Goal: Information Seeking & Learning: Learn about a topic

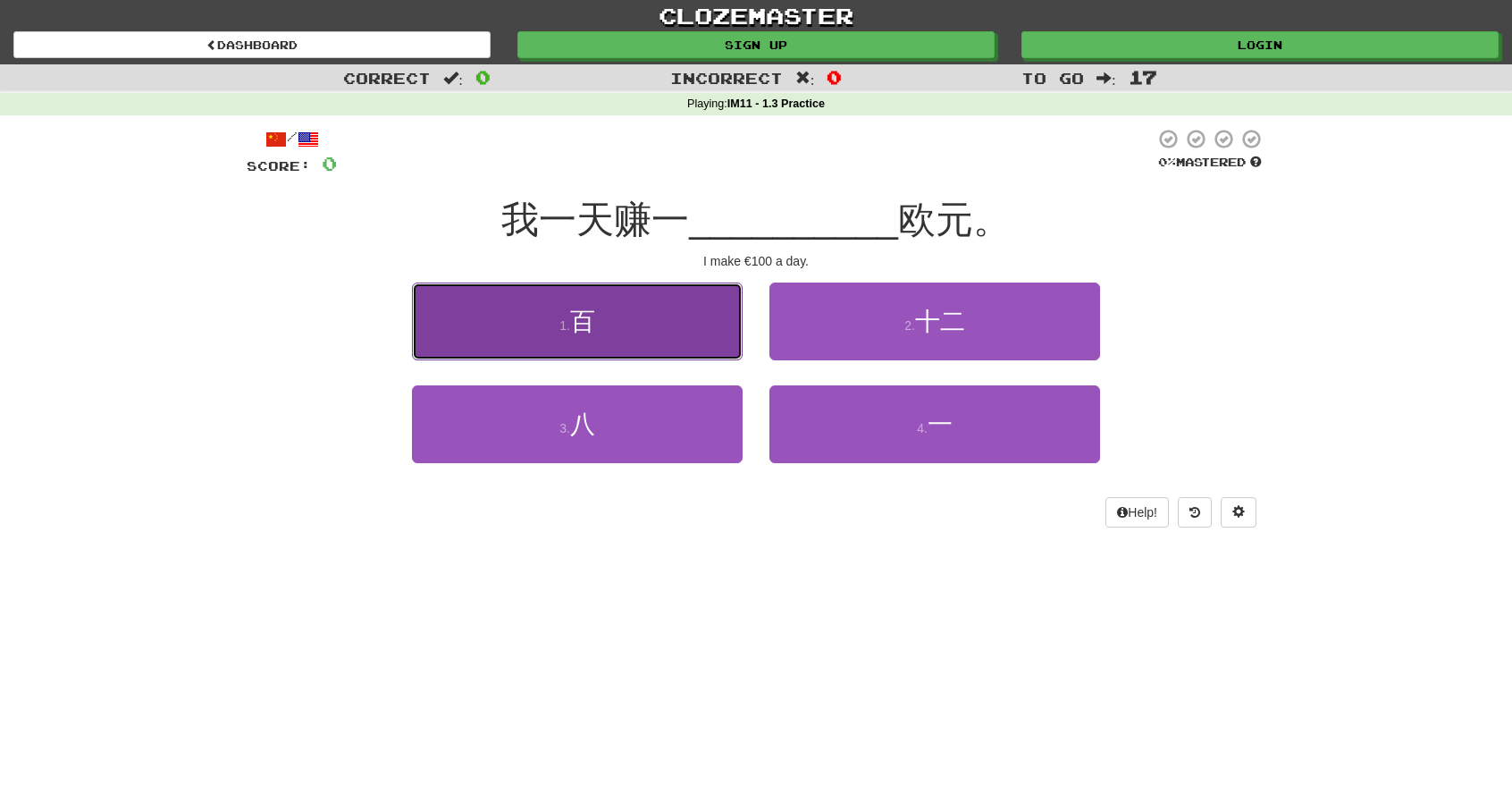
click at [677, 322] on button "1 . 百" at bounding box center [577, 321] width 331 height 78
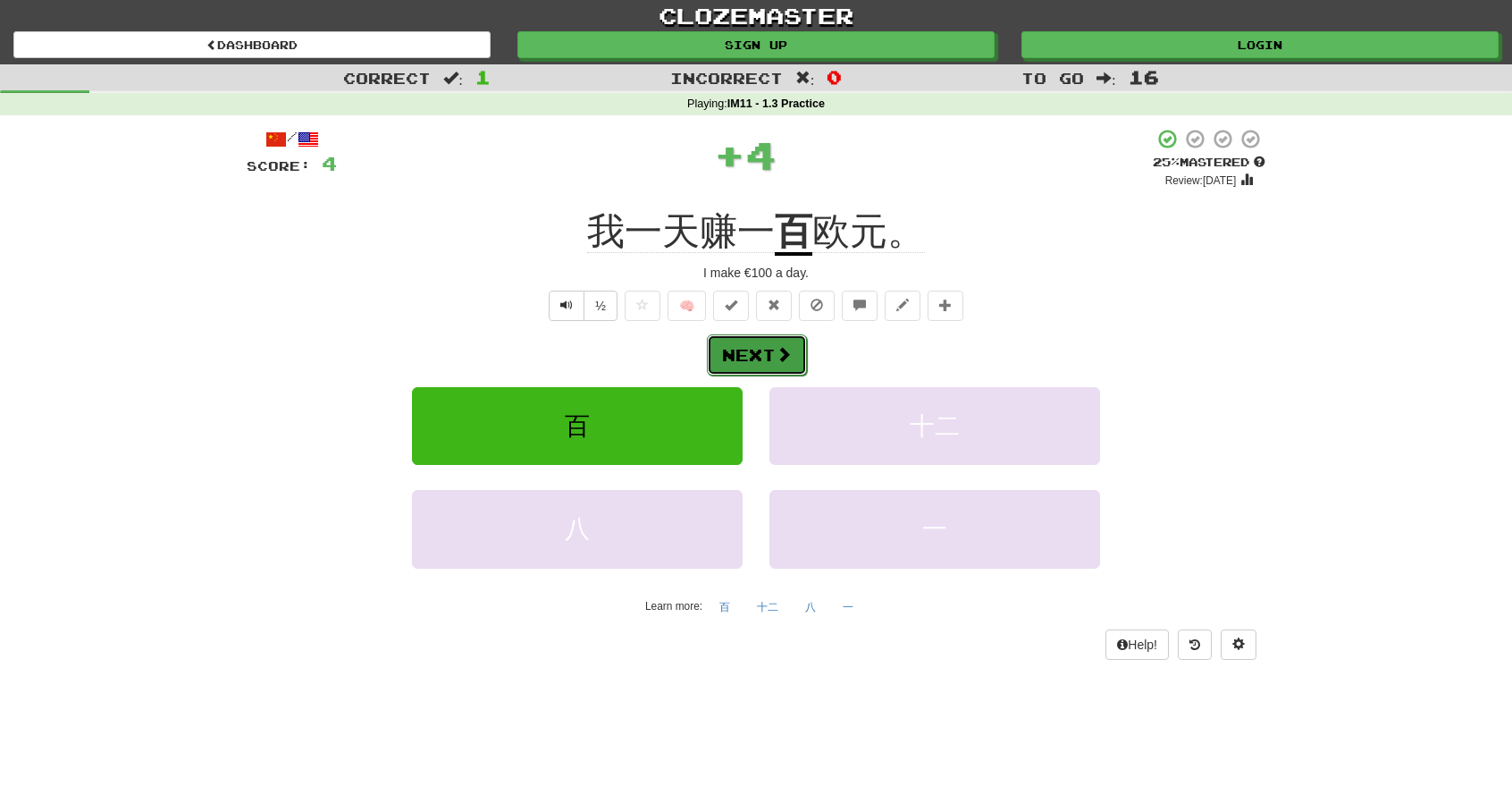
click at [752, 345] on button "Next" at bounding box center [756, 355] width 100 height 41
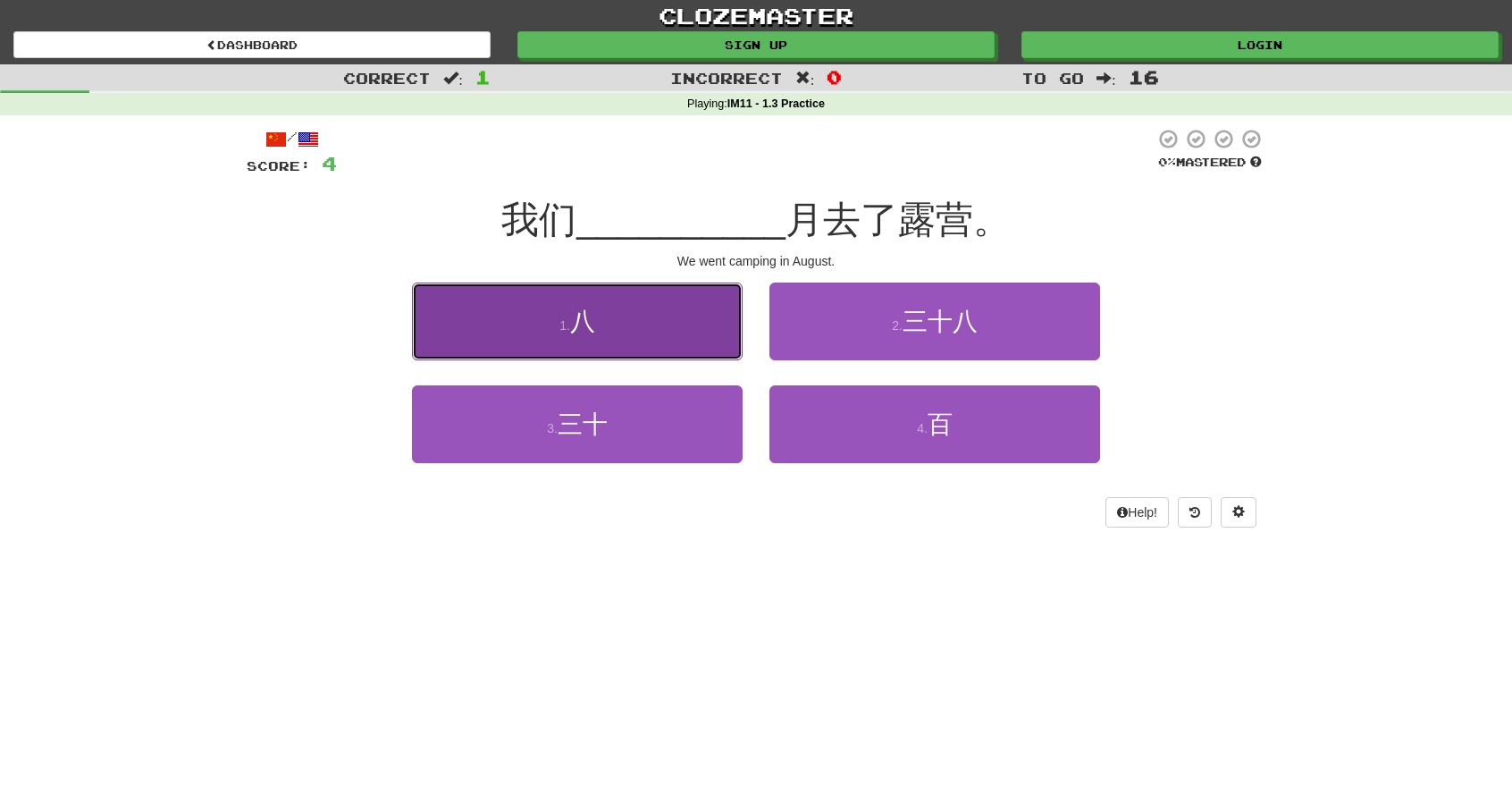
click at [658, 335] on button "1 . 八" at bounding box center [577, 321] width 331 height 78
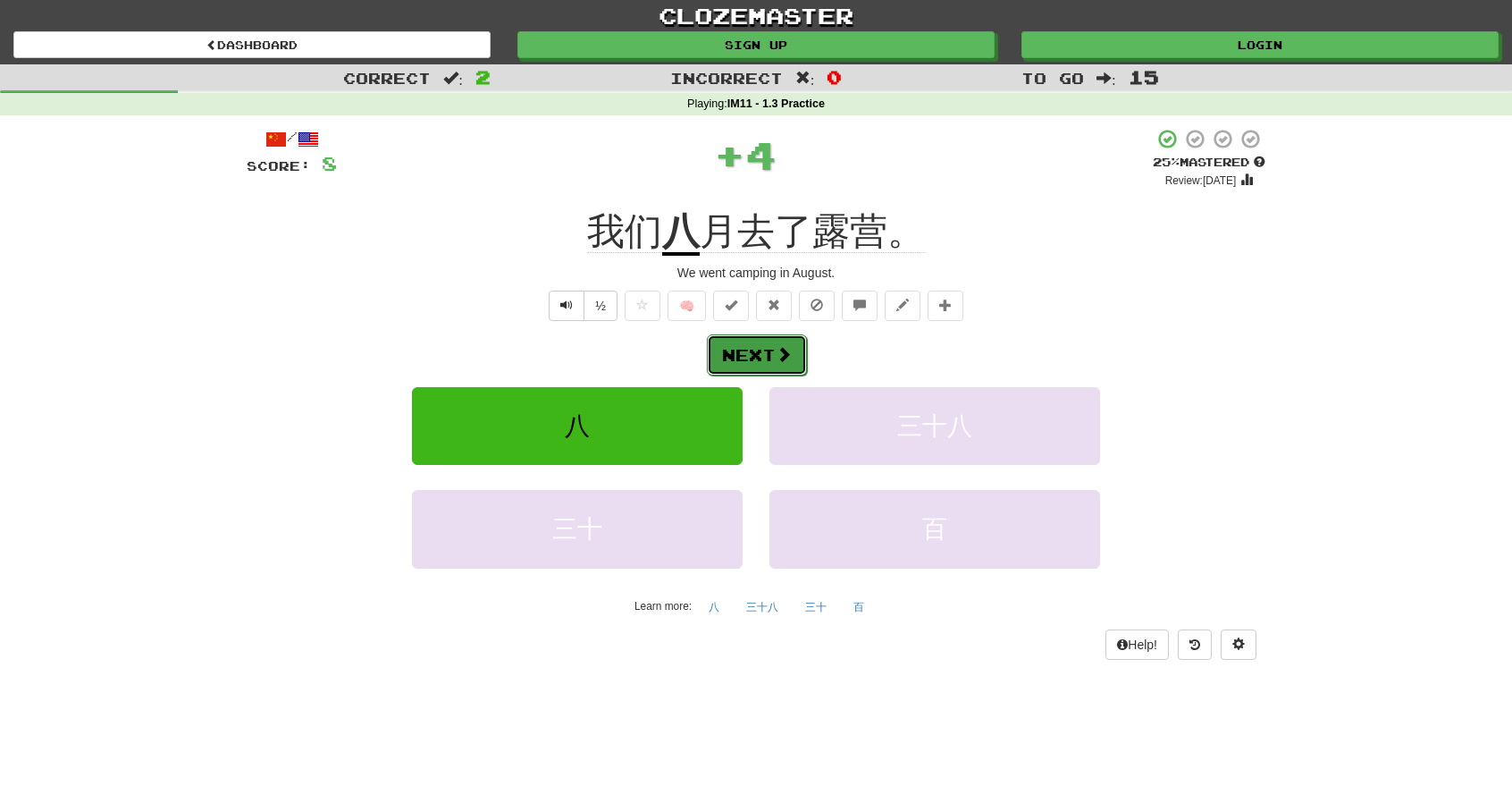
click at [750, 361] on button "Next" at bounding box center [756, 355] width 100 height 41
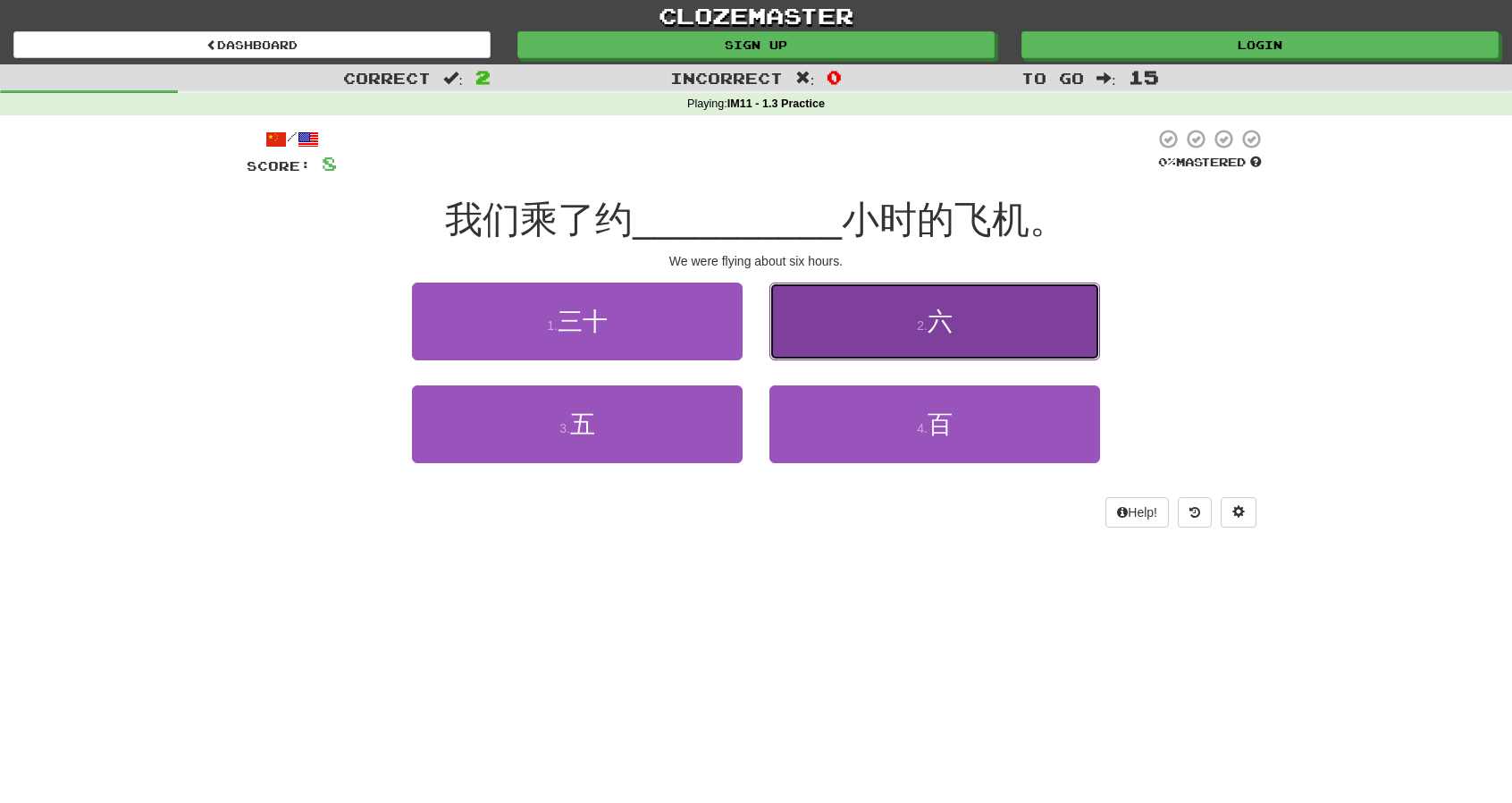
click at [831, 334] on button "2 . 六" at bounding box center [934, 321] width 331 height 78
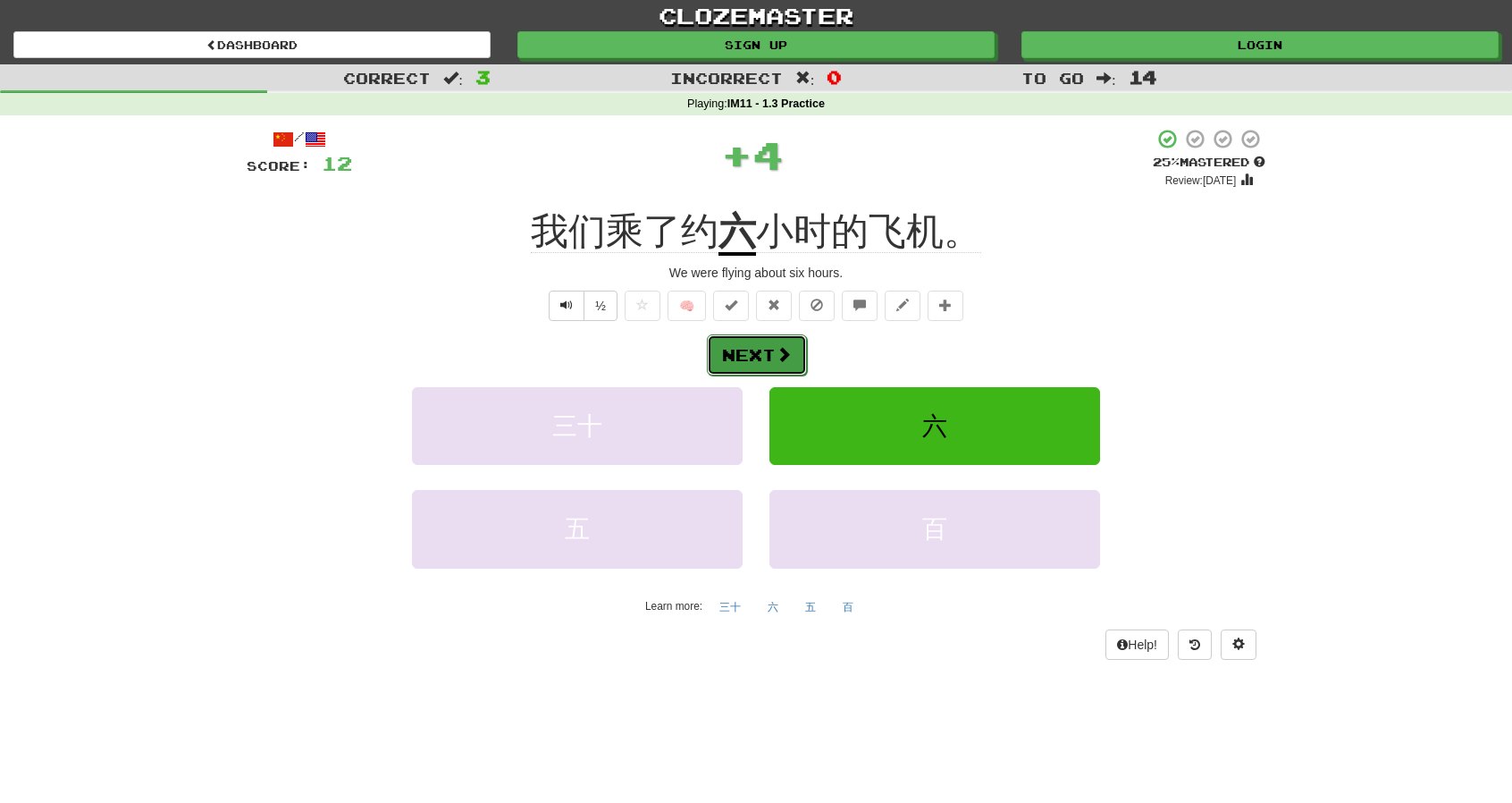
click at [749, 346] on button "Next" at bounding box center [756, 355] width 100 height 41
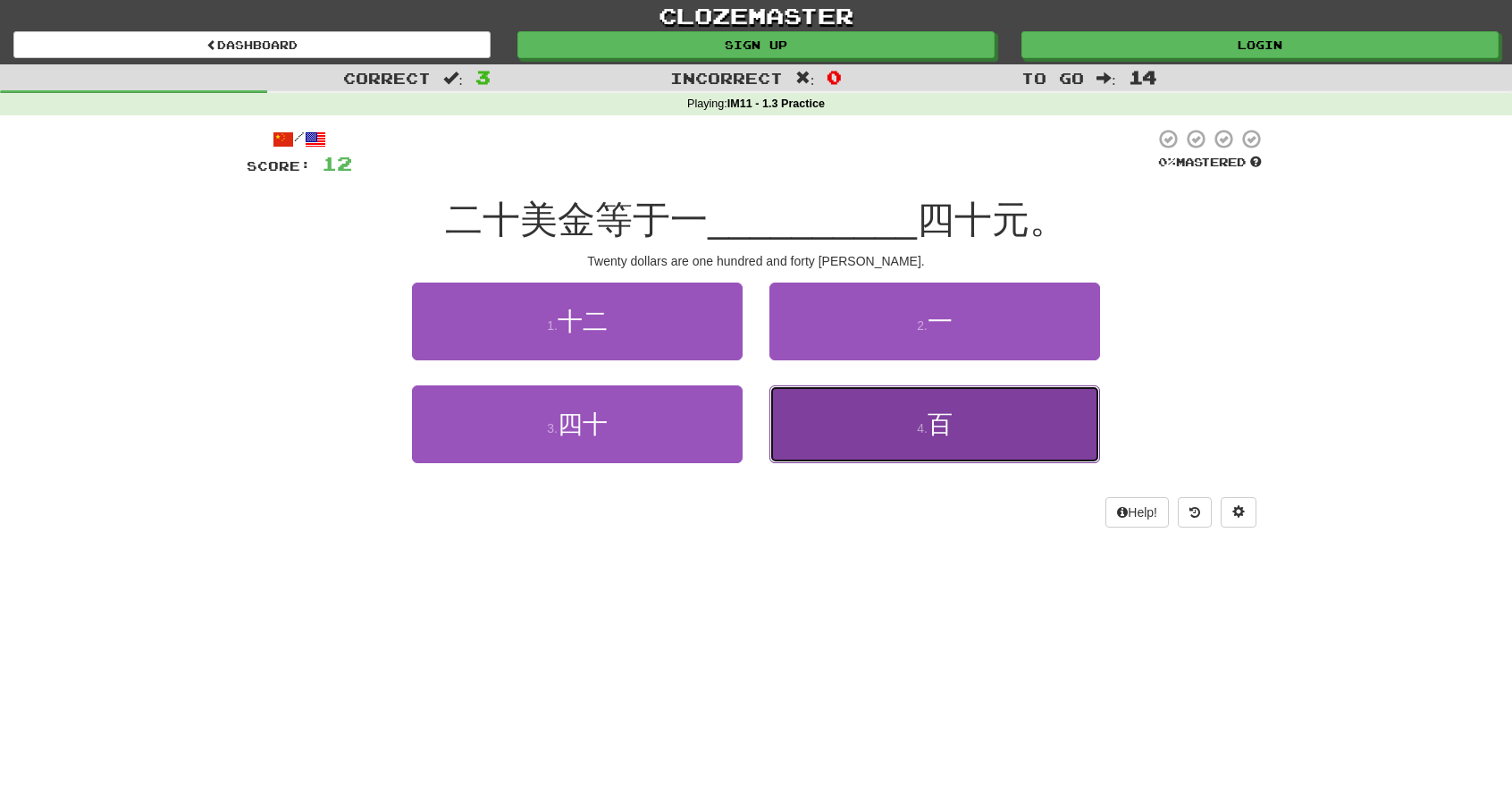
click at [888, 427] on button "4 . 百" at bounding box center [934, 424] width 331 height 78
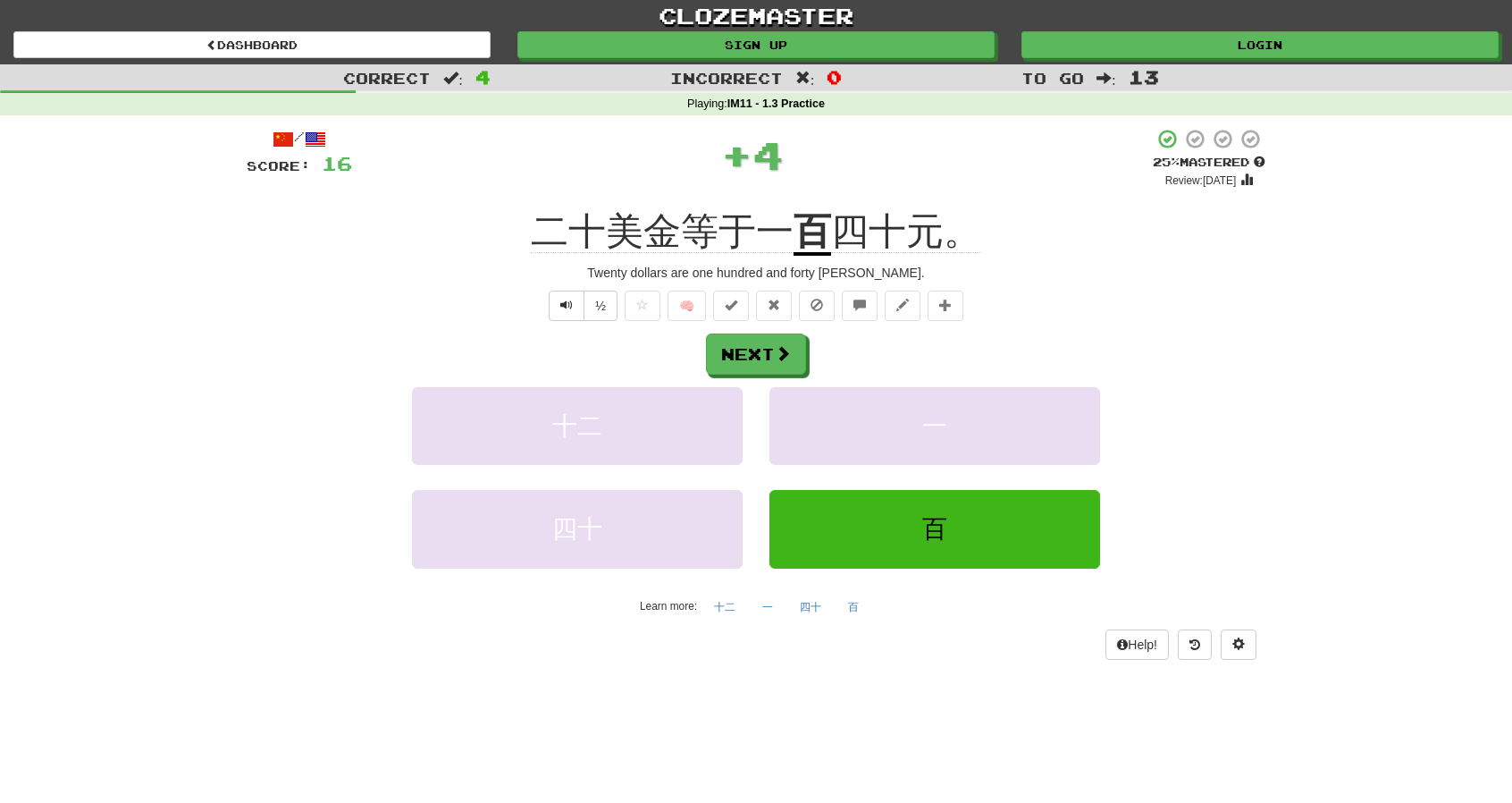
click at [771, 373] on div "Next 十二 一 四十 百 Learn more: 十二 一 四十 百" at bounding box center [756, 477] width 1019 height 287
click at [774, 359] on button "Next" at bounding box center [756, 355] width 100 height 41
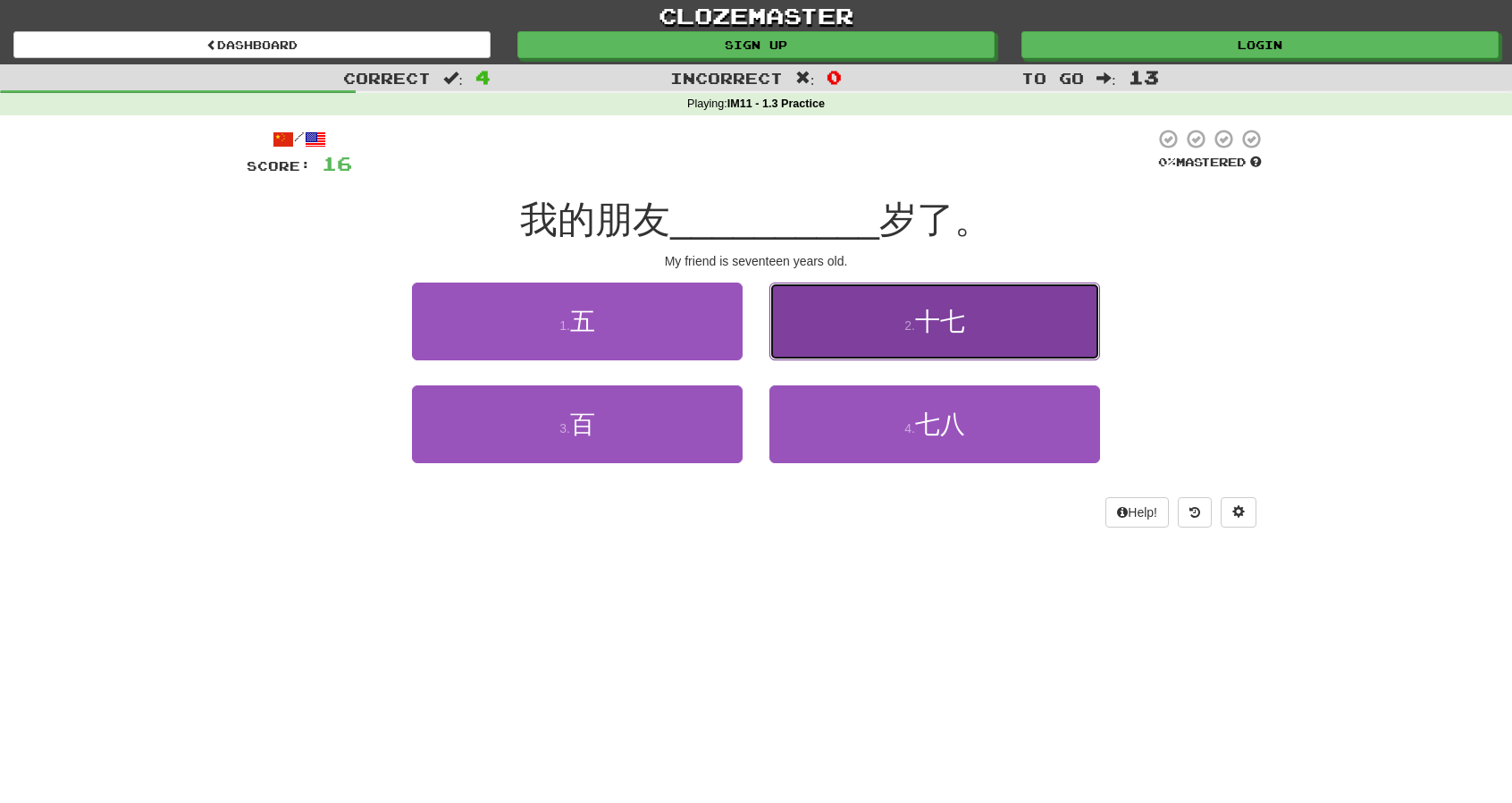
click at [997, 331] on button "2 . 十七" at bounding box center [934, 321] width 331 height 78
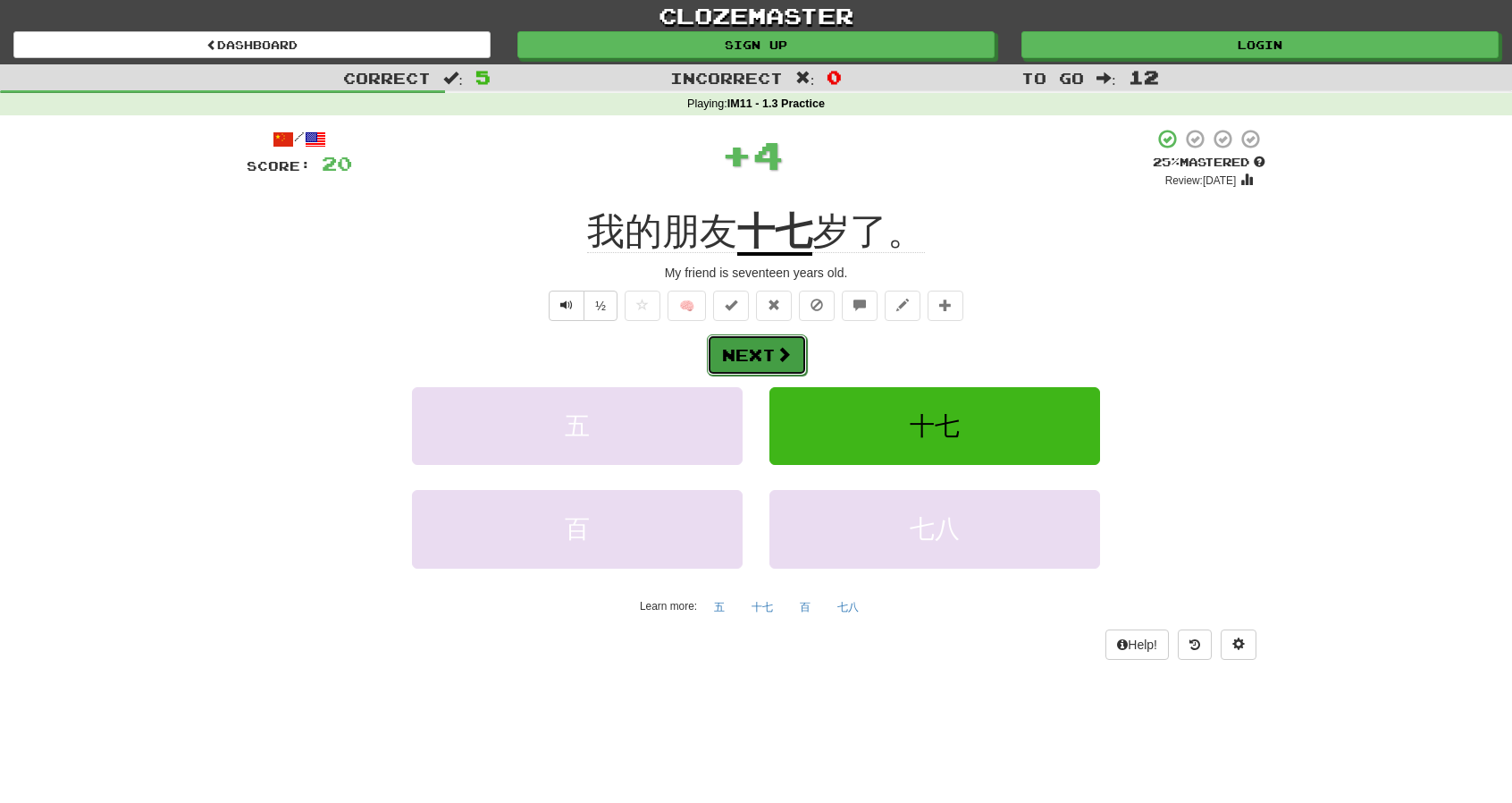
click at [769, 344] on button "Next" at bounding box center [756, 355] width 100 height 41
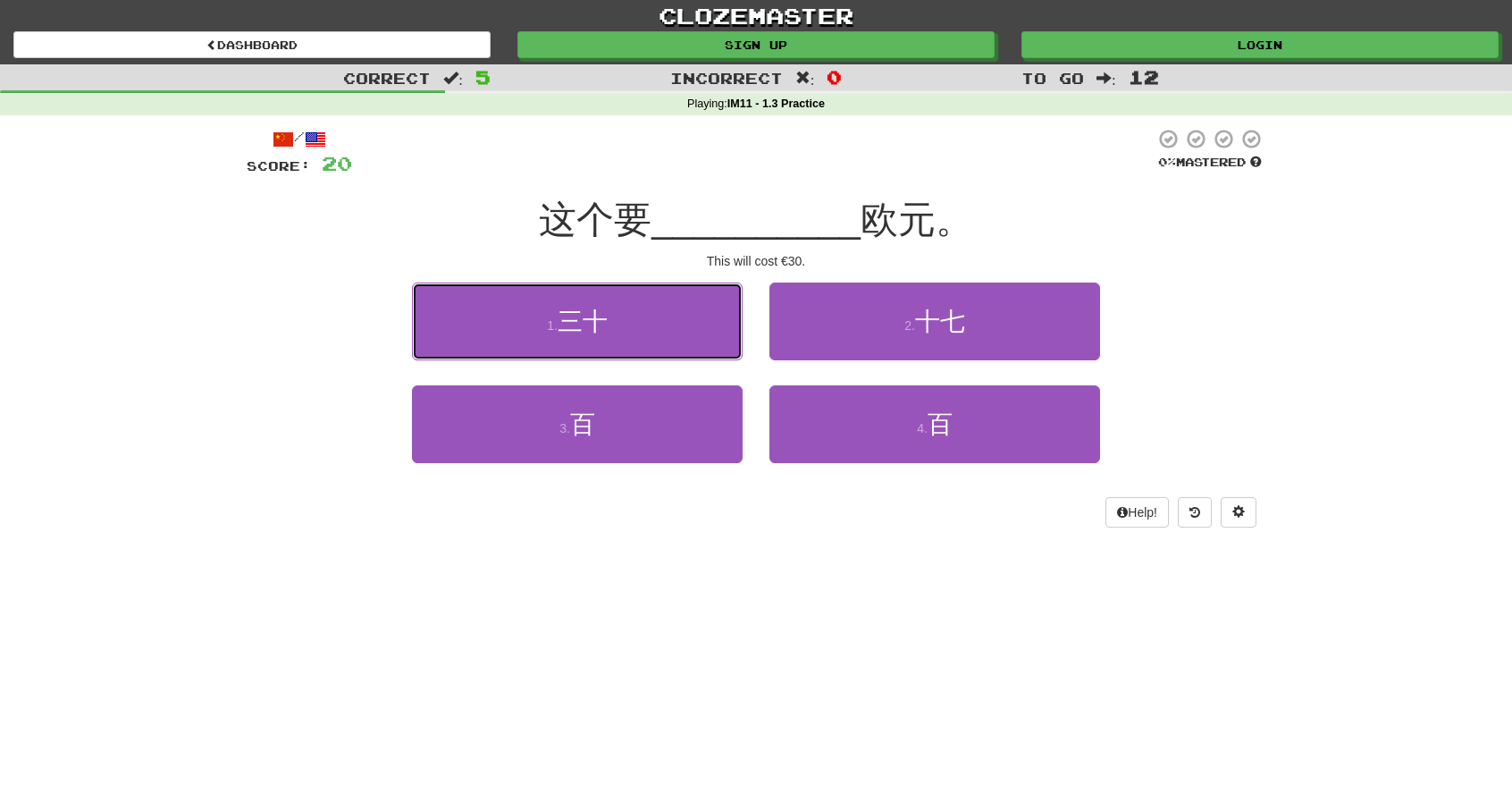
click at [680, 325] on button "1 . 三十" at bounding box center [577, 321] width 331 height 78
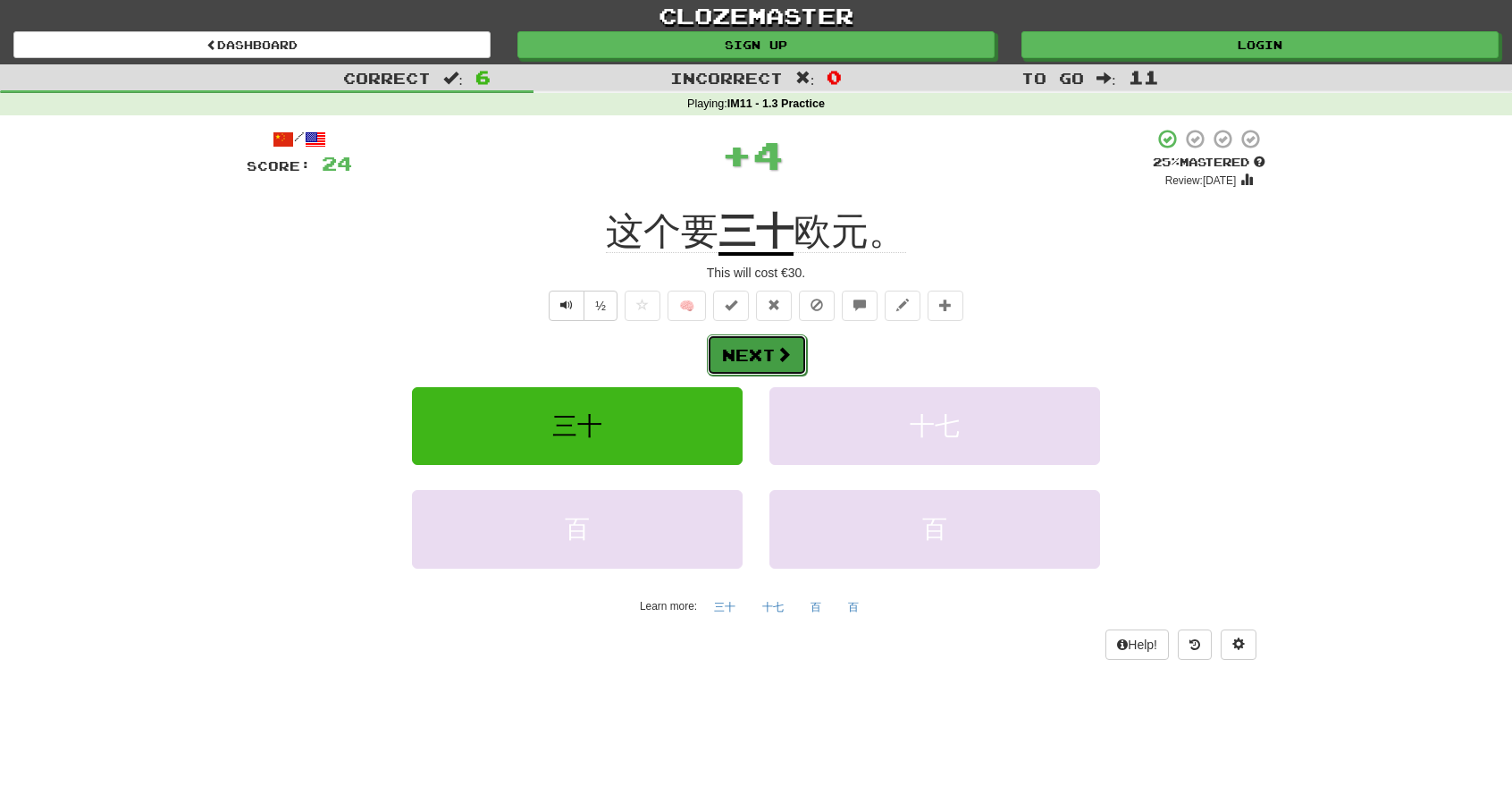
click at [773, 351] on button "Next" at bounding box center [756, 355] width 100 height 41
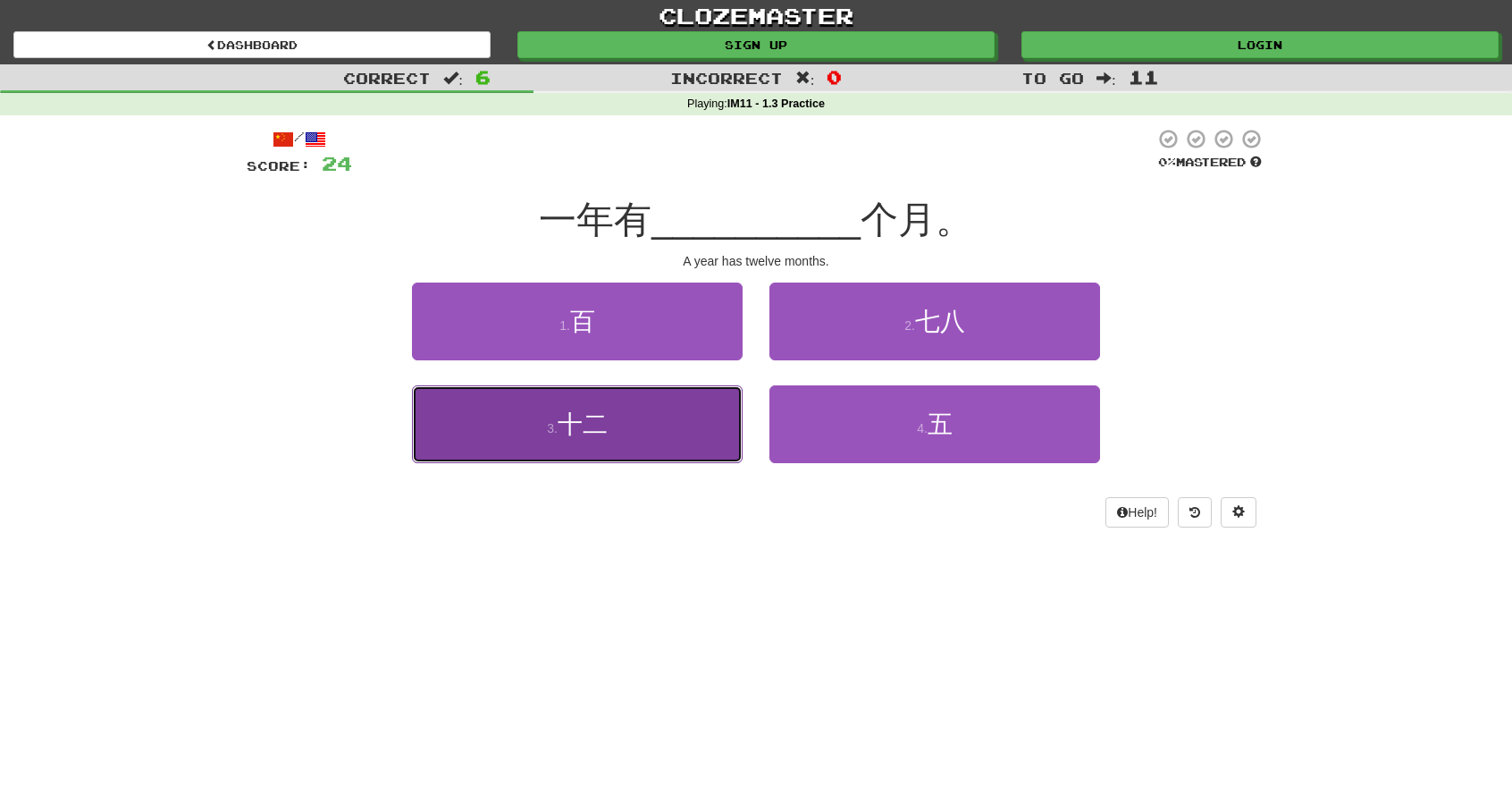
click at [707, 413] on button "3 . 十二" at bounding box center [577, 424] width 331 height 78
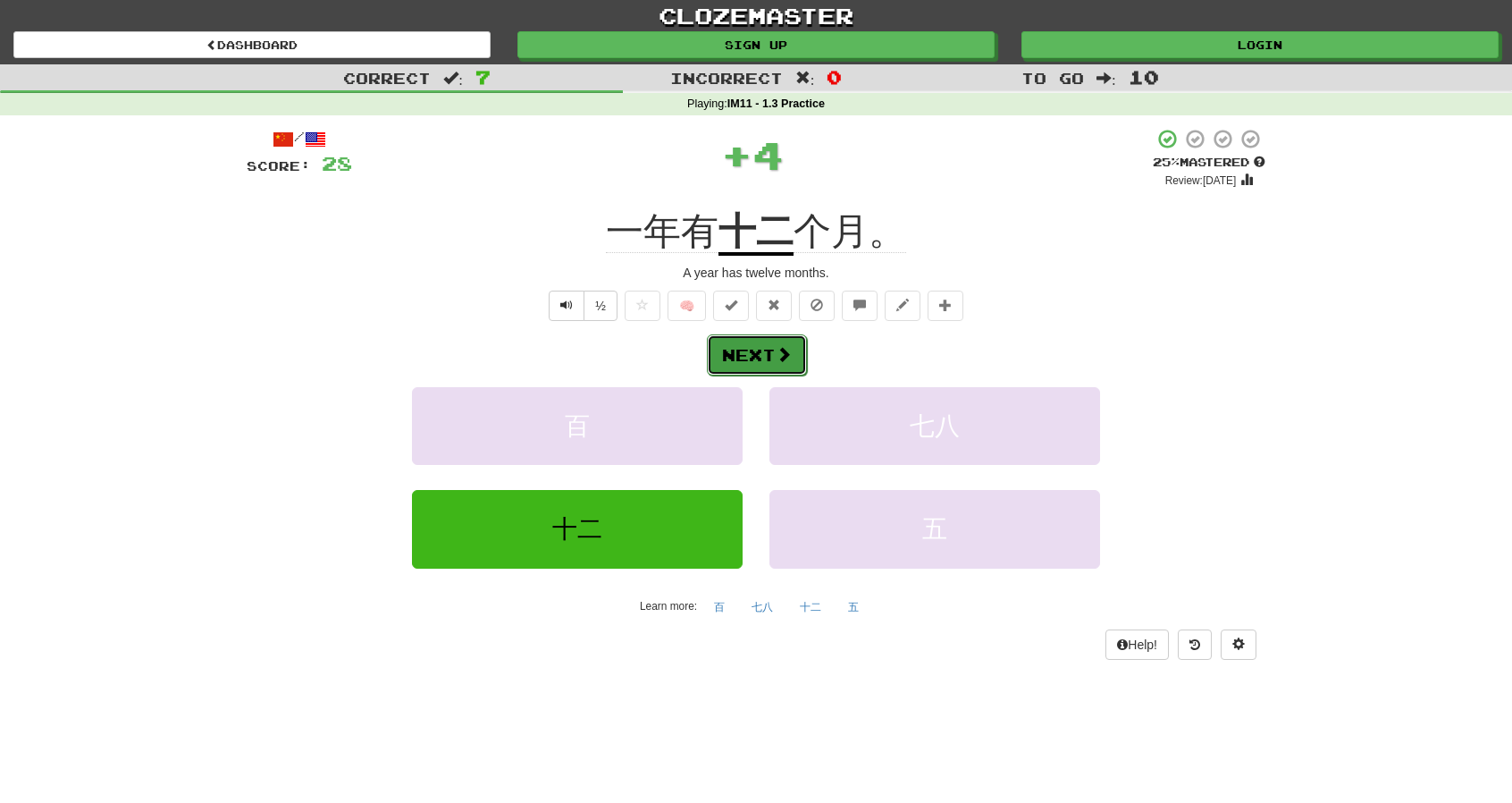
click at [772, 358] on button "Next" at bounding box center [756, 355] width 100 height 41
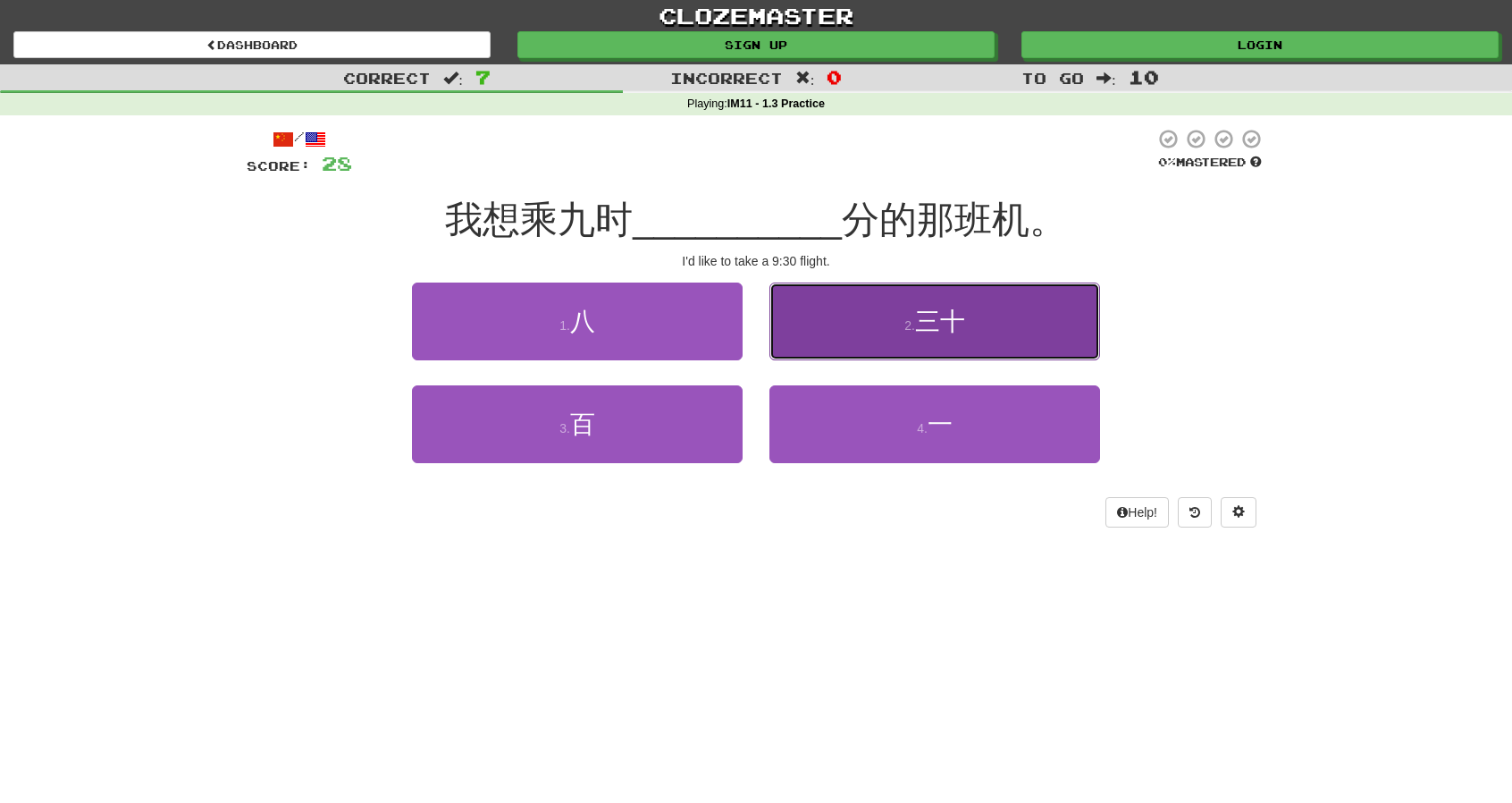
click at [917, 325] on span "三十" at bounding box center [940, 321] width 50 height 28
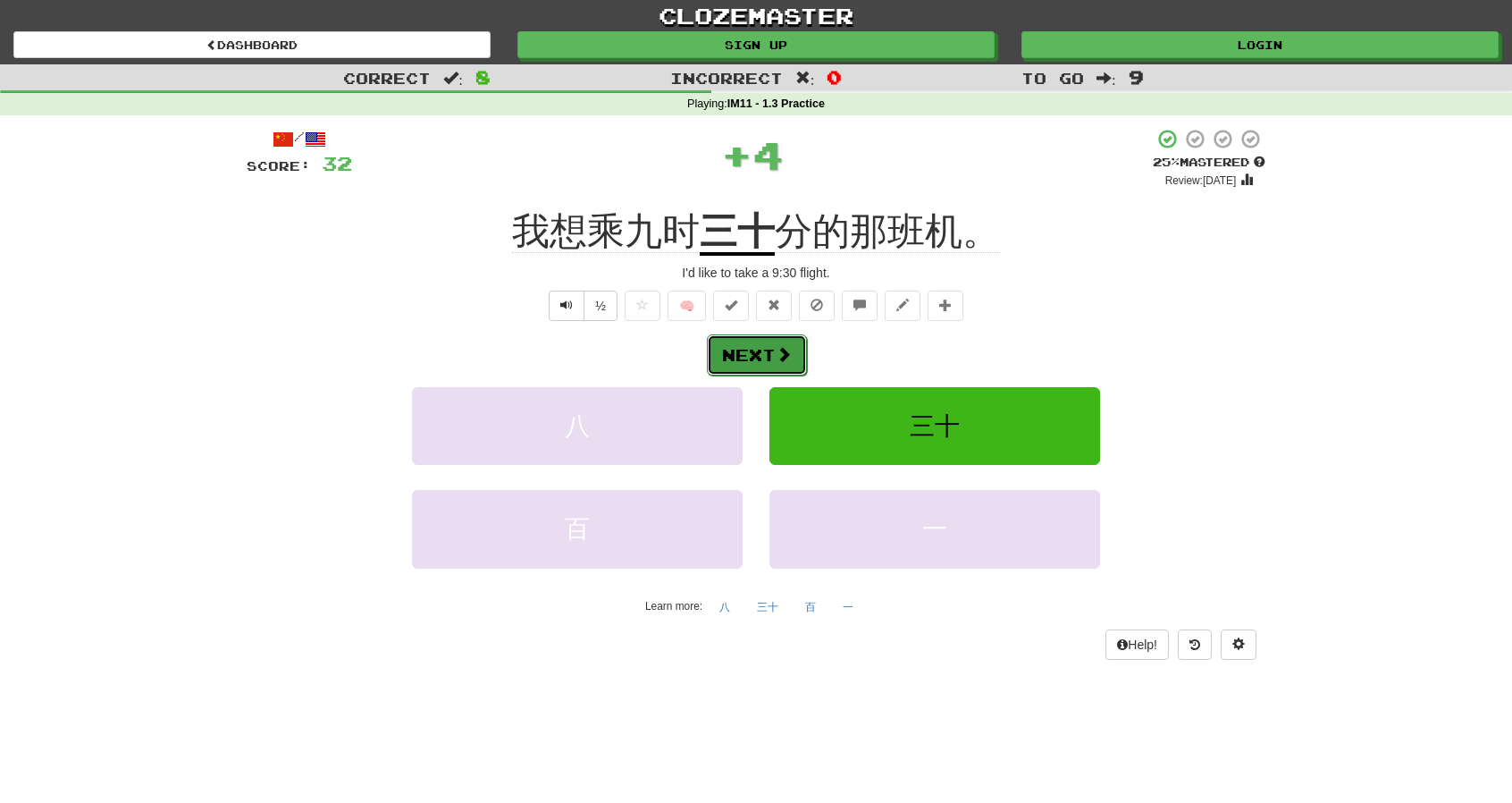
click at [781, 350] on span at bounding box center [783, 354] width 16 height 16
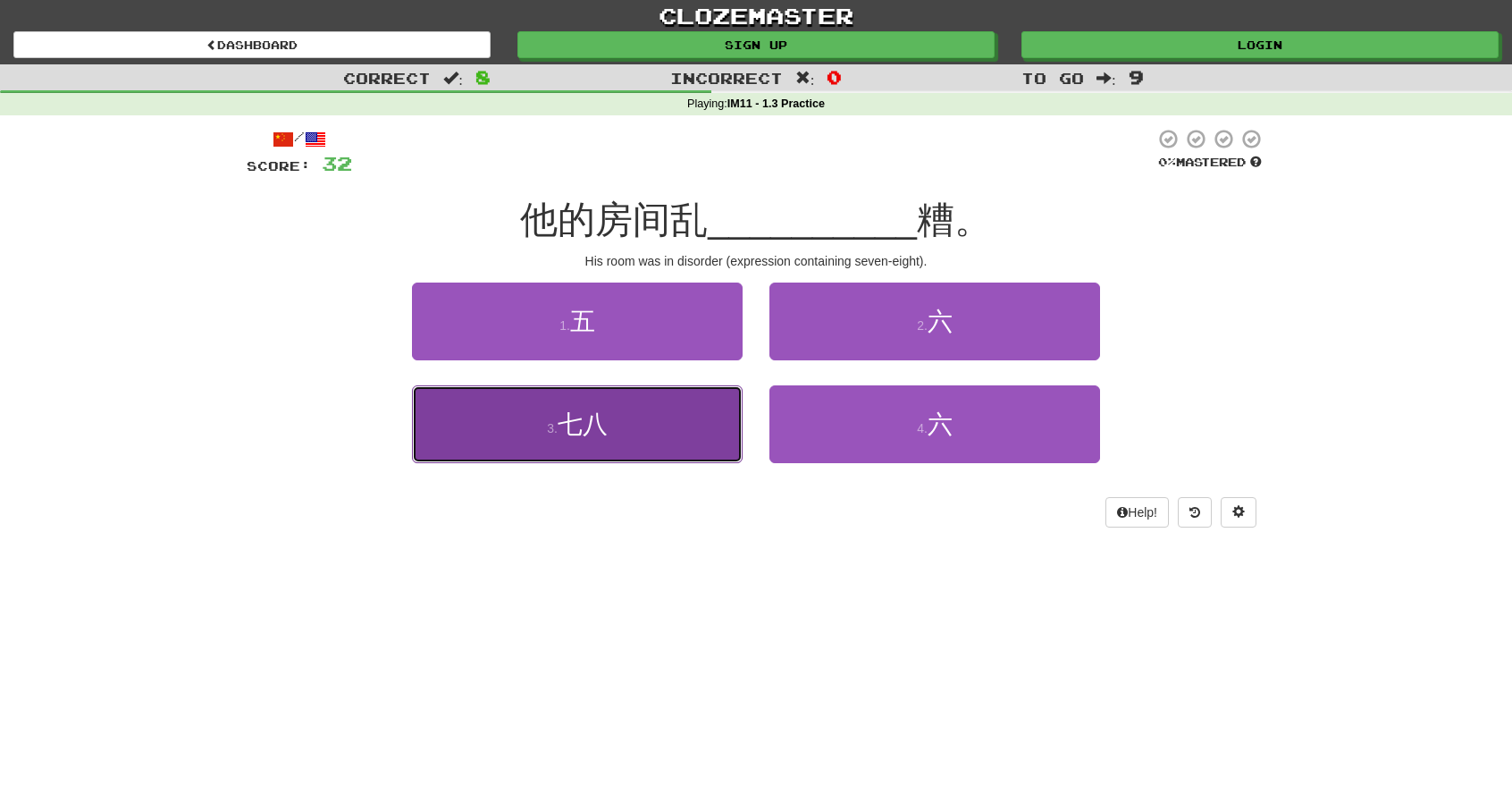
click at [707, 407] on button "3 . 七八" at bounding box center [577, 424] width 331 height 78
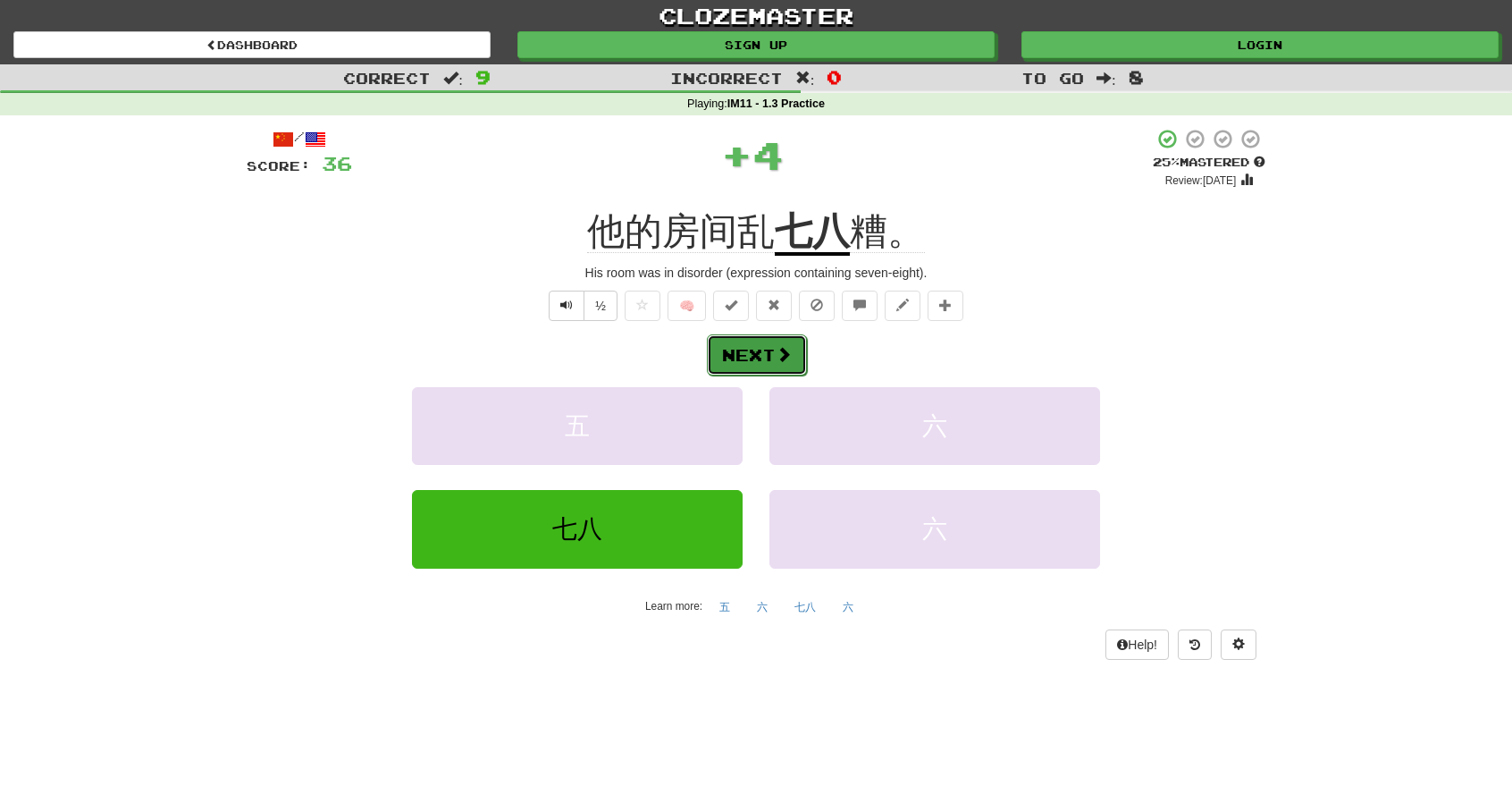
click at [767, 353] on button "Next" at bounding box center [756, 355] width 100 height 41
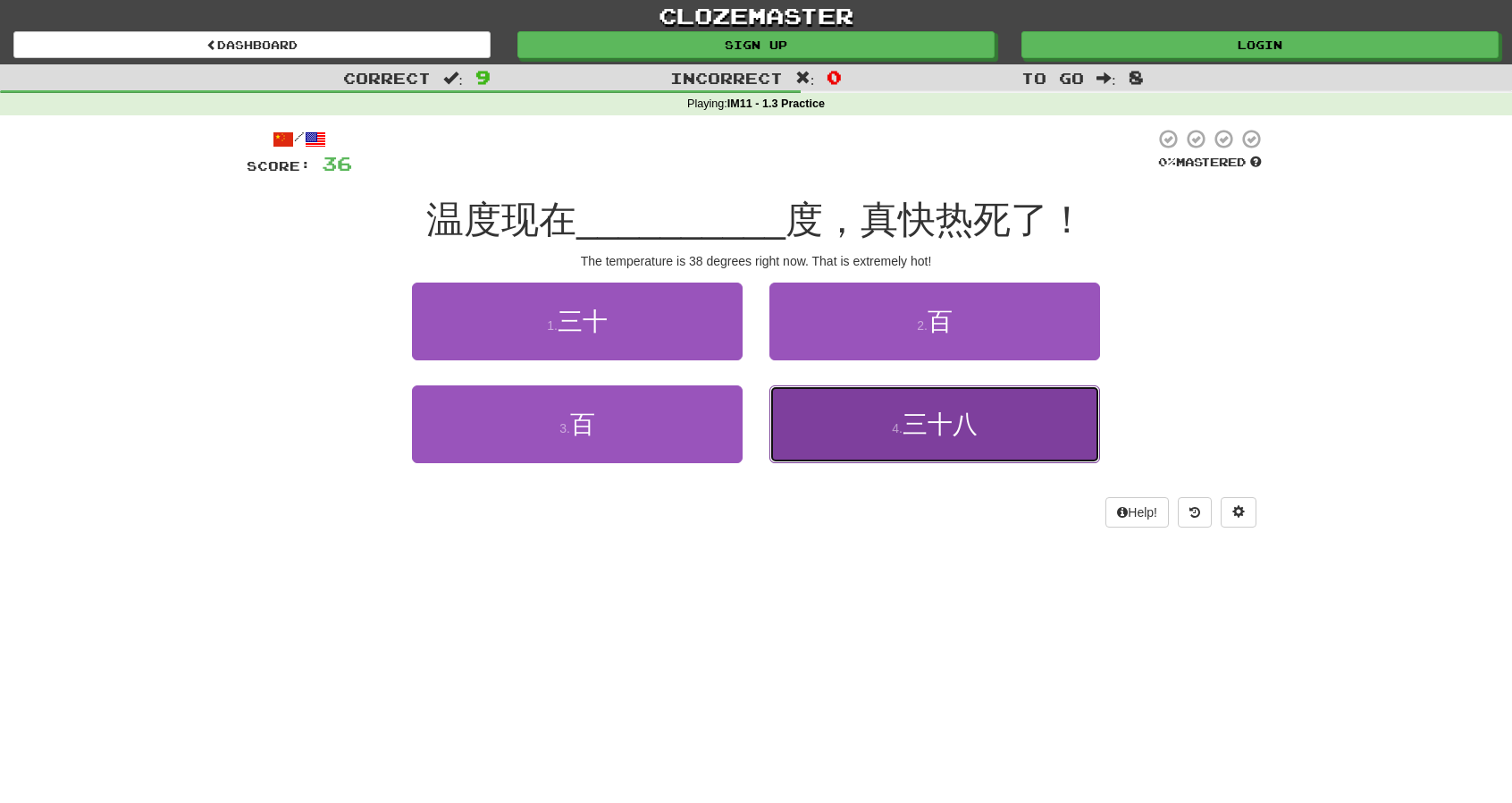
click at [861, 415] on button "4 . 三十八" at bounding box center [934, 424] width 331 height 78
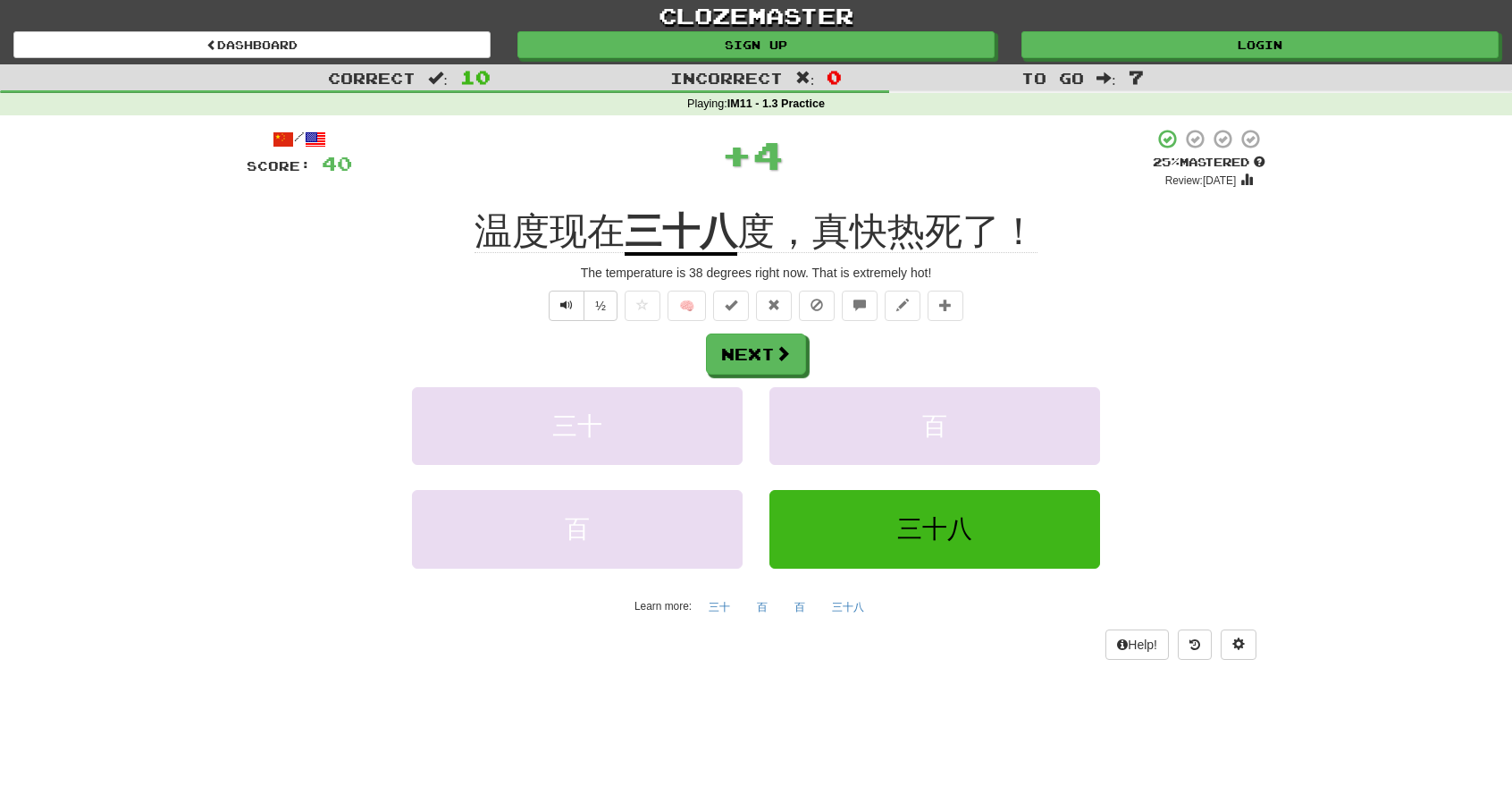
click at [752, 329] on div "/ Score: 40 + 4 25 % Mastered Review: 2025-09-20 温度现在 三十八 度，真快热死了！ The temperat…" at bounding box center [756, 394] width 1019 height 531
click at [761, 351] on button "Next" at bounding box center [756, 355] width 100 height 41
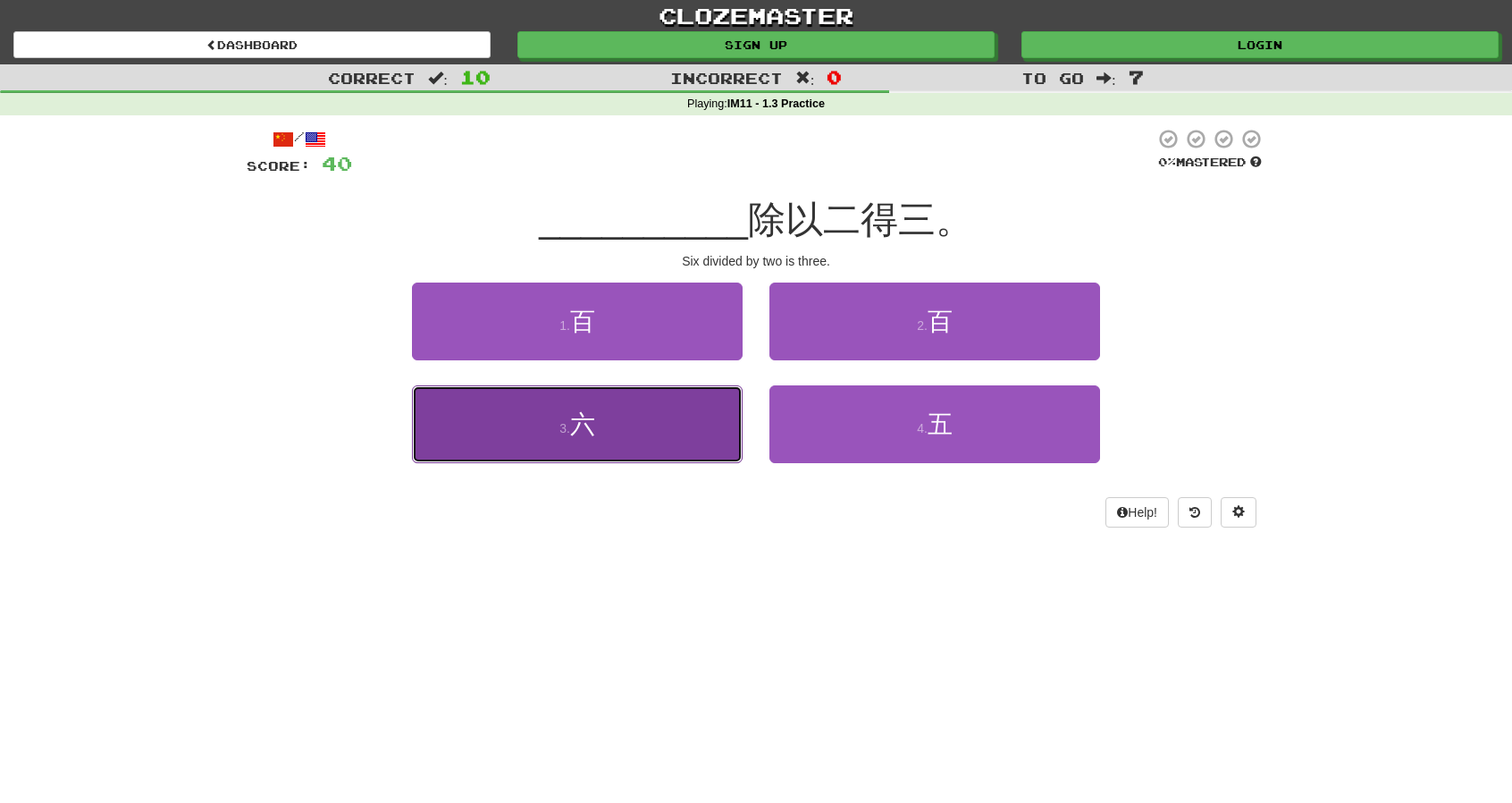
click at [689, 407] on button "3 . 六" at bounding box center [577, 424] width 331 height 78
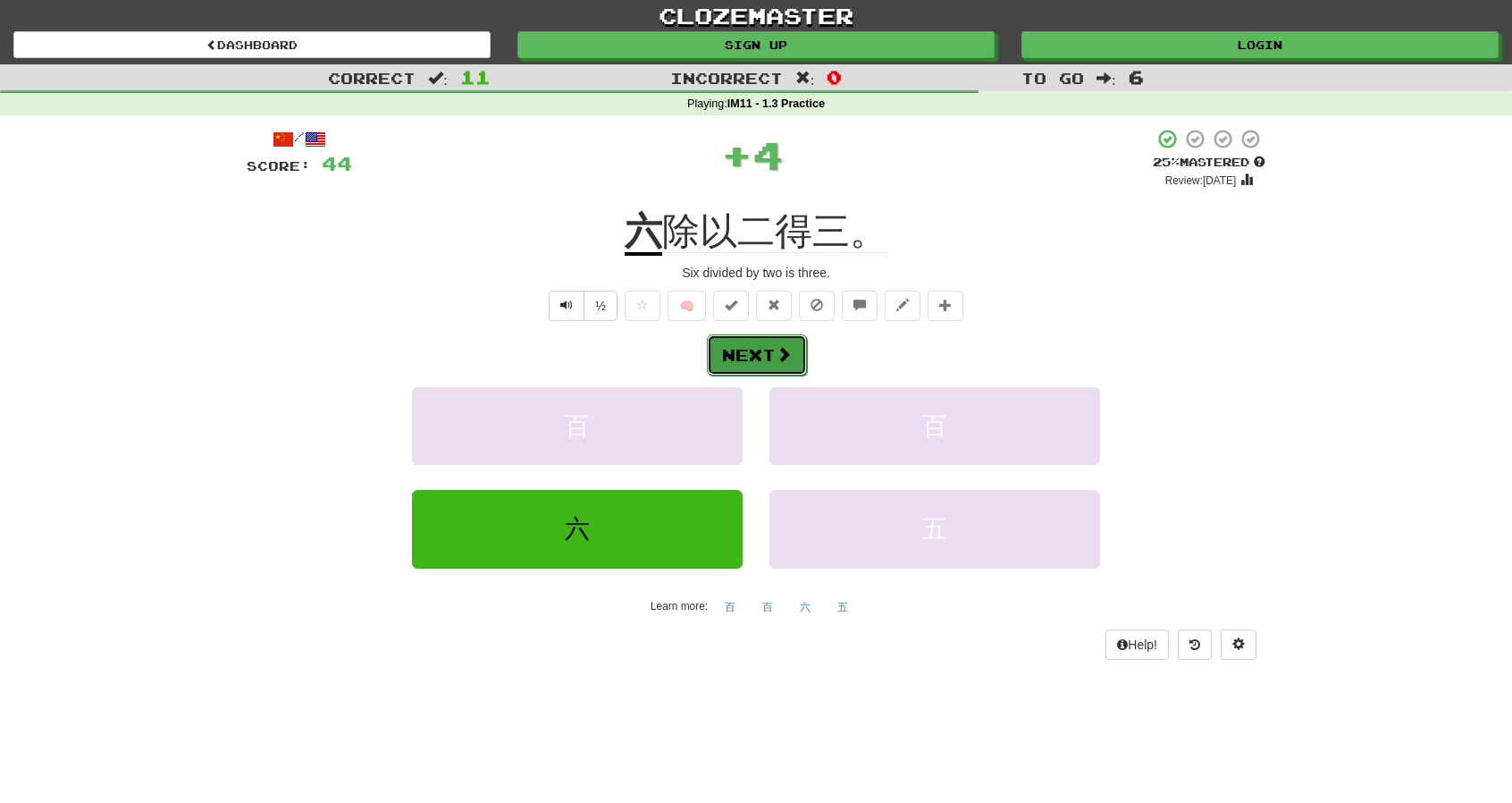
click at [749, 350] on button "Next" at bounding box center [756, 355] width 100 height 41
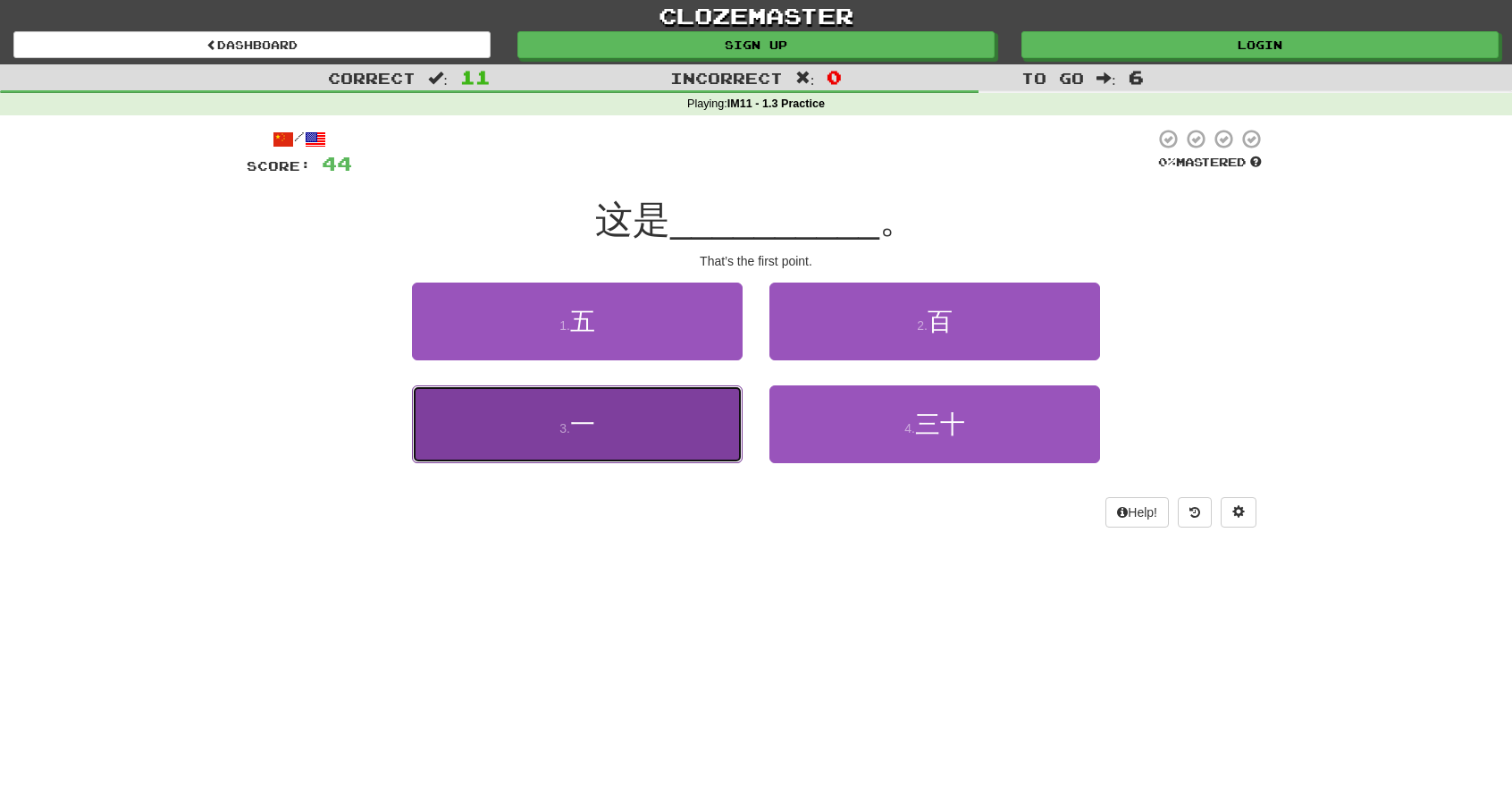
click at [704, 414] on button "3 . 一" at bounding box center [577, 424] width 331 height 78
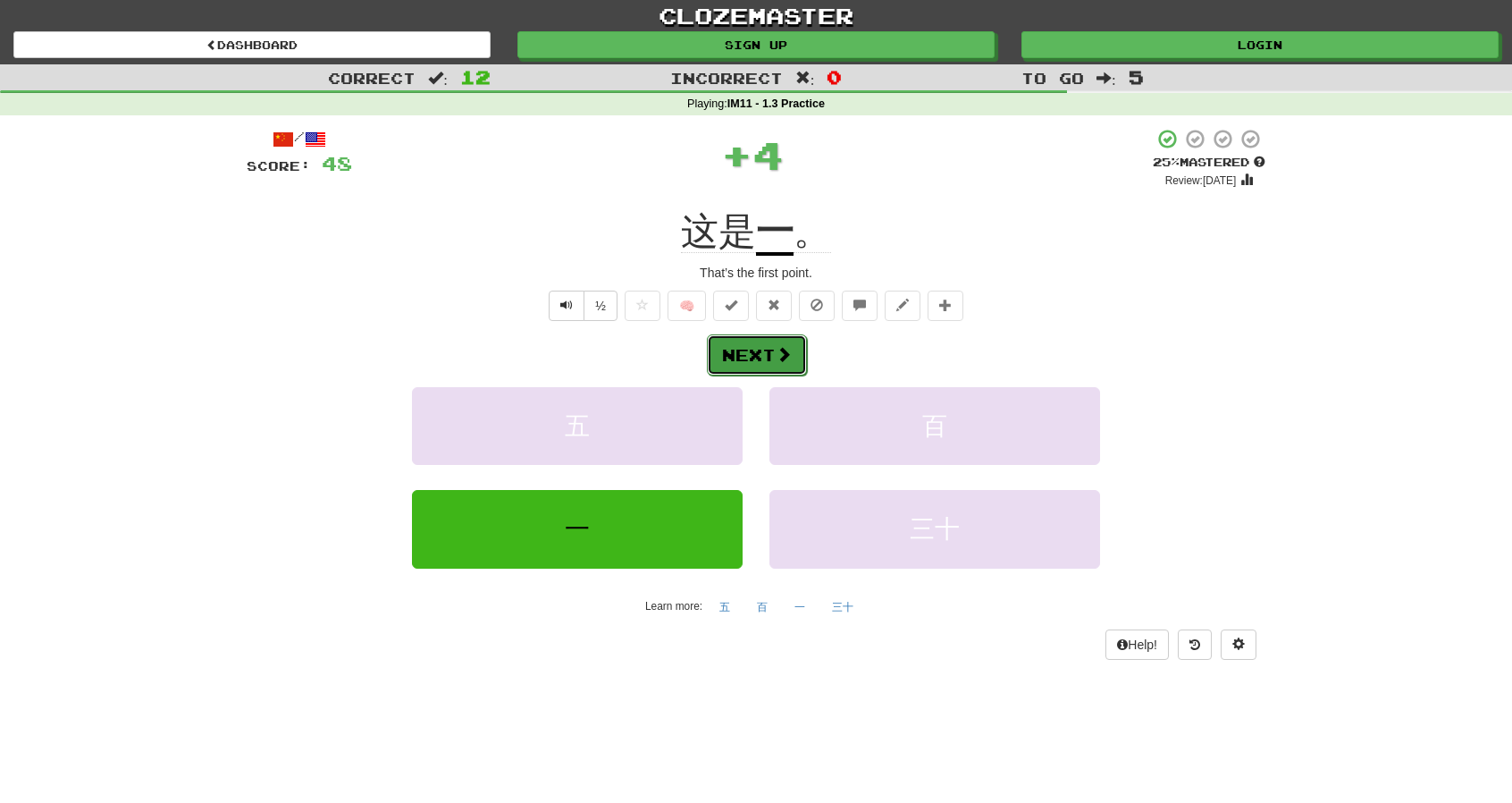
click at [764, 349] on button "Next" at bounding box center [756, 355] width 100 height 41
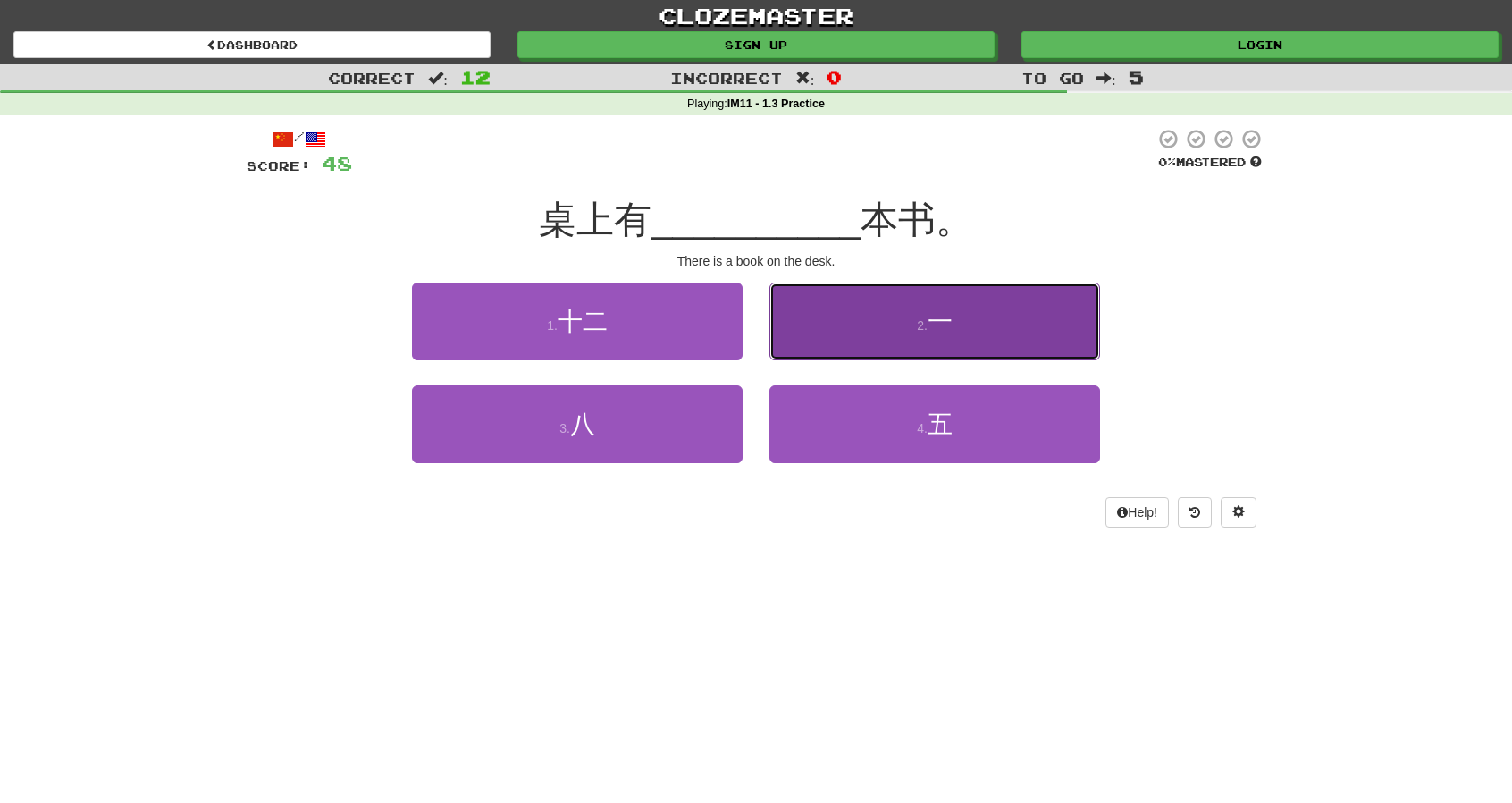
click at [890, 327] on button "2 . 一" at bounding box center [934, 321] width 331 height 78
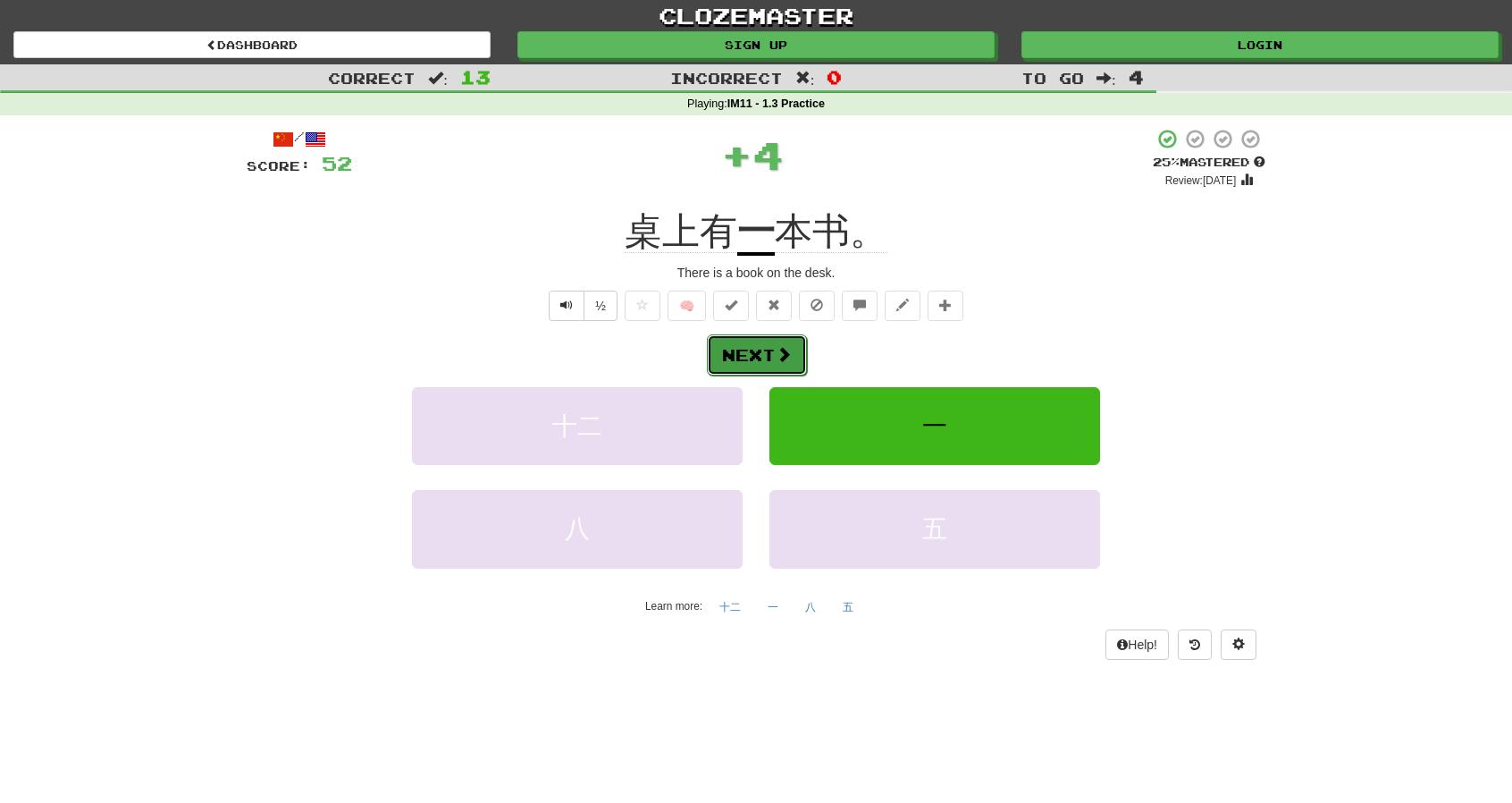
click at [760, 349] on button "Next" at bounding box center [756, 355] width 100 height 41
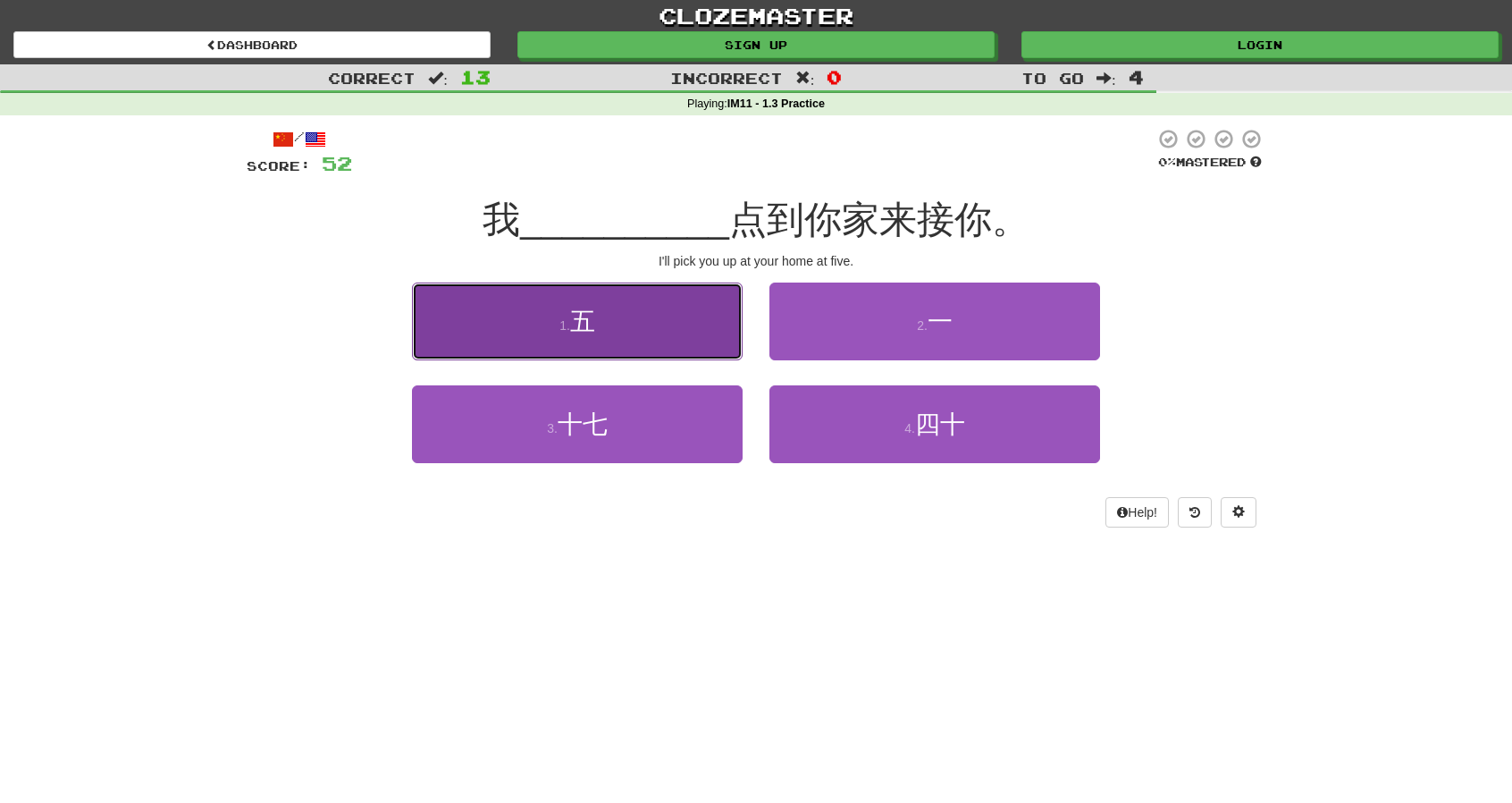
click at [699, 342] on button "1 . 五" at bounding box center [577, 321] width 331 height 78
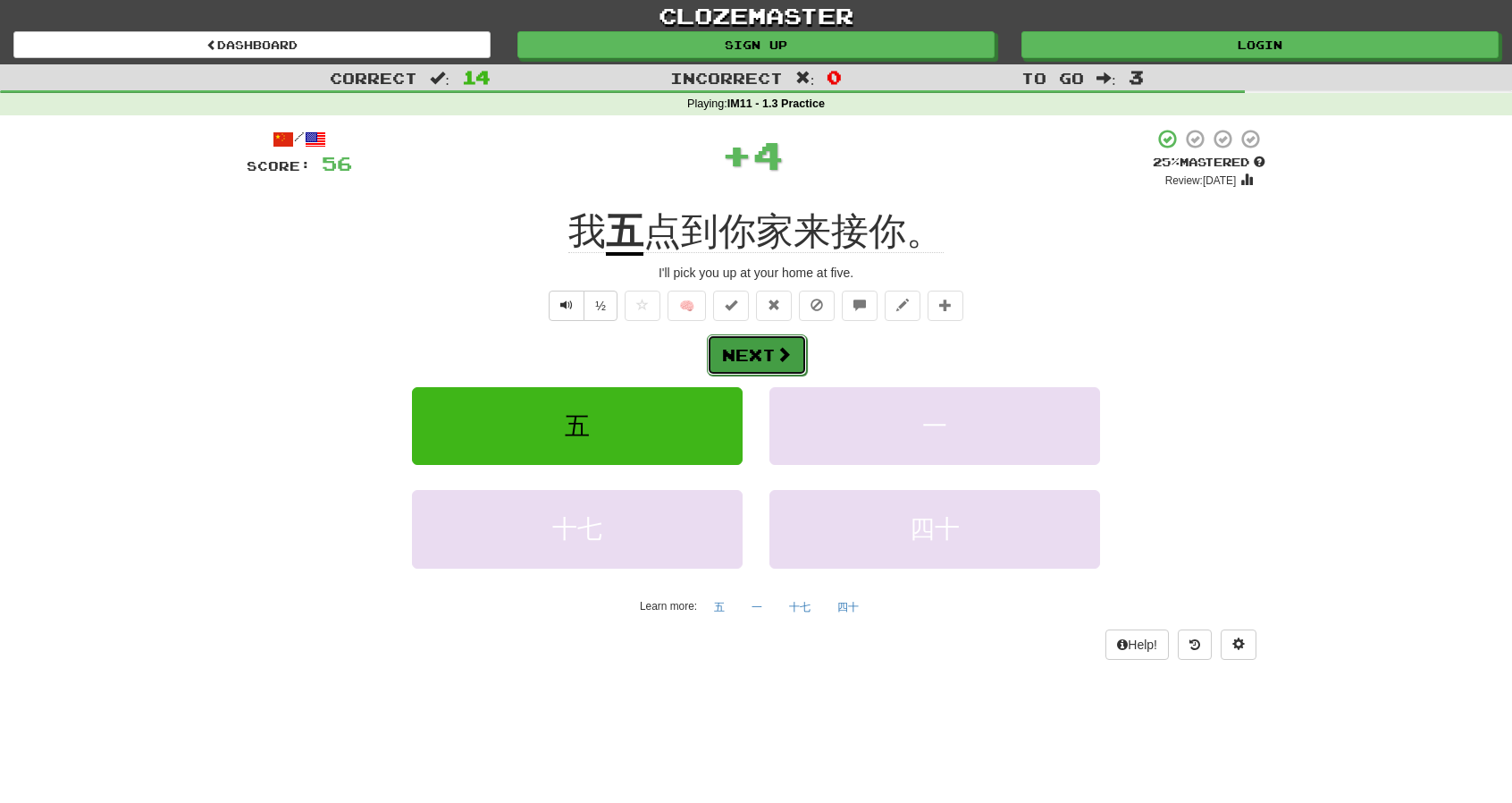
click at [769, 352] on button "Next" at bounding box center [756, 355] width 100 height 41
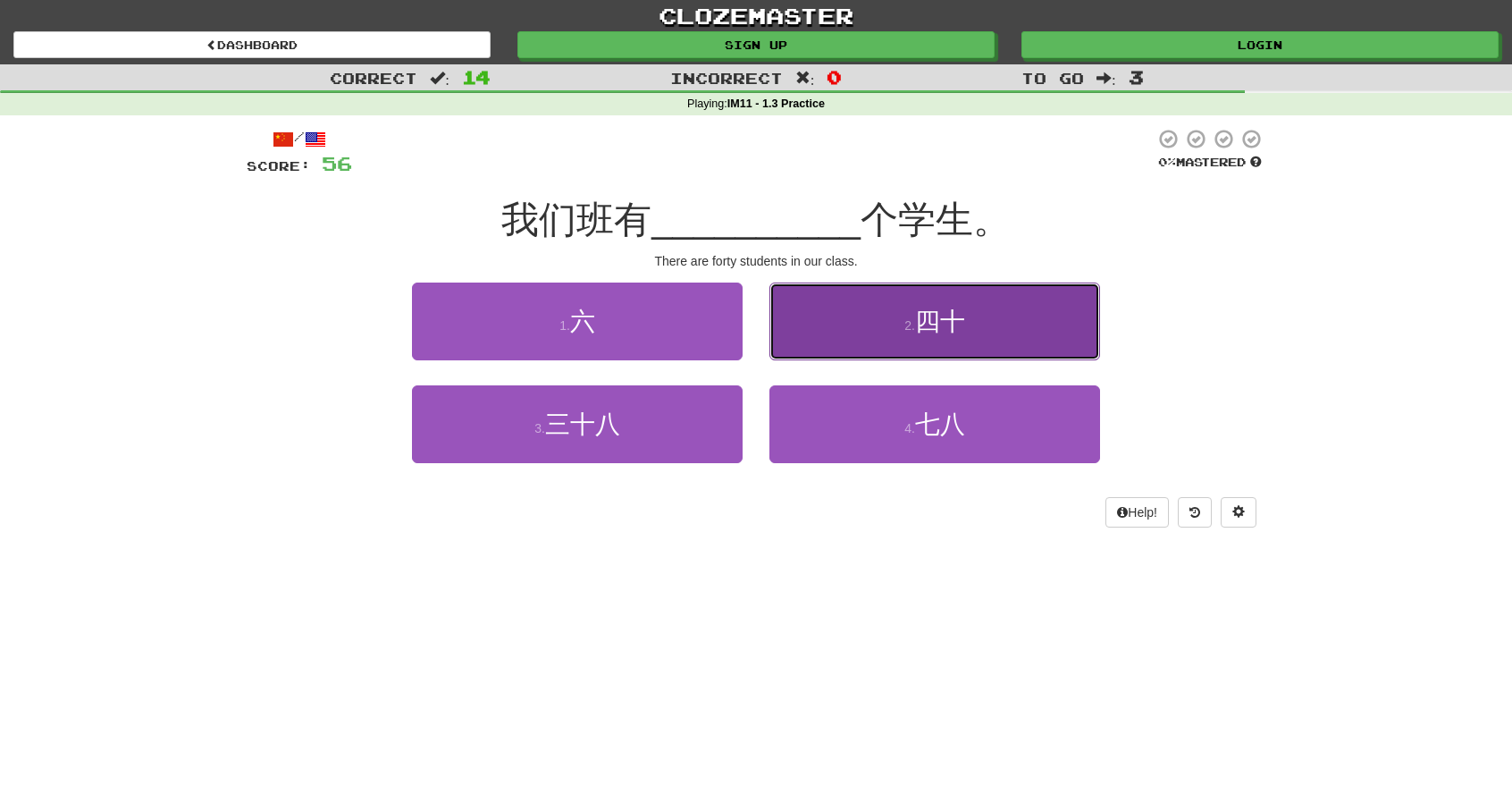
click at [819, 336] on button "2 . 四十" at bounding box center [934, 321] width 331 height 78
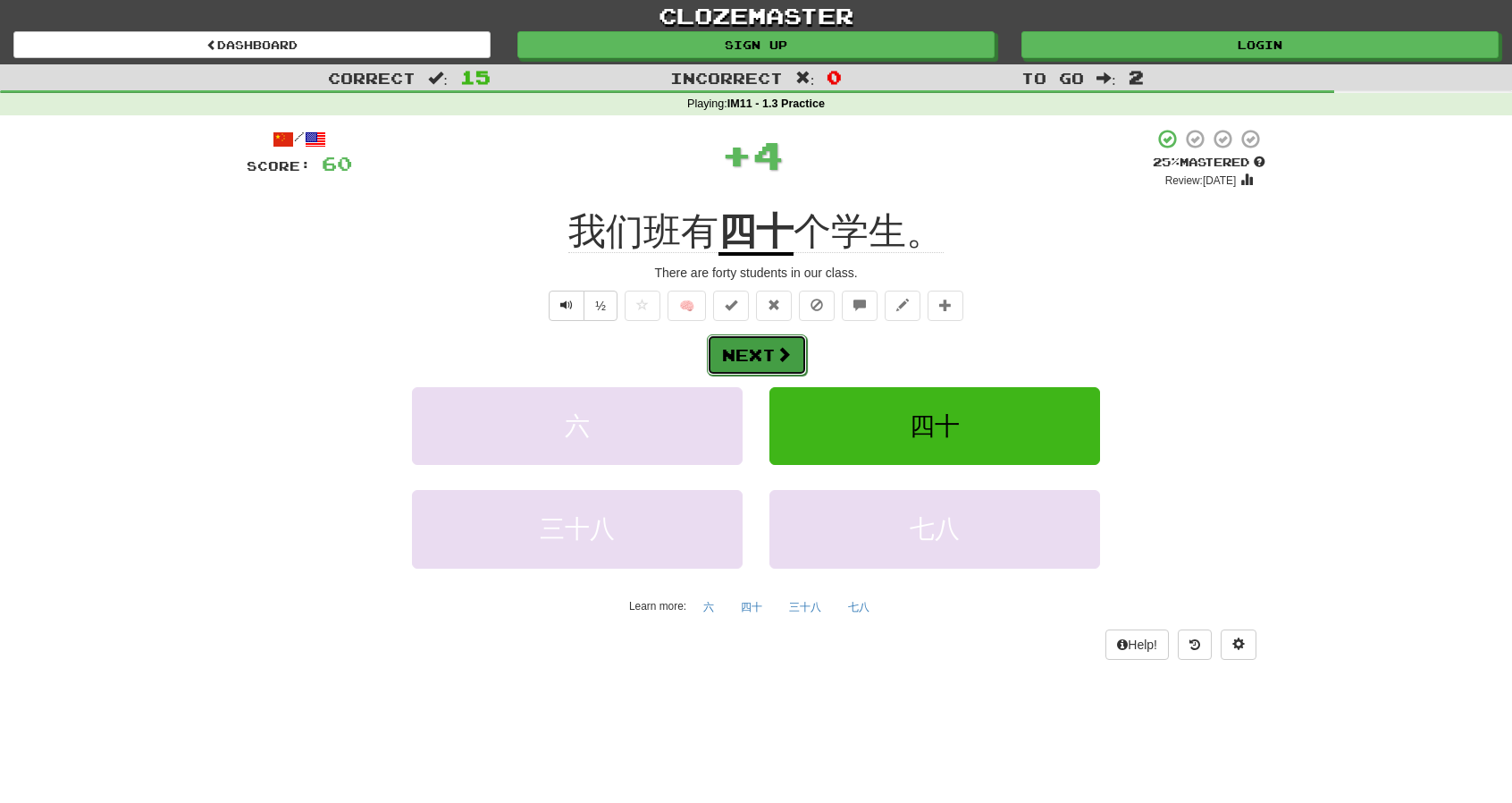
click at [762, 357] on button "Next" at bounding box center [756, 355] width 100 height 41
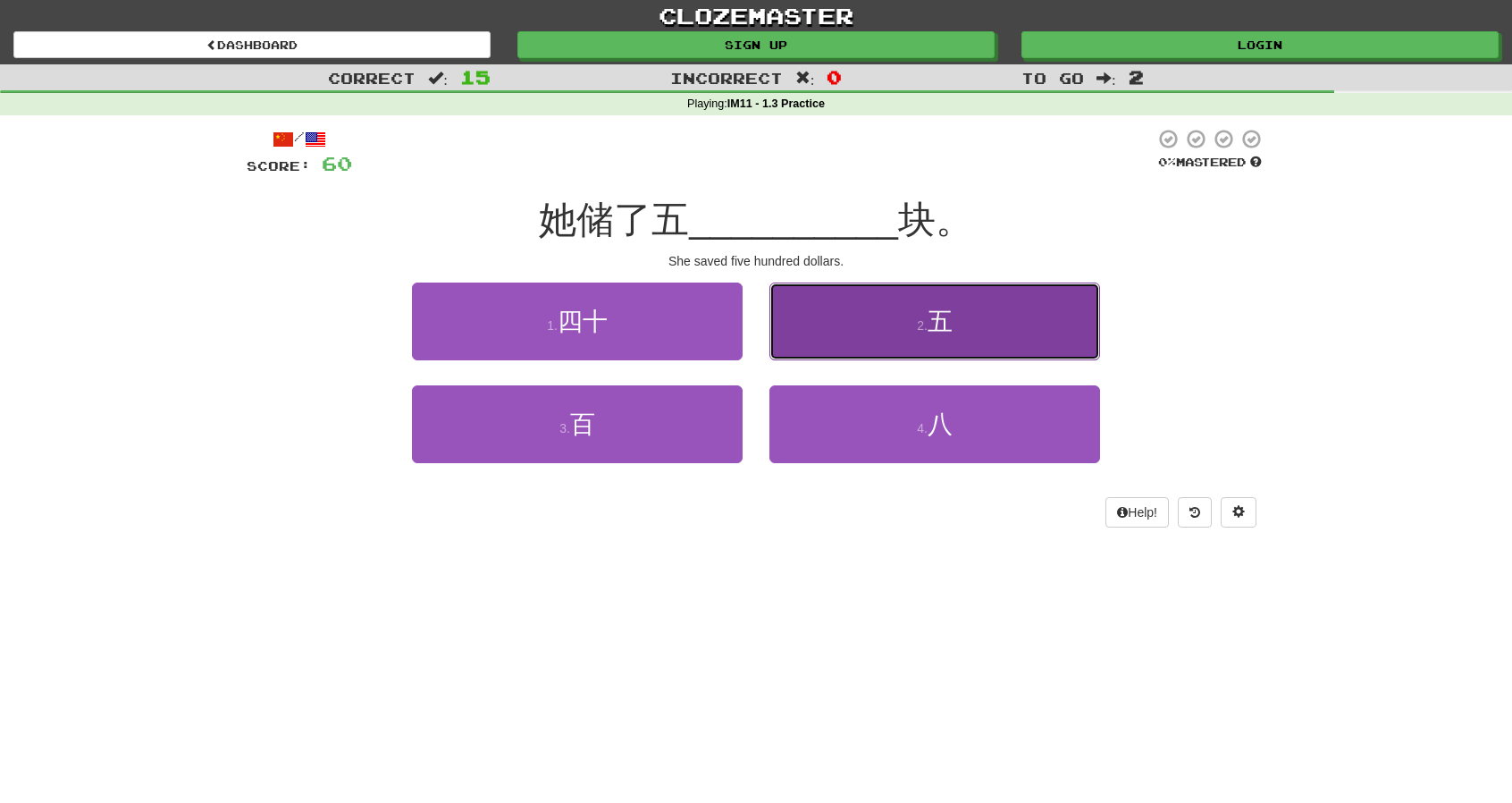
click at [845, 337] on button "2 . 五" at bounding box center [934, 321] width 331 height 78
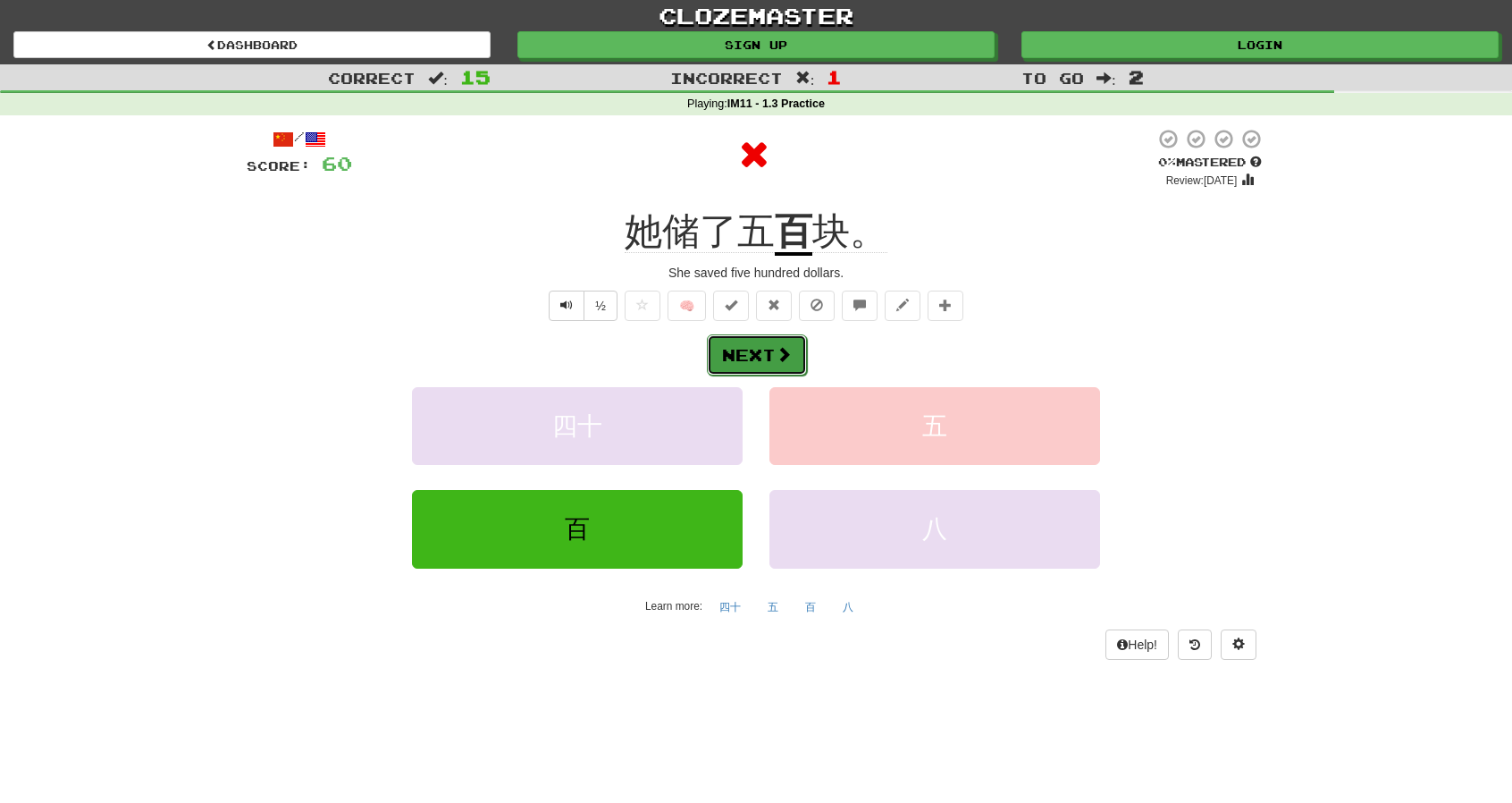
click at [761, 358] on button "Next" at bounding box center [756, 355] width 100 height 41
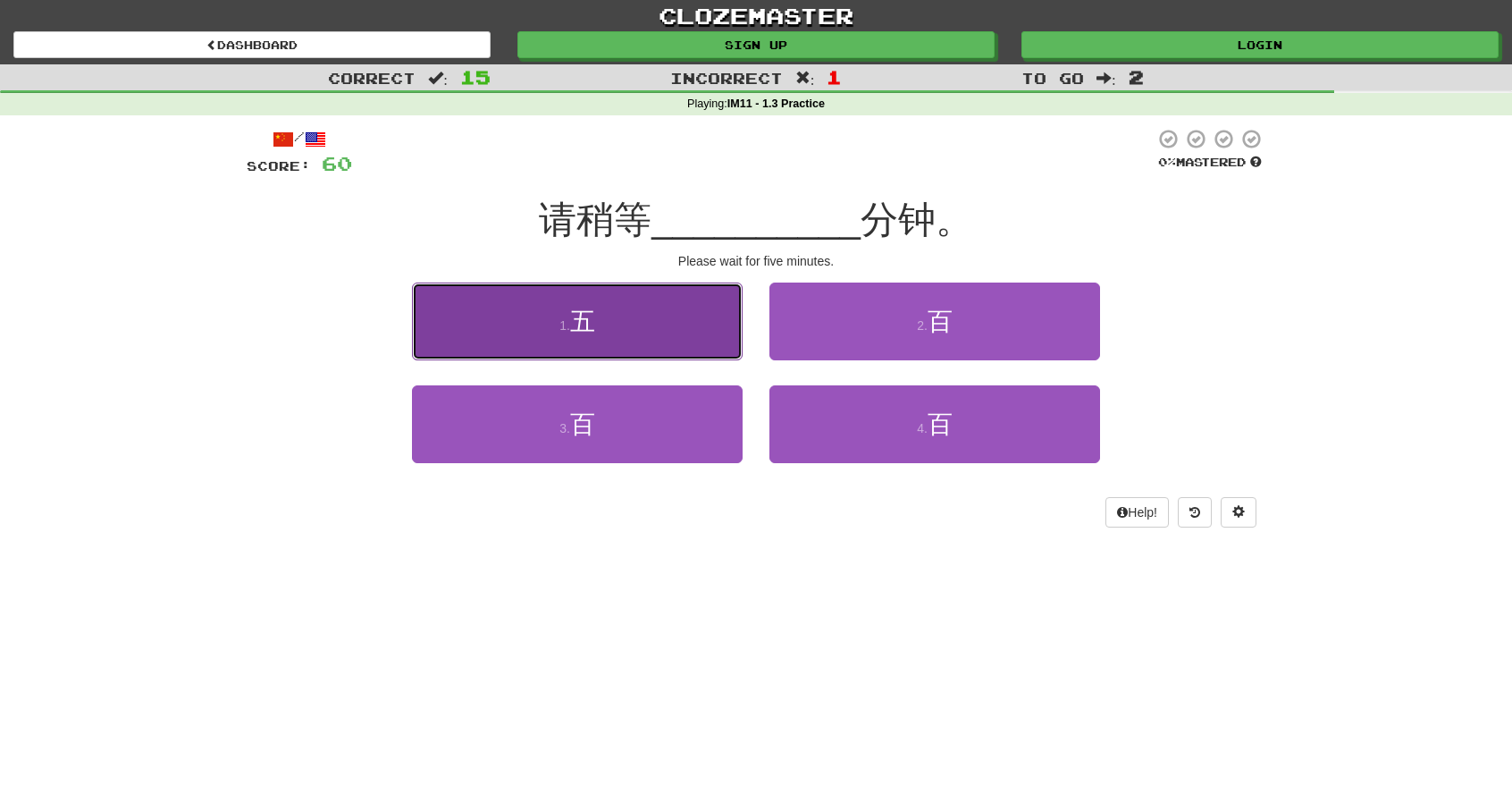
click at [703, 337] on button "1 . 五" at bounding box center [577, 321] width 331 height 78
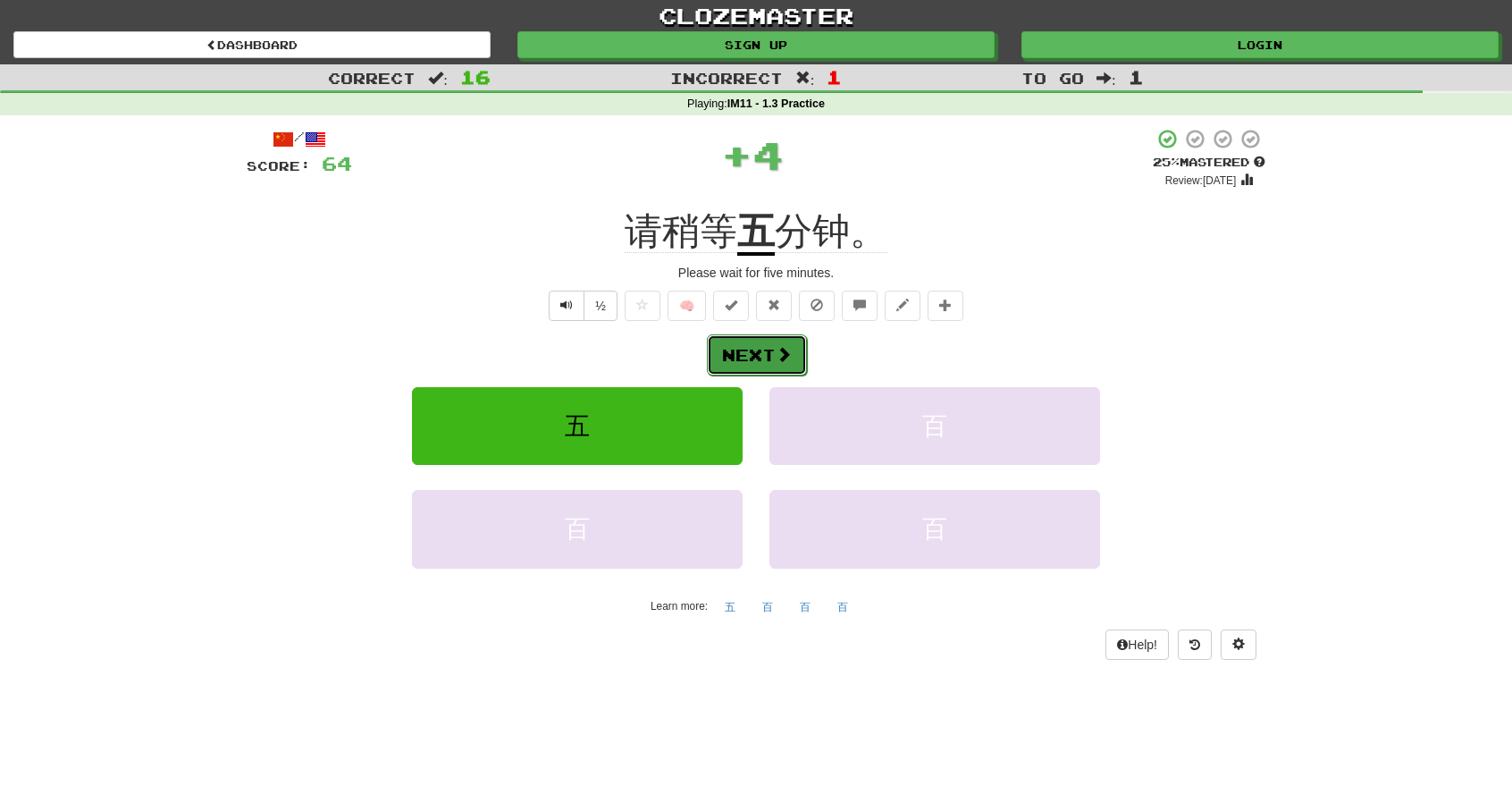
click at [740, 346] on button "Next" at bounding box center [756, 355] width 100 height 41
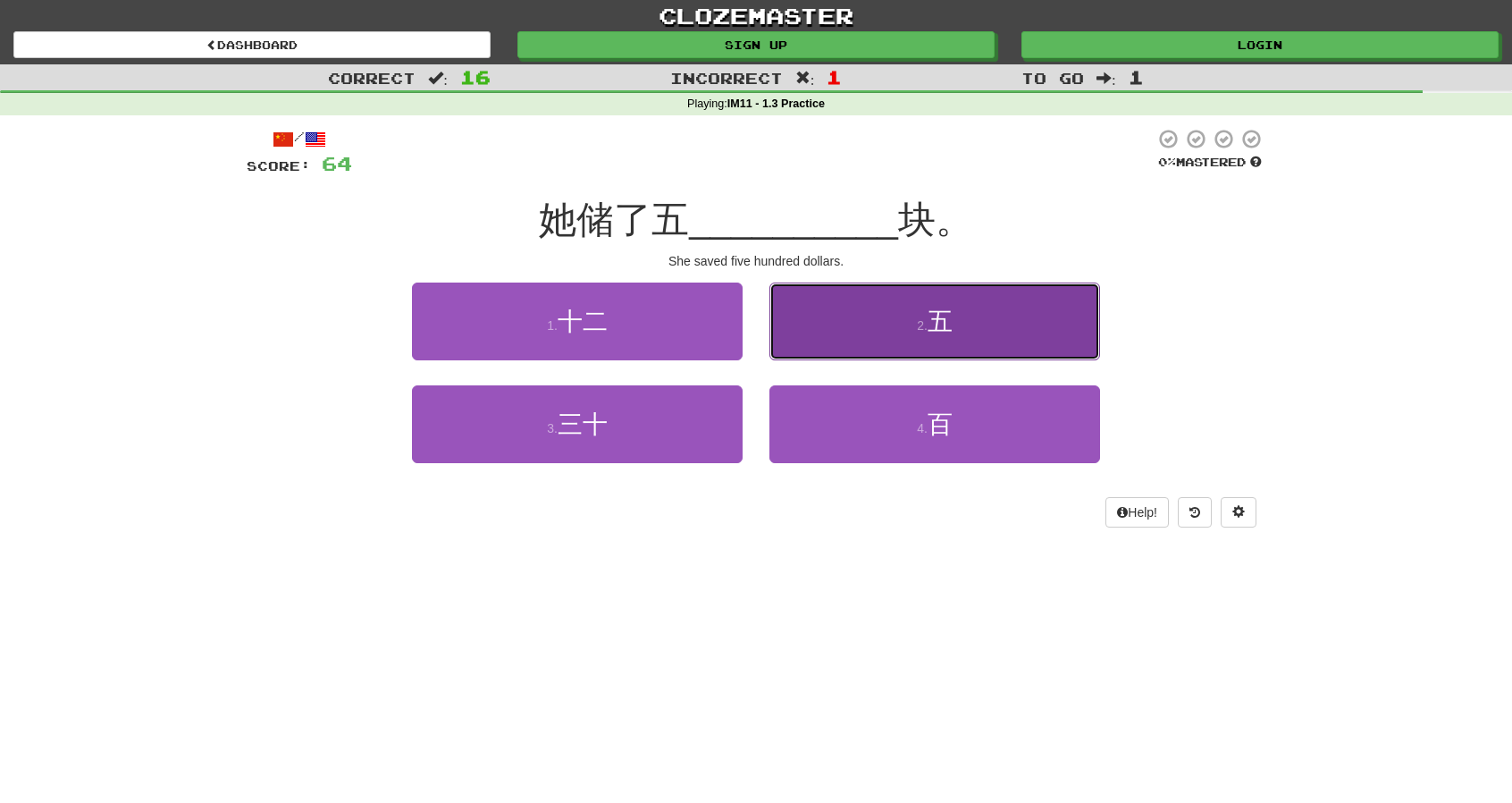
click at [797, 338] on button "2 . 五" at bounding box center [934, 321] width 331 height 78
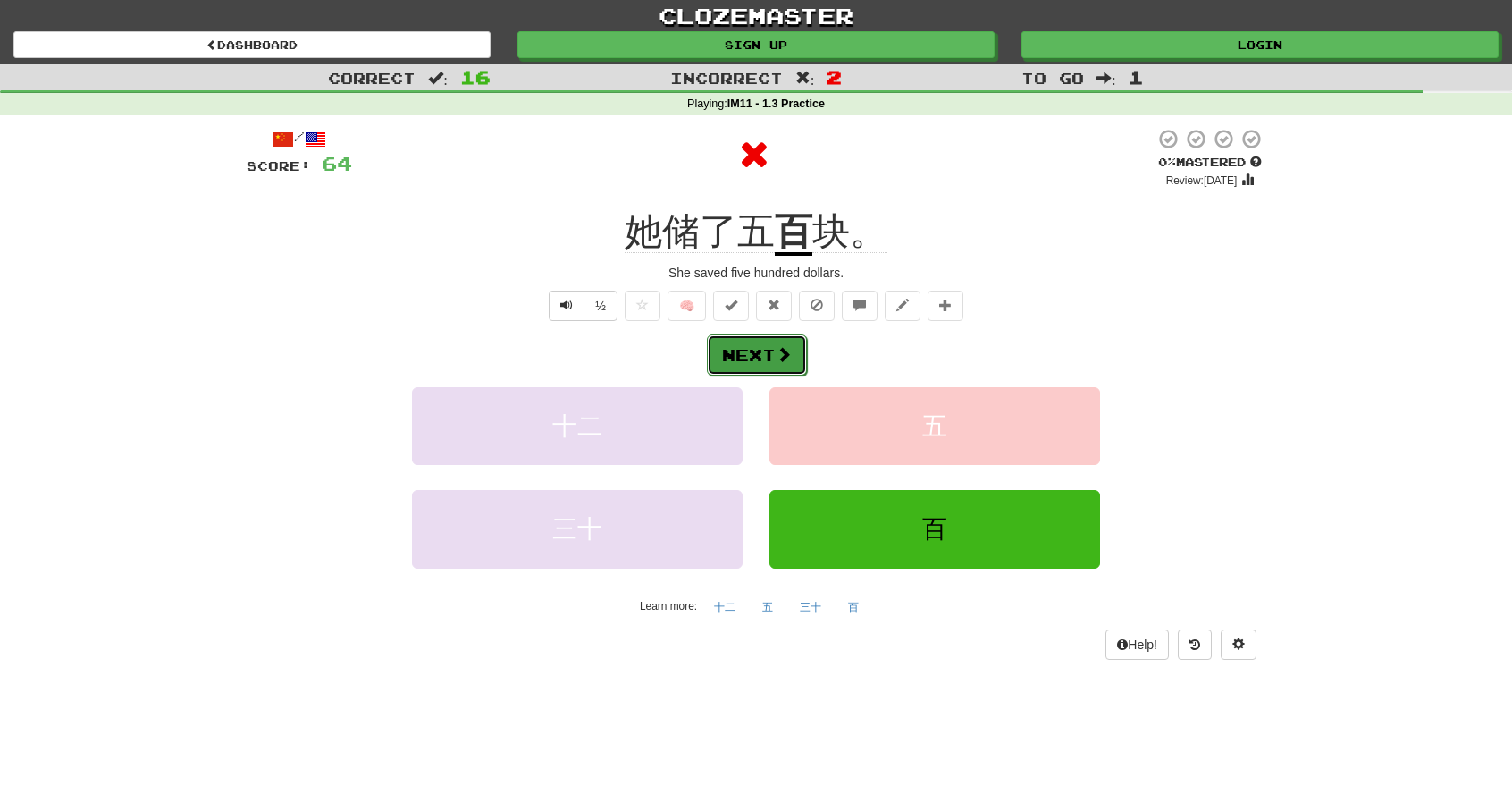
click at [758, 357] on button "Next" at bounding box center [756, 355] width 100 height 41
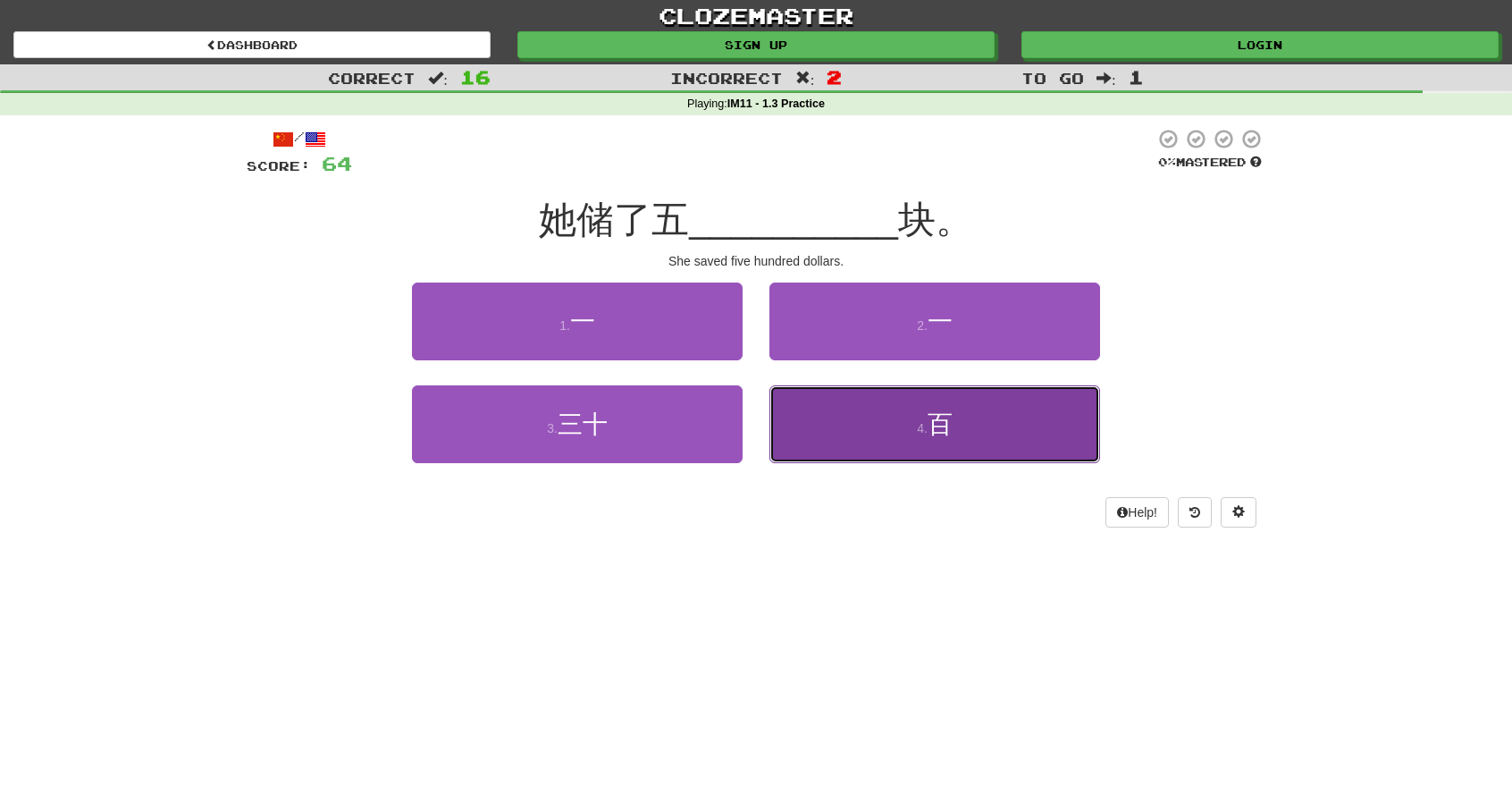
click at [890, 439] on button "4 . 百" at bounding box center [934, 424] width 331 height 78
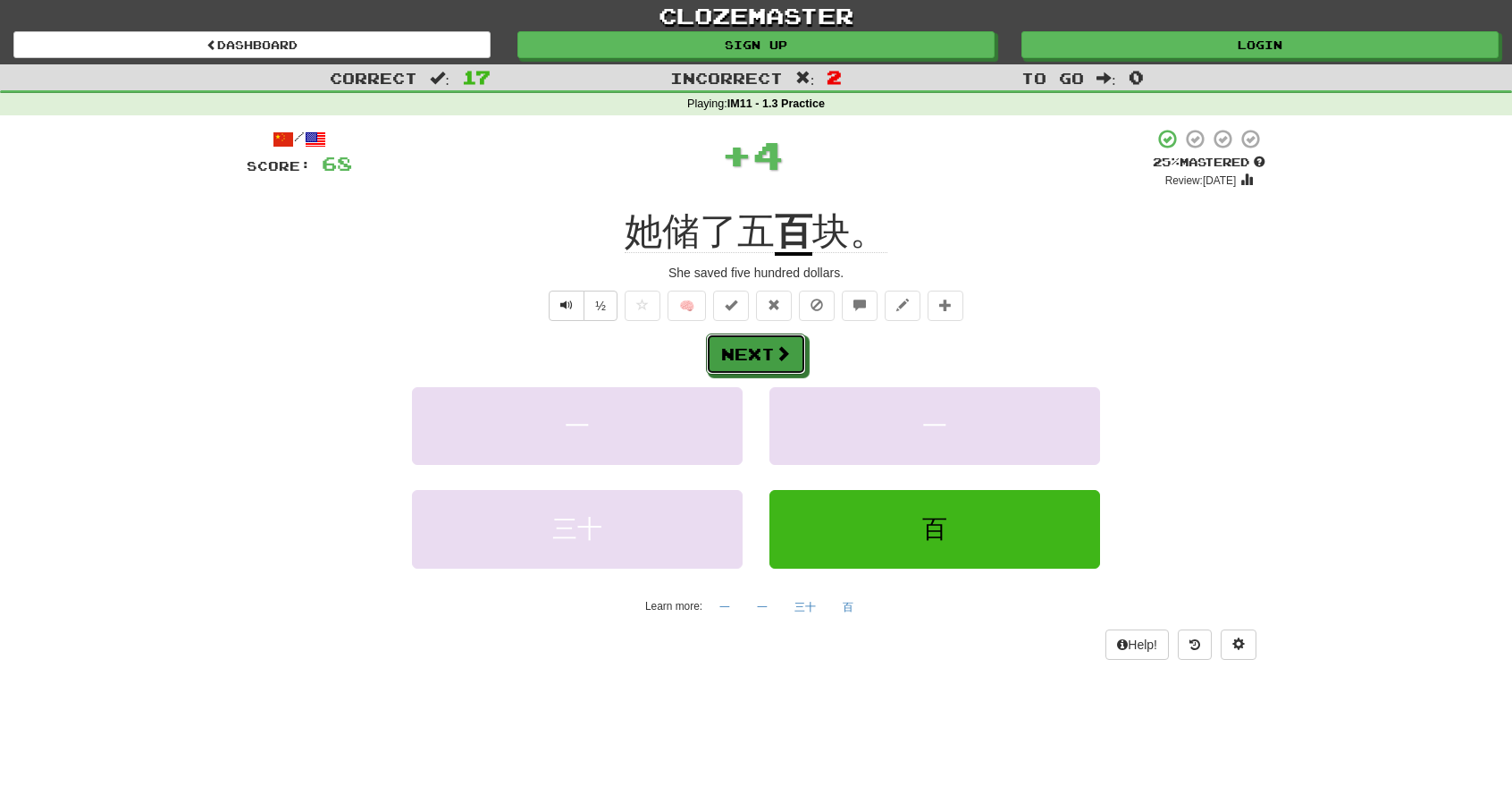
click at [764, 360] on button "Next" at bounding box center [756, 354] width 100 height 41
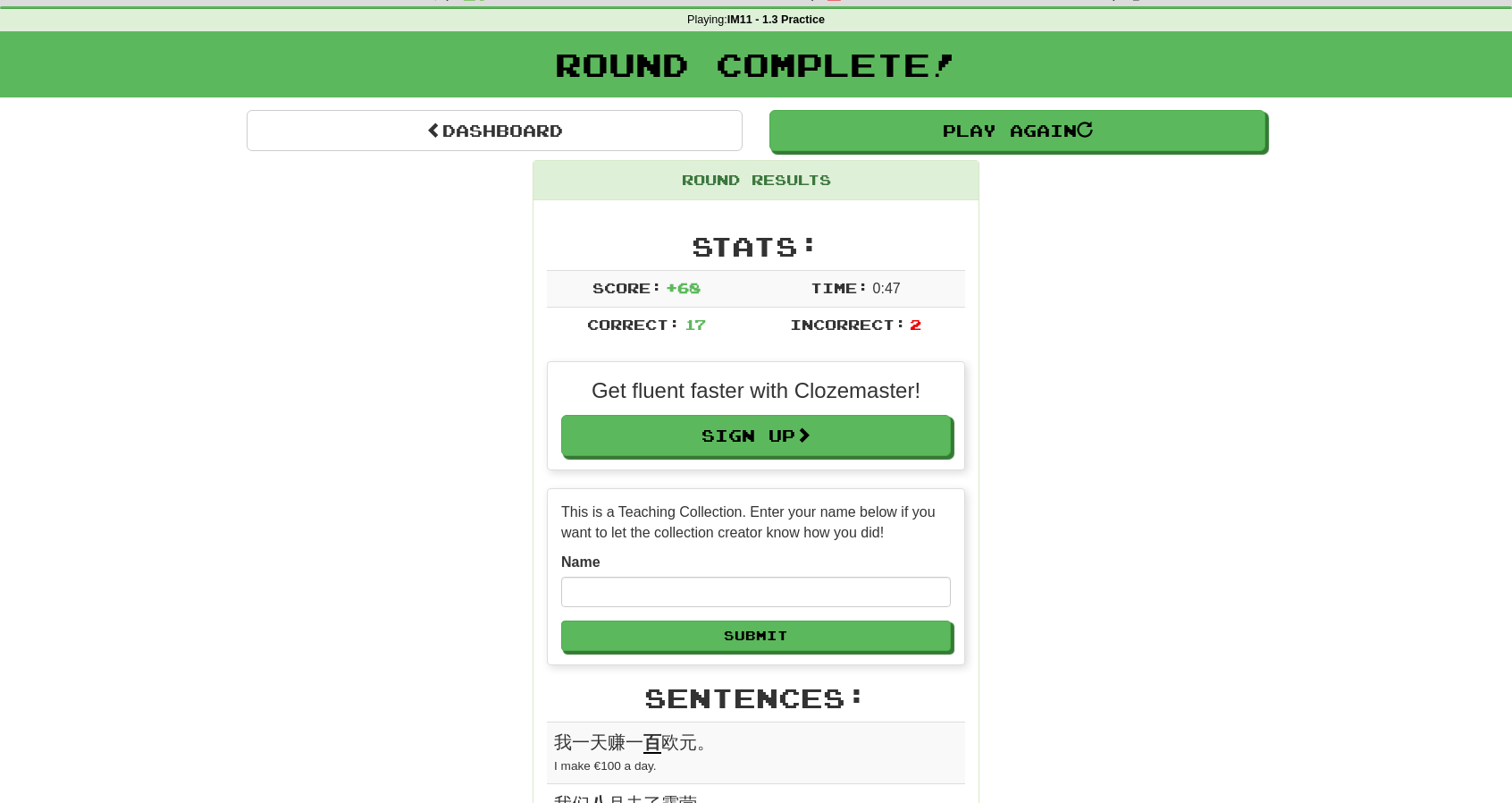
scroll to position [89, 0]
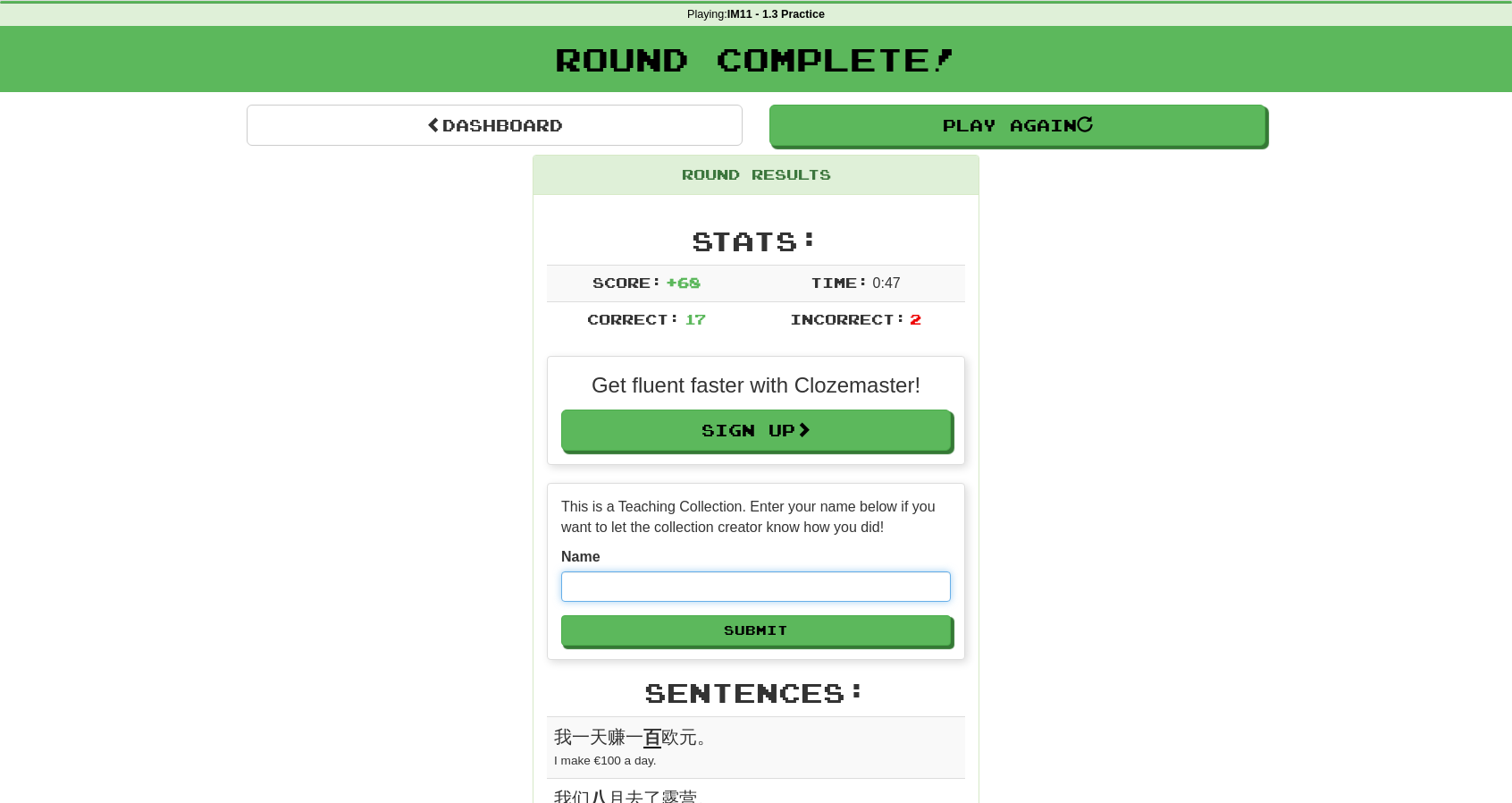
click at [717, 571] on input "text" at bounding box center [756, 586] width 390 height 30
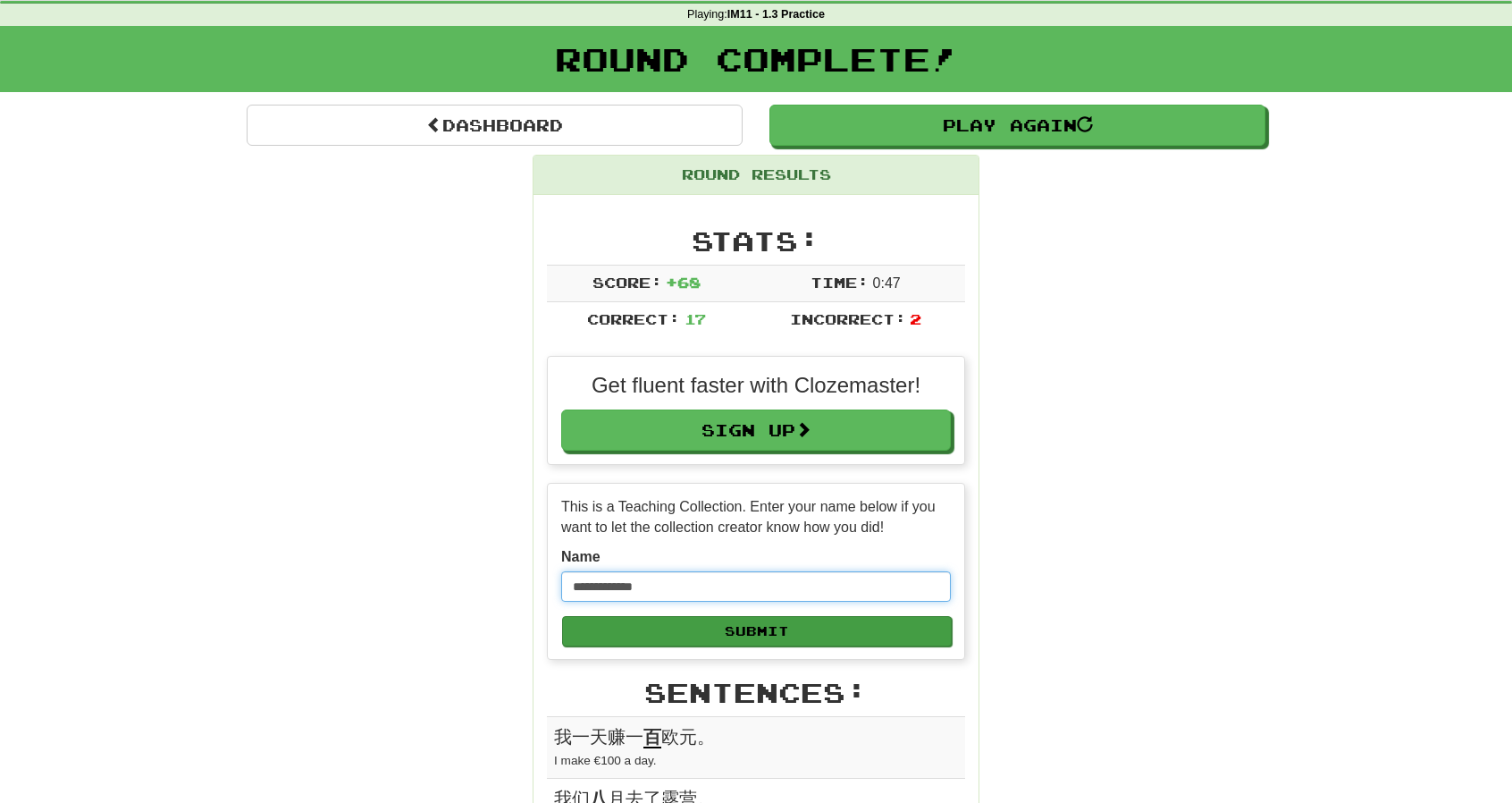
type input "**********"
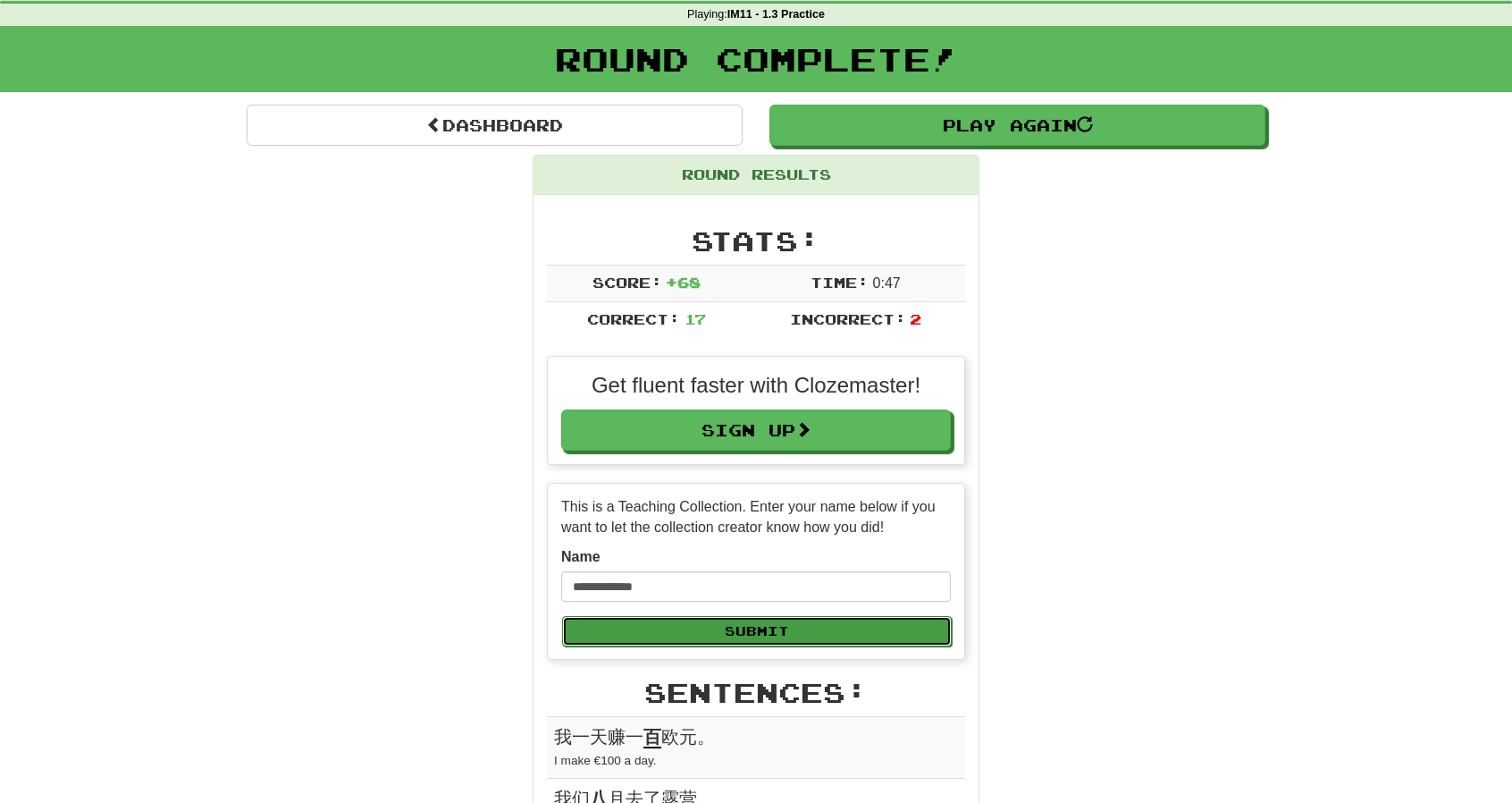
click at [836, 628] on button "Submit" at bounding box center [757, 630] width 390 height 30
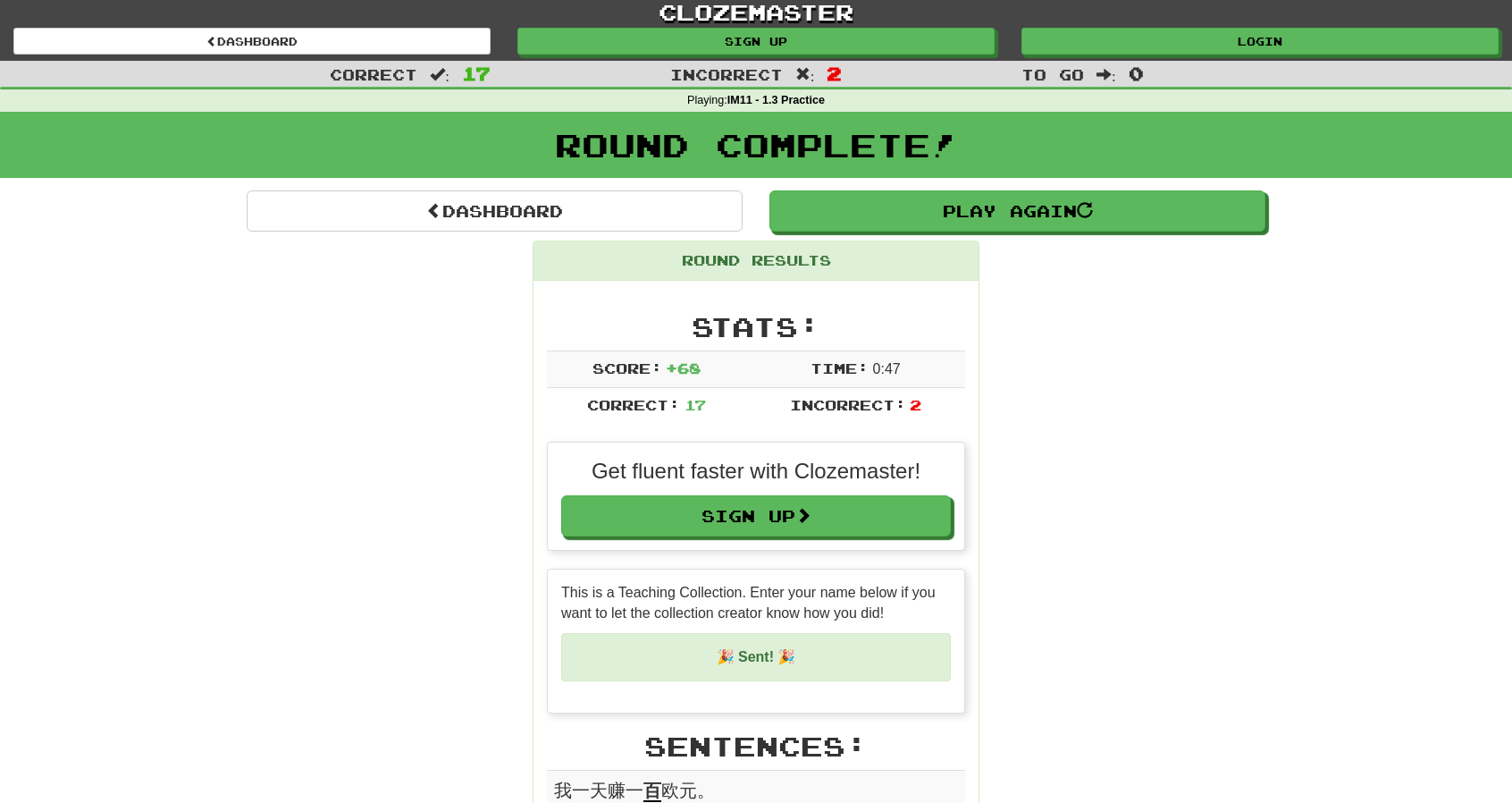
scroll to position [0, 0]
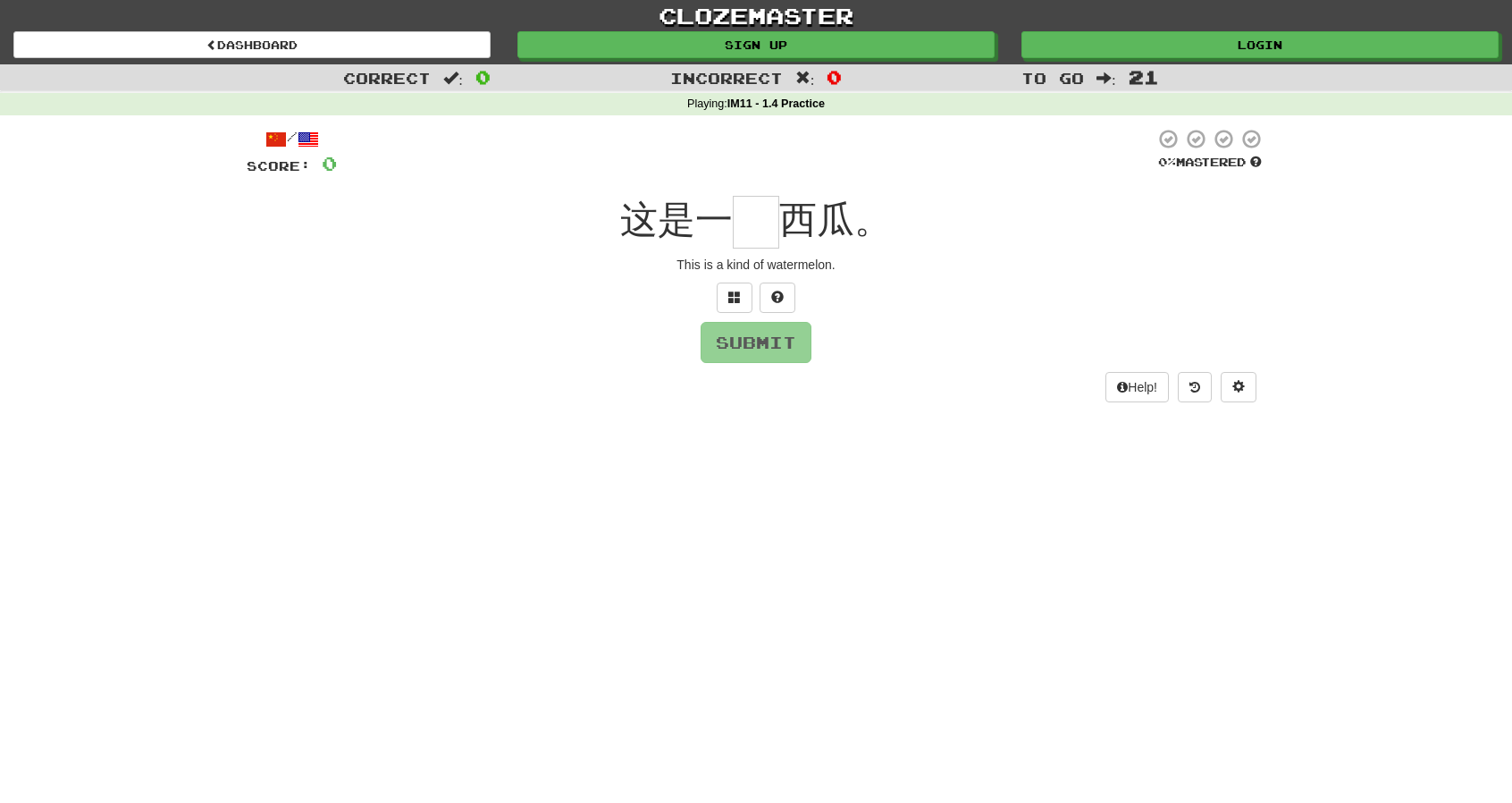
click at [760, 224] on input "text" at bounding box center [756, 222] width 47 height 52
type input "*"
type input "*****"
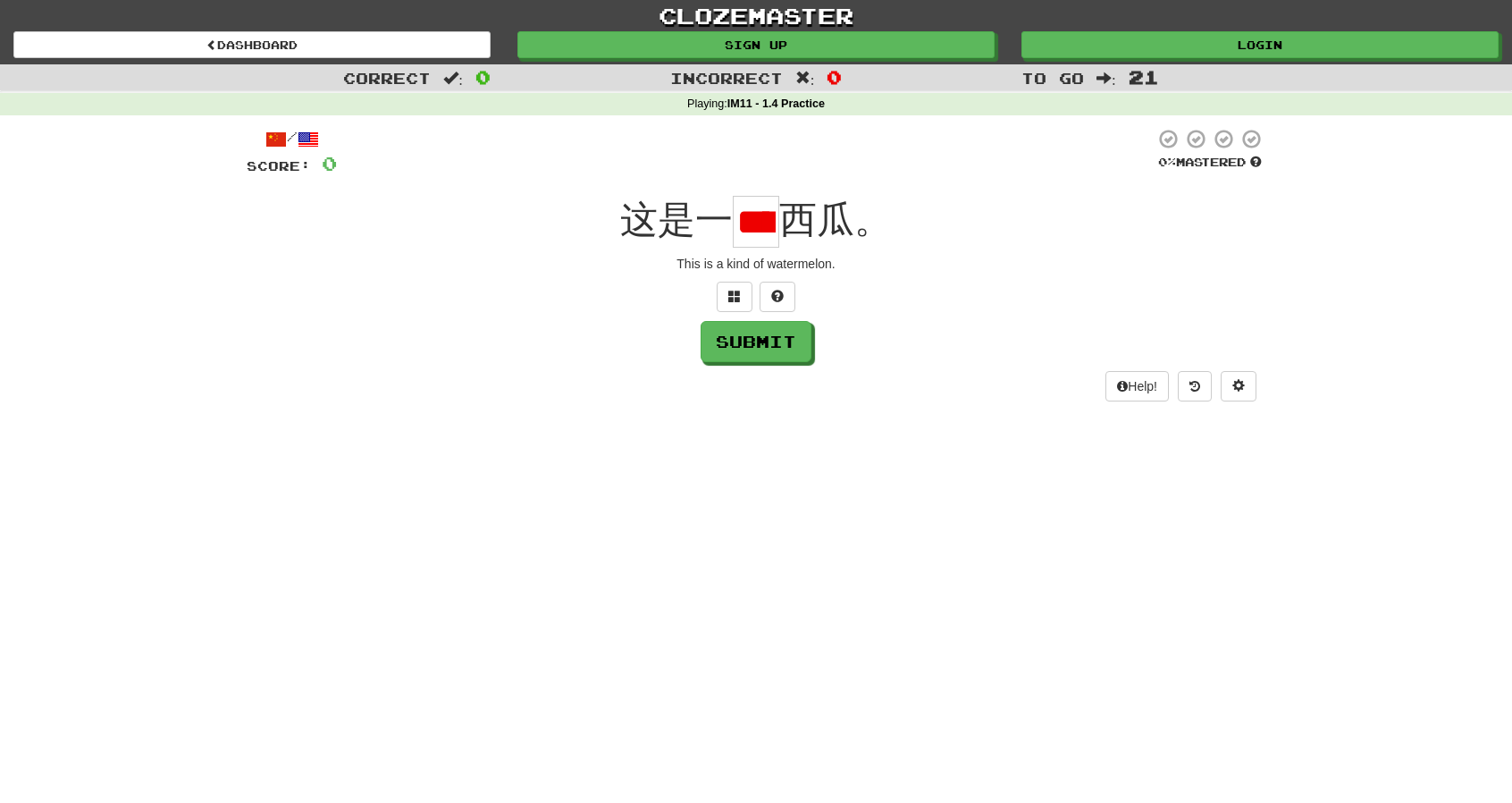
click at [751, 222] on input "*****" at bounding box center [756, 221] width 47 height 51
type input "*"
click at [786, 344] on button "Submit" at bounding box center [757, 342] width 110 height 41
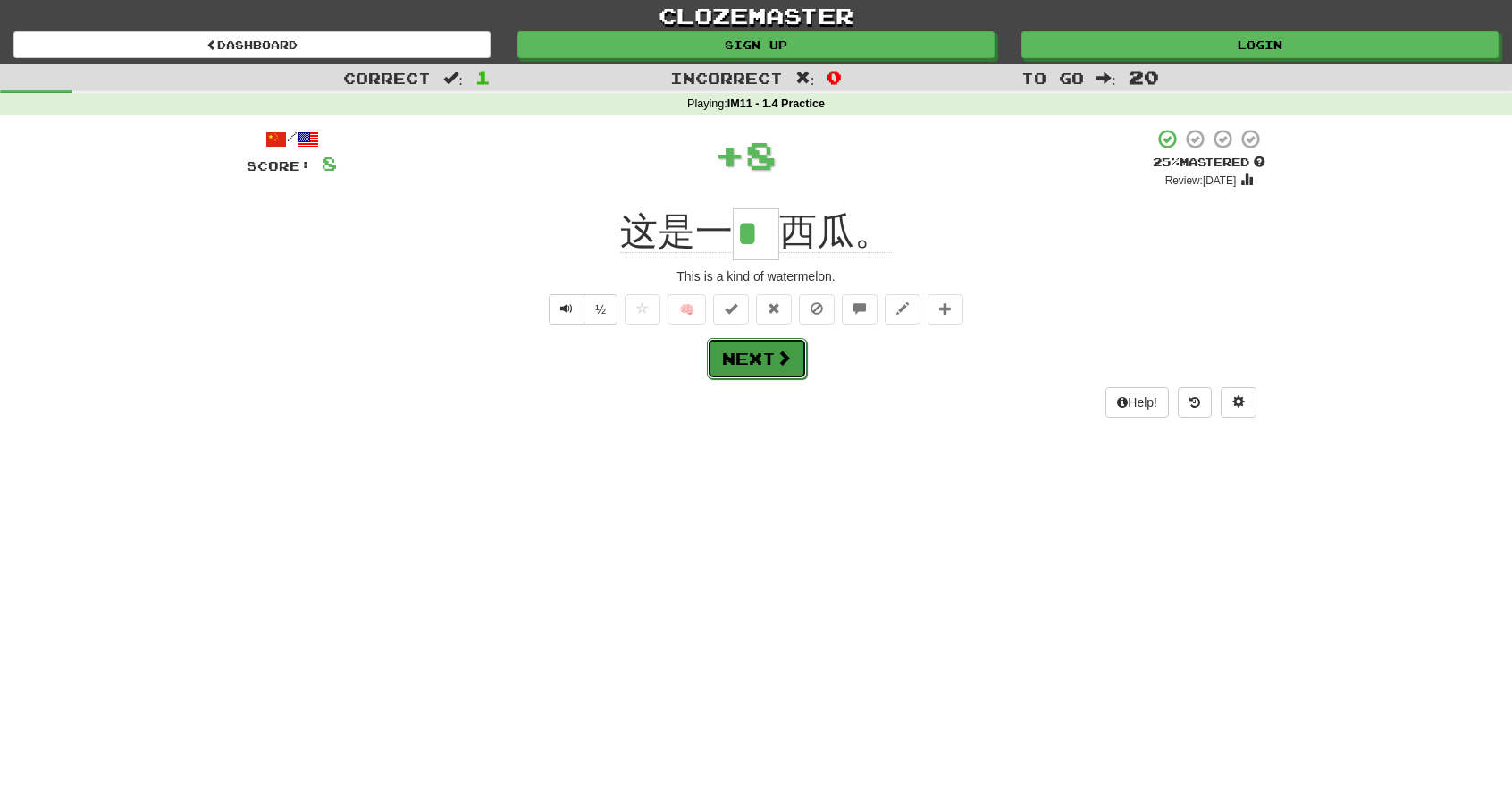
click at [787, 344] on button "Next" at bounding box center [756, 359] width 100 height 41
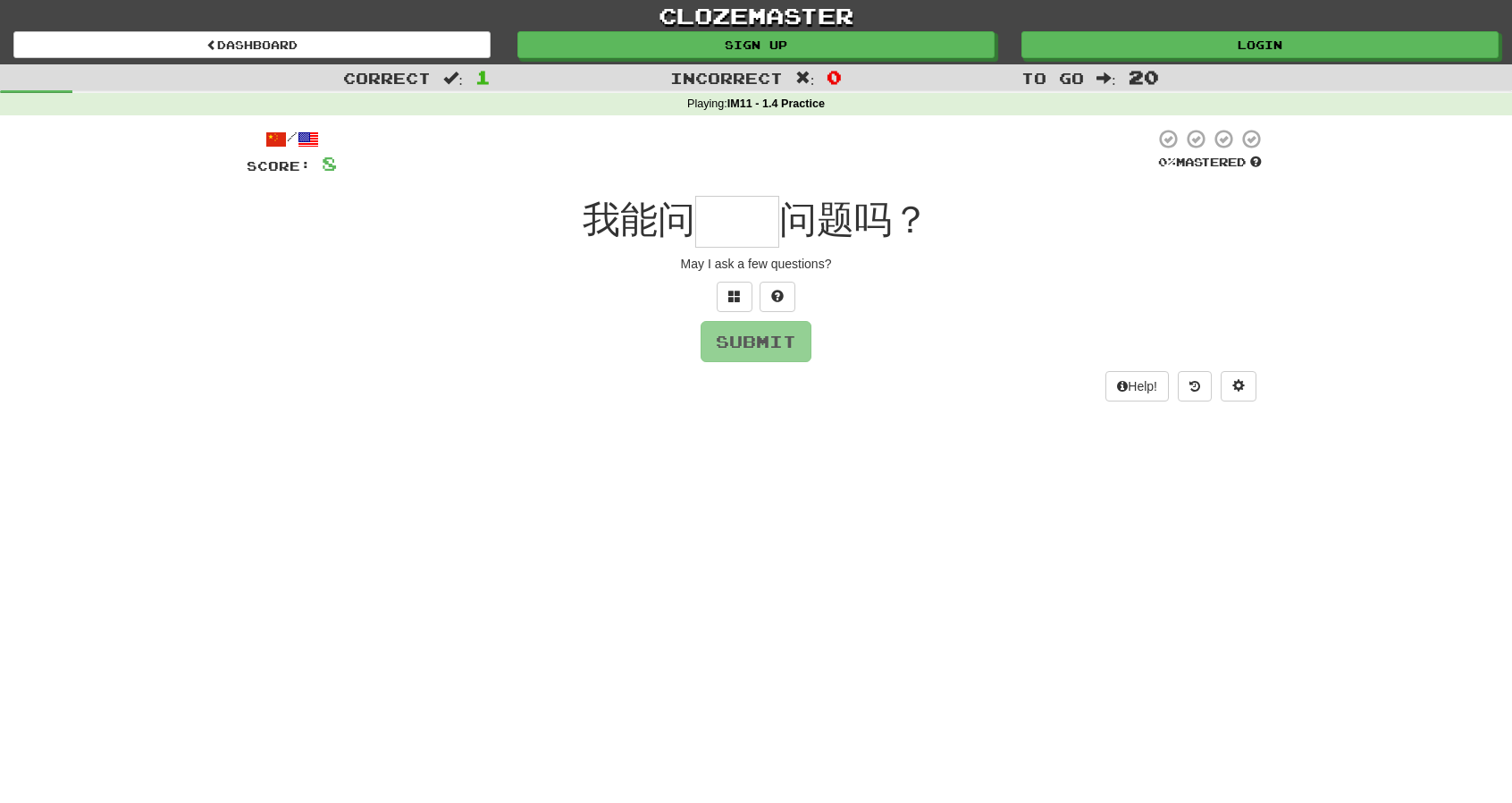
click at [759, 221] on input "text" at bounding box center [737, 221] width 84 height 51
click at [747, 222] on input "**" at bounding box center [737, 221] width 84 height 51
type input "*"
click at [747, 222] on input "*" at bounding box center [737, 221] width 84 height 51
click at [788, 301] on button at bounding box center [777, 296] width 36 height 30
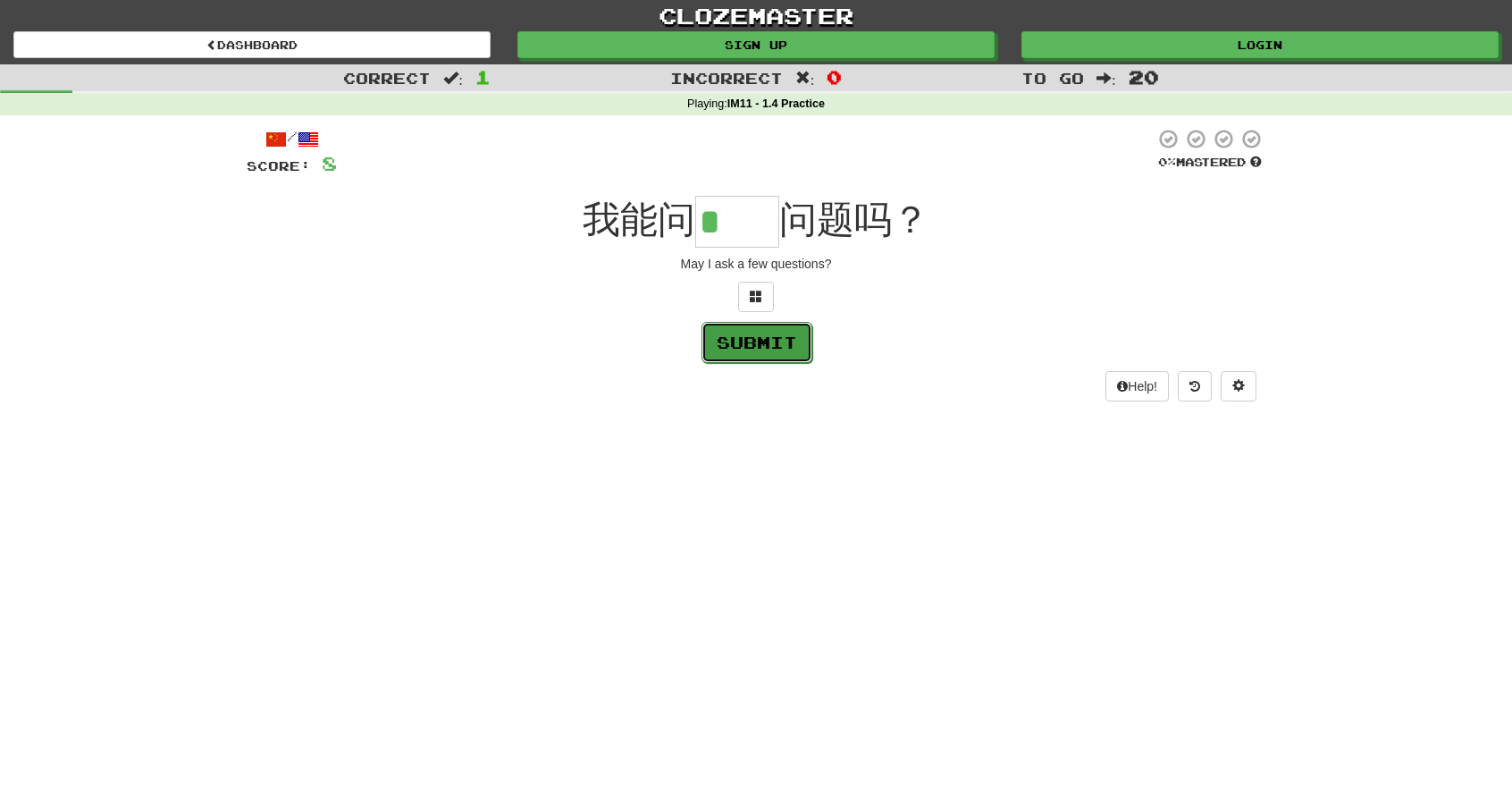
click at [794, 343] on button "Submit" at bounding box center [757, 342] width 110 height 41
click at [752, 226] on input "*" at bounding box center [737, 221] width 84 height 51
click at [773, 235] on input "**" at bounding box center [737, 221] width 84 height 51
click at [765, 327] on button "Submit" at bounding box center [757, 342] width 110 height 41
click at [765, 330] on button "Submit" at bounding box center [757, 342] width 110 height 41
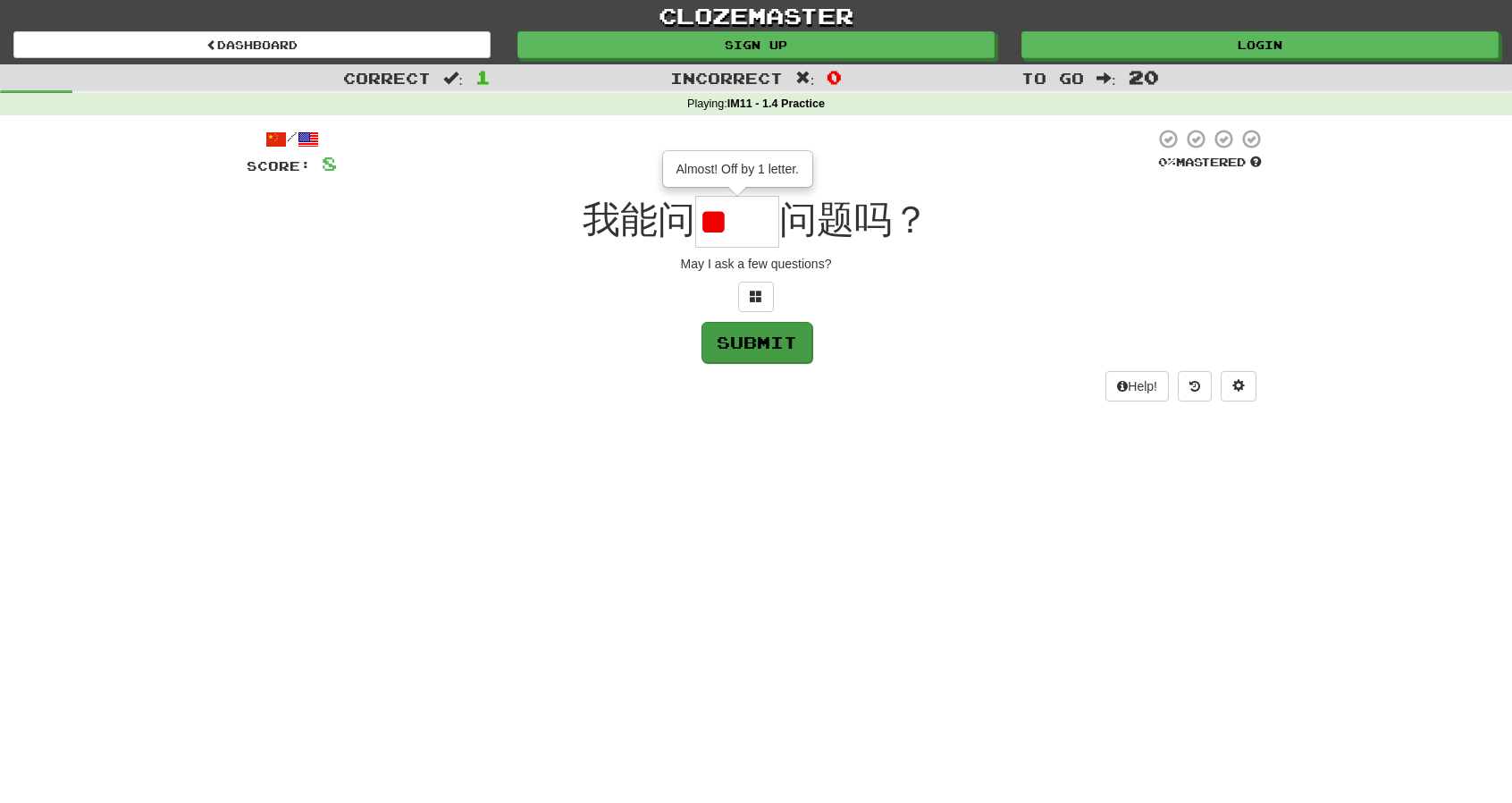
type input "**"
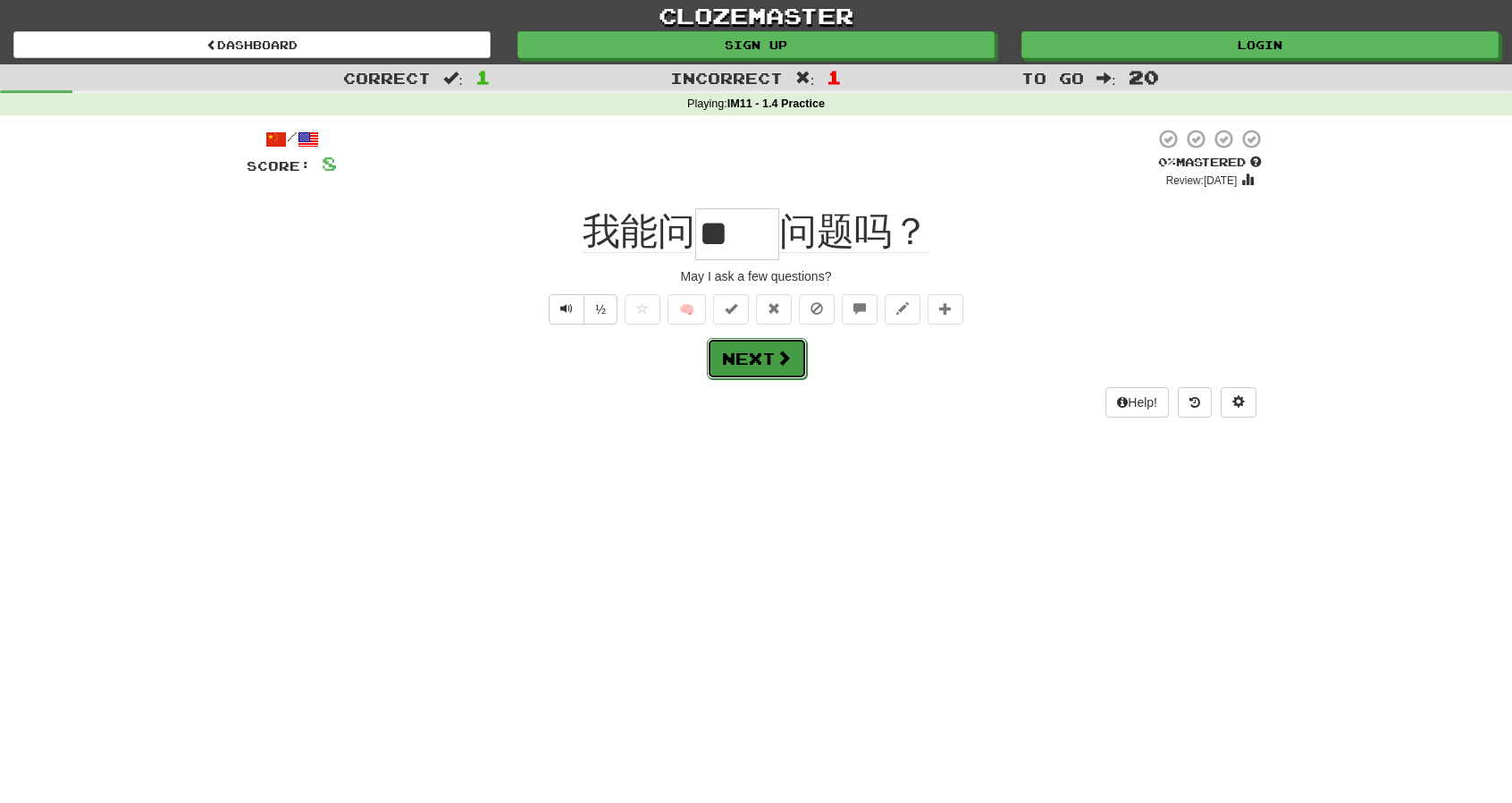
click at [755, 360] on button "Next" at bounding box center [756, 359] width 100 height 41
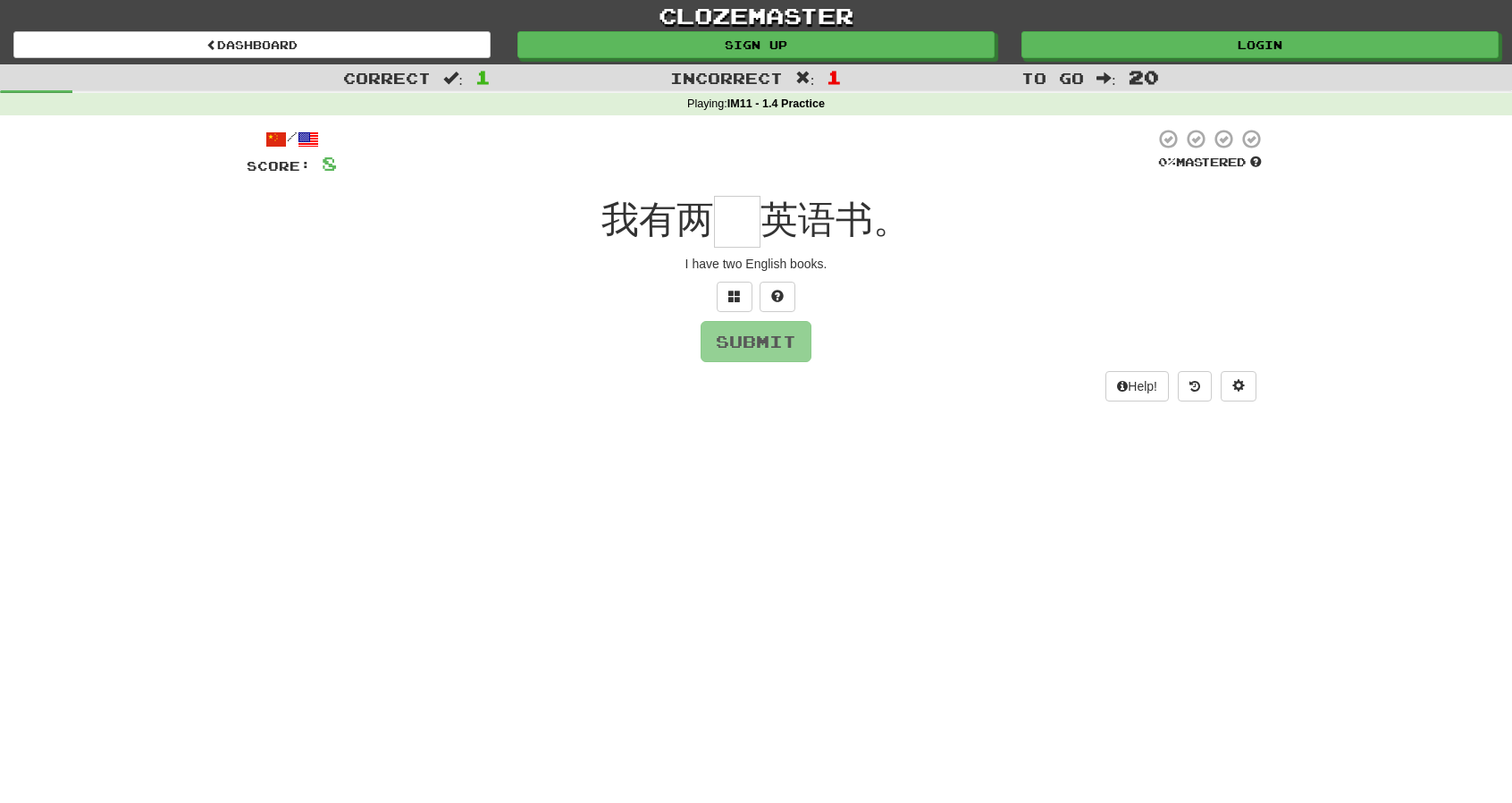
click at [737, 236] on input "text" at bounding box center [738, 221] width 47 height 51
type input "*"
click at [775, 359] on button "Submit" at bounding box center [757, 342] width 110 height 41
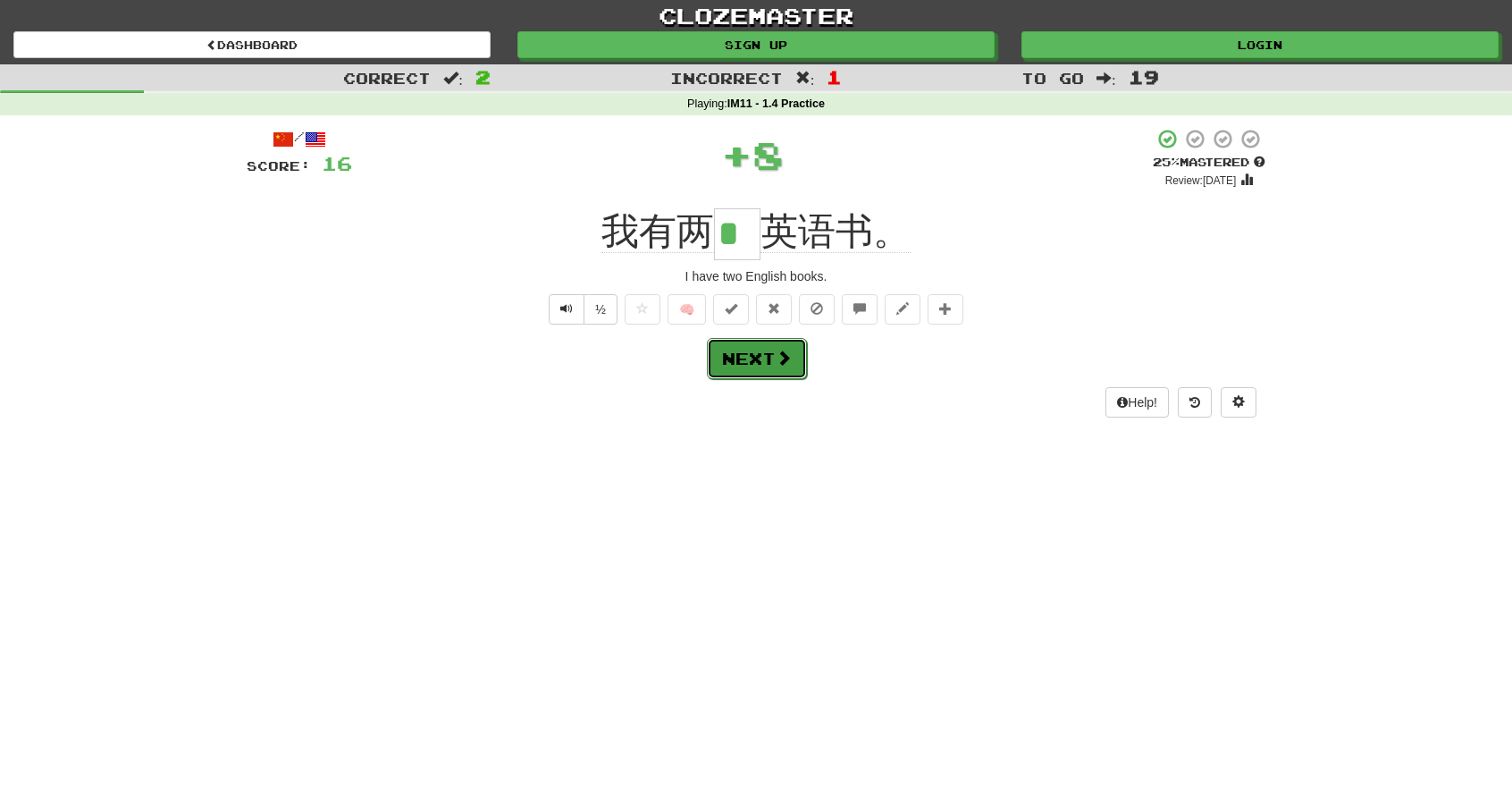
drag, startPoint x: 775, startPoint y: 359, endPoint x: 781, endPoint y: 349, distance: 11.7
click at [781, 350] on span at bounding box center [783, 358] width 16 height 16
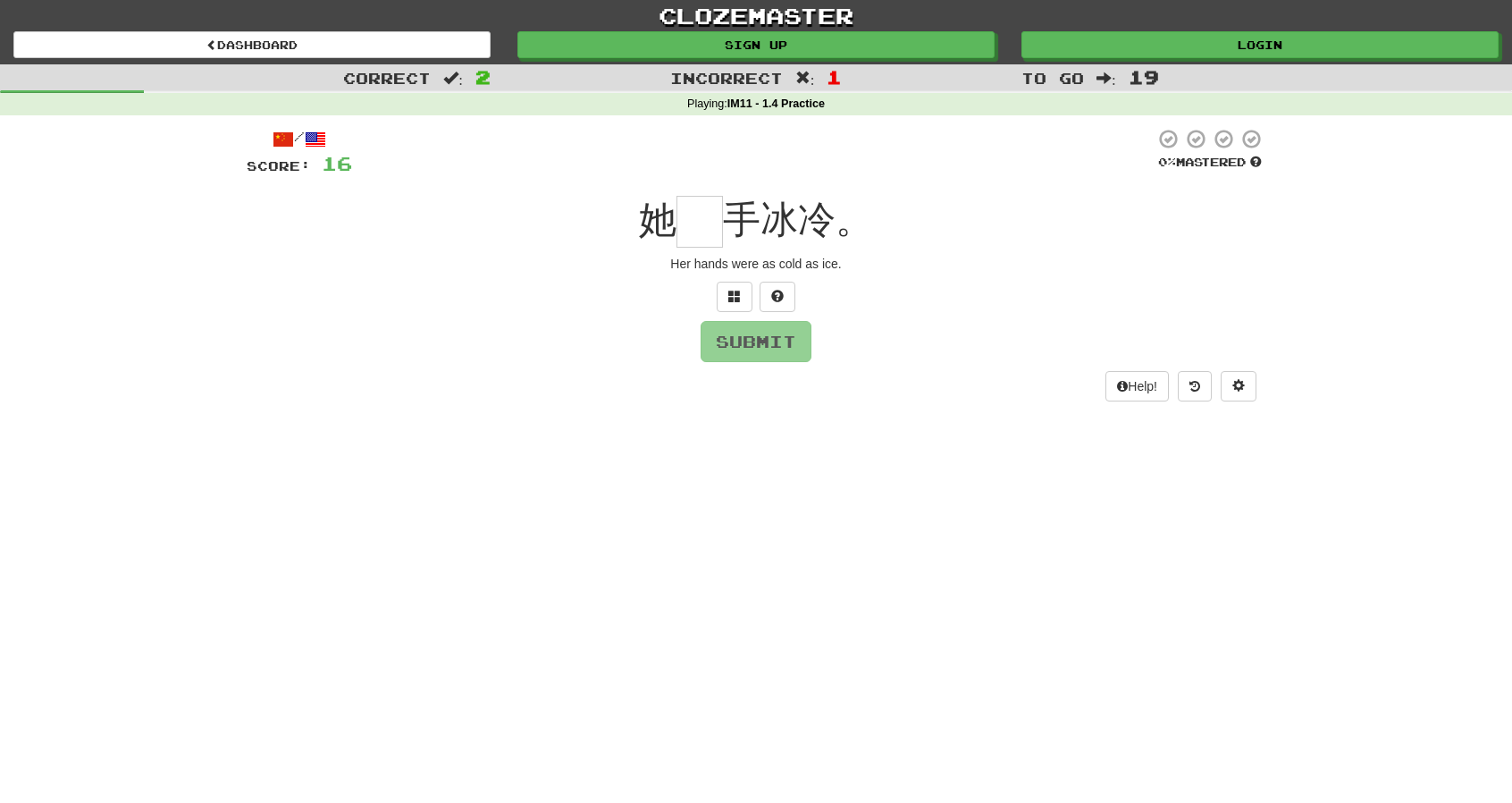
click at [707, 220] on input "text" at bounding box center [700, 221] width 47 height 51
type input "*"
click at [715, 228] on input "*" at bounding box center [700, 221] width 47 height 51
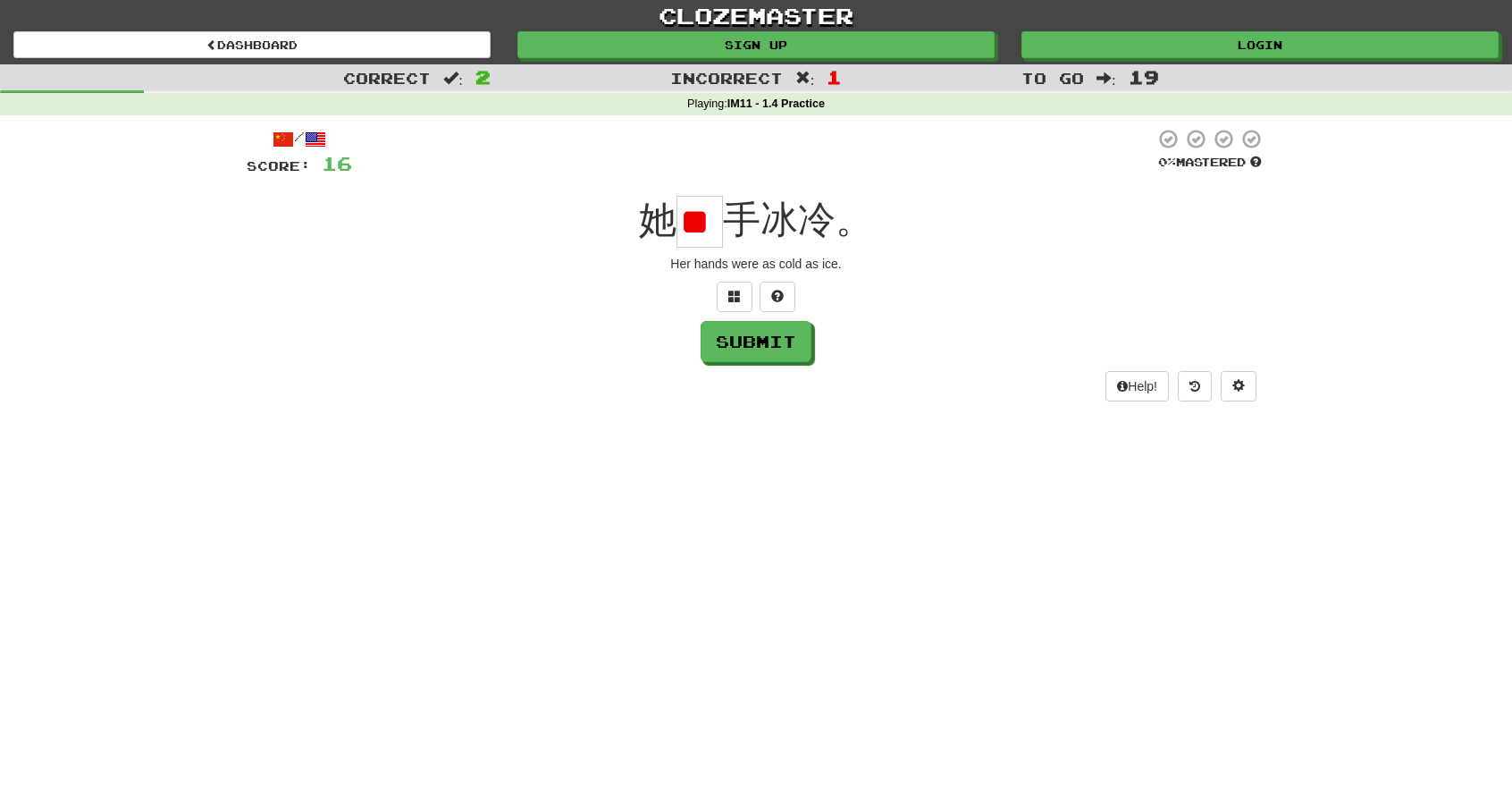
scroll to position [0, 2]
type input "*"
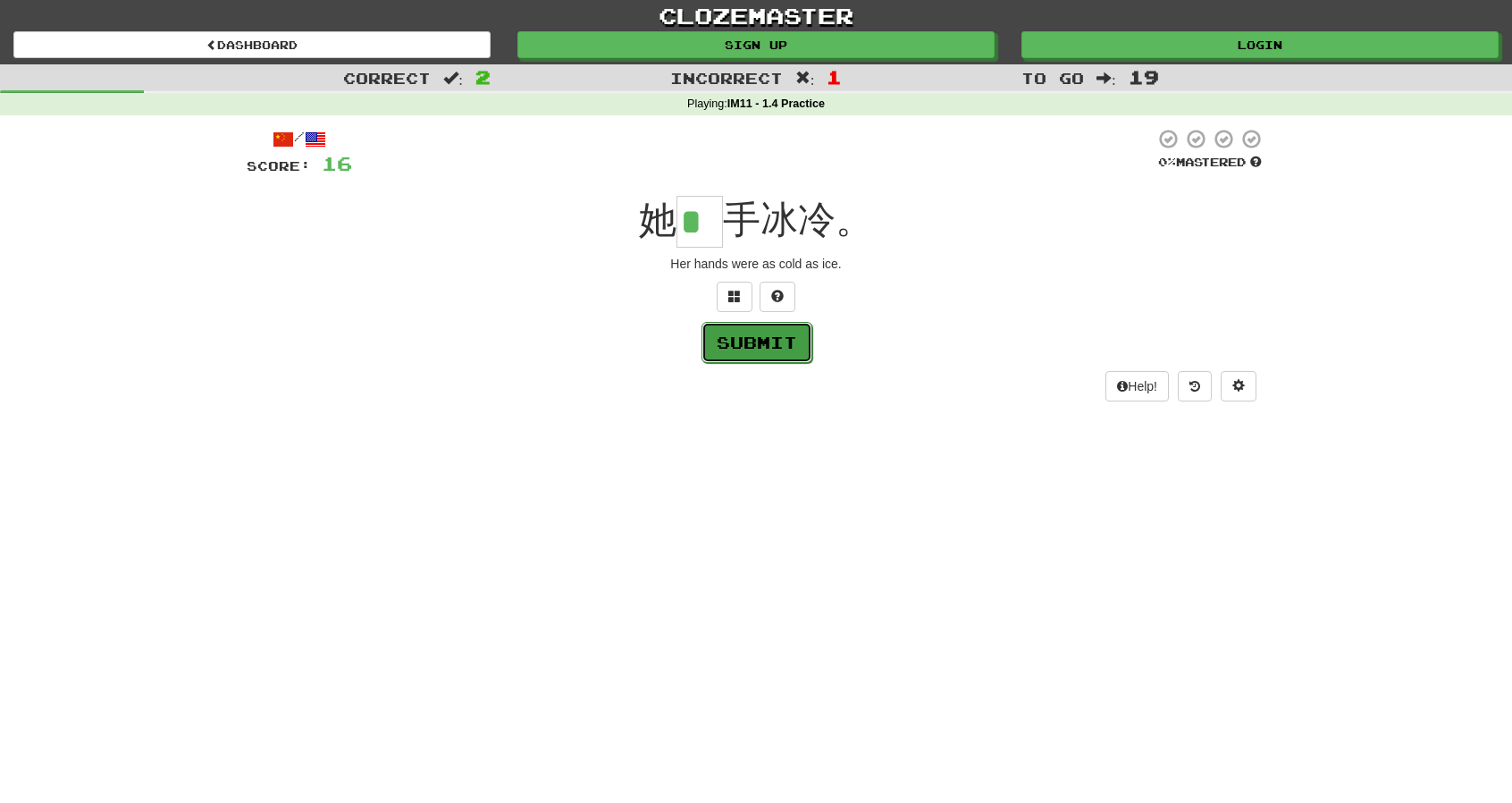
click at [747, 332] on button "Submit" at bounding box center [757, 342] width 110 height 41
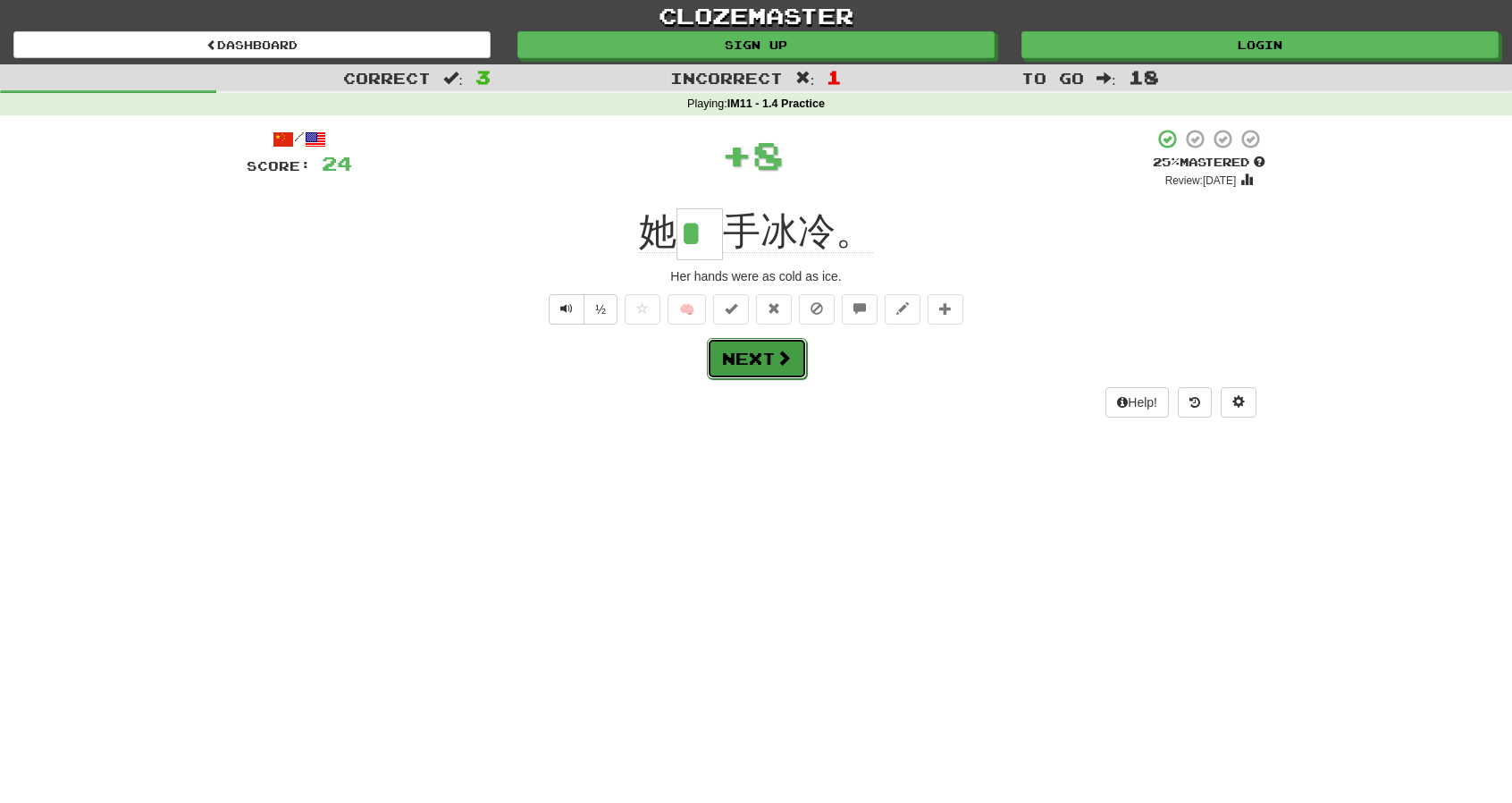
click at [766, 356] on button "Next" at bounding box center [756, 359] width 100 height 41
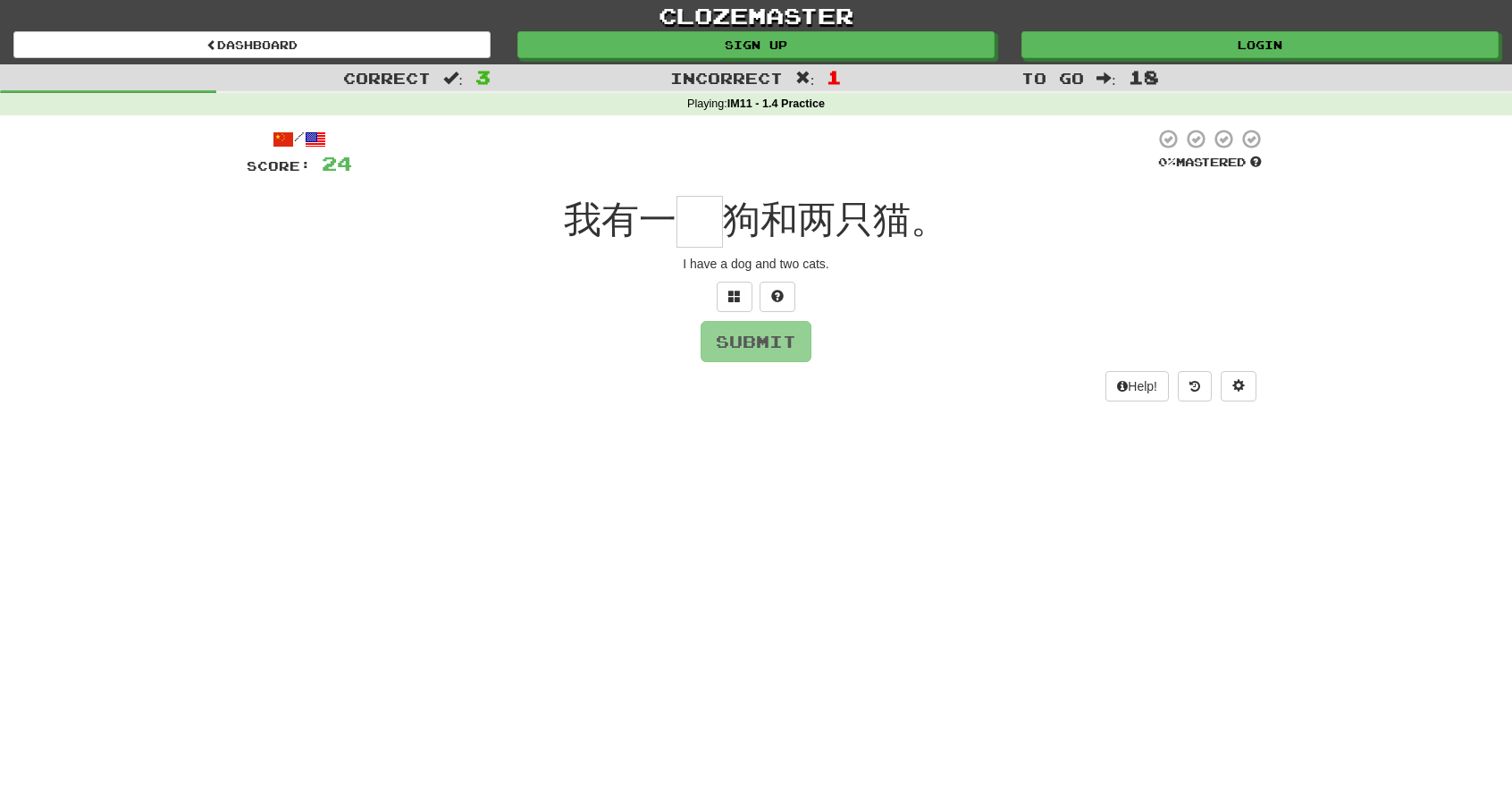
type input "*"
type input "**"
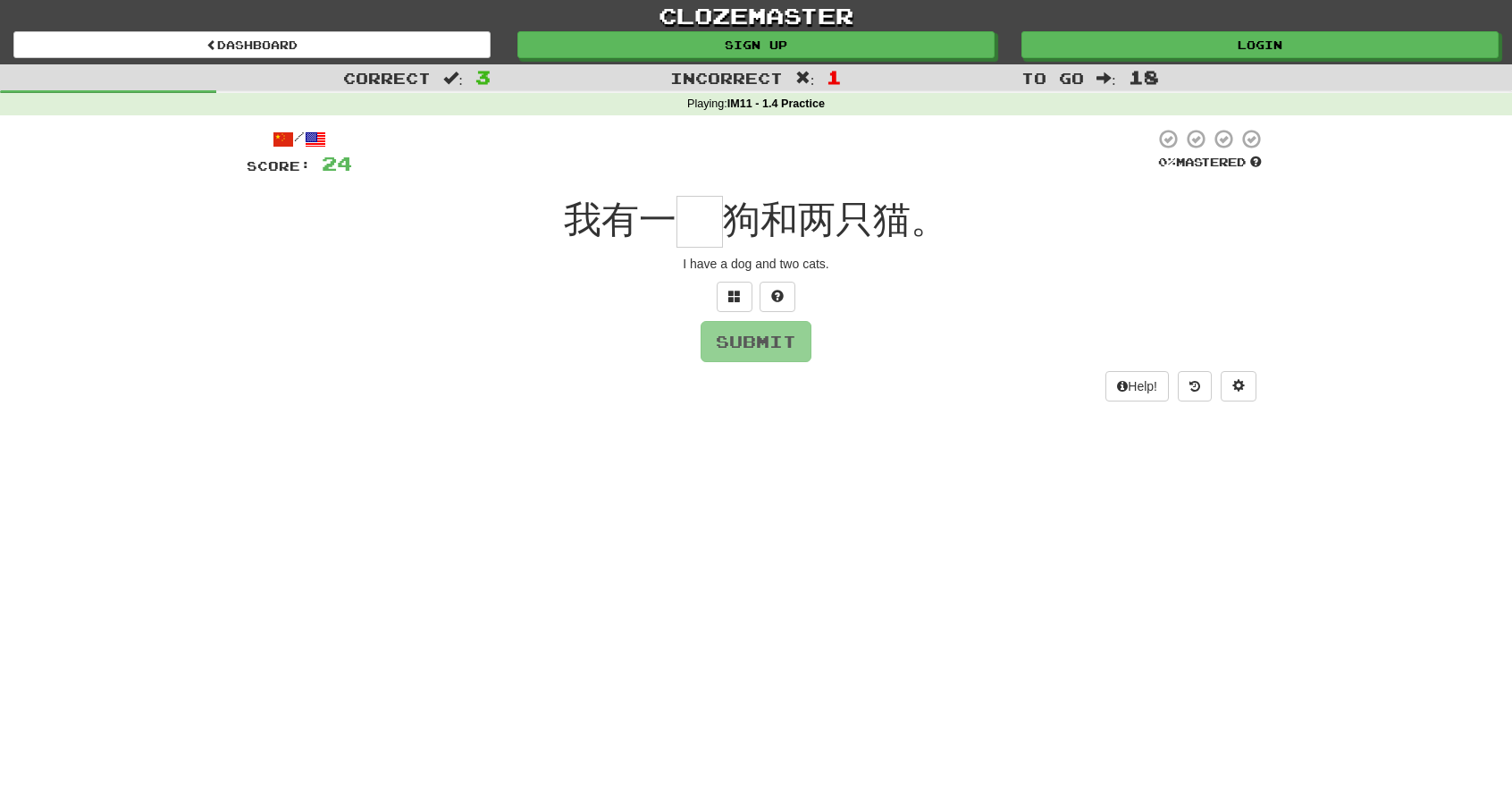
type input "*"
click at [767, 342] on button "Submit" at bounding box center [757, 342] width 110 height 41
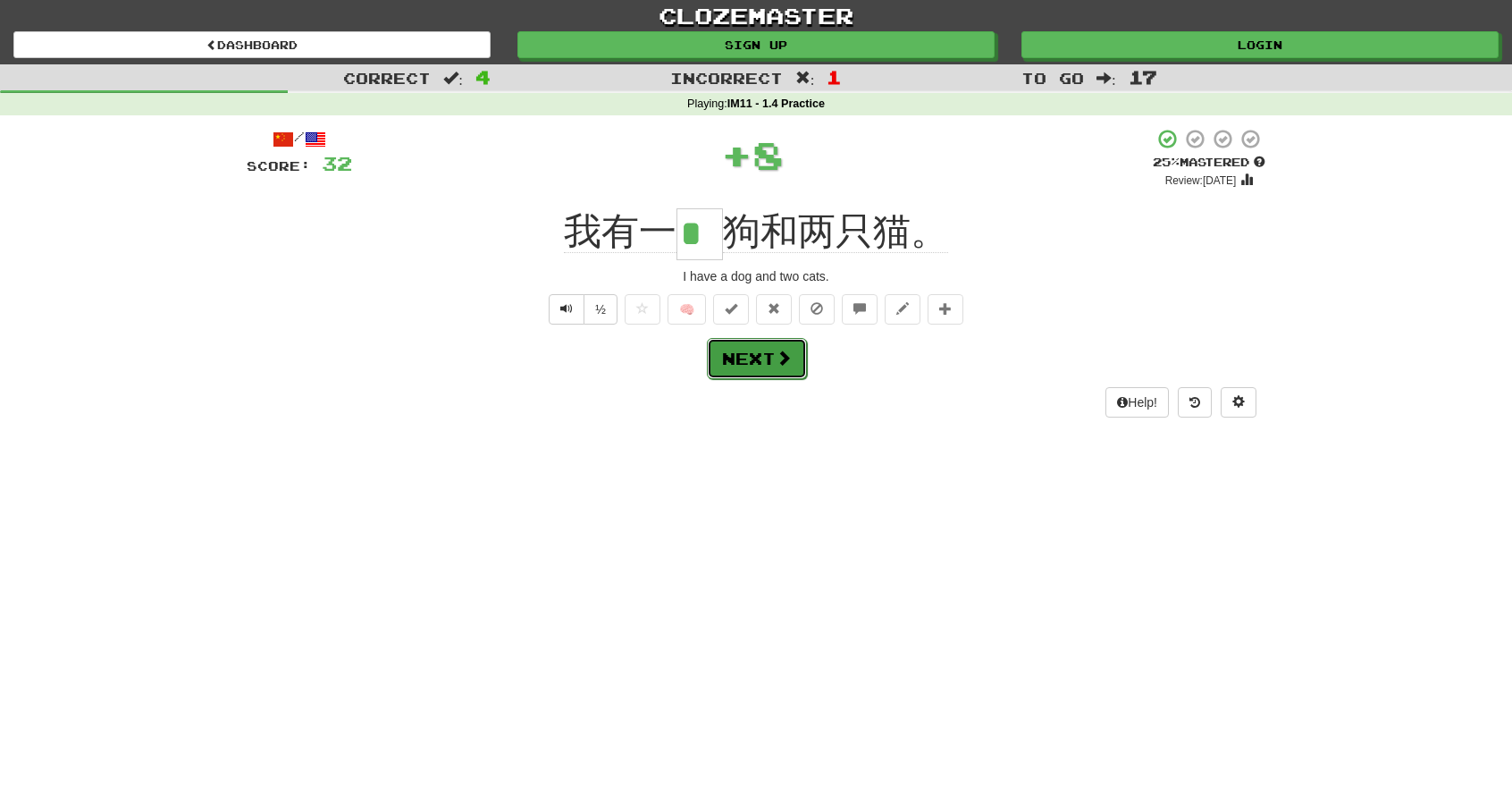
click at [771, 357] on button "Next" at bounding box center [756, 359] width 100 height 41
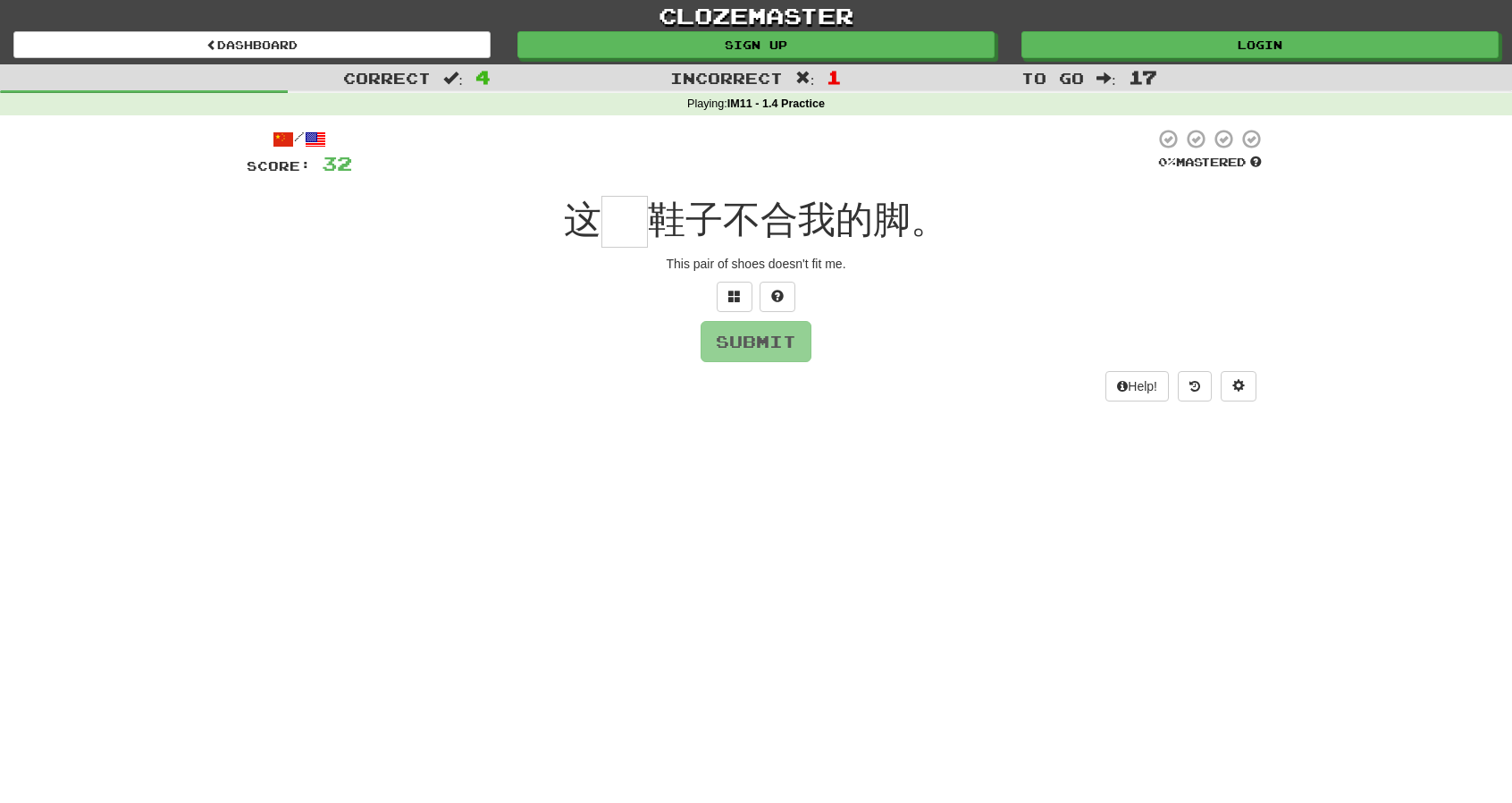
click at [640, 232] on input "text" at bounding box center [625, 221] width 47 height 51
type input "*"
click at [752, 335] on button "Submit" at bounding box center [757, 342] width 110 height 41
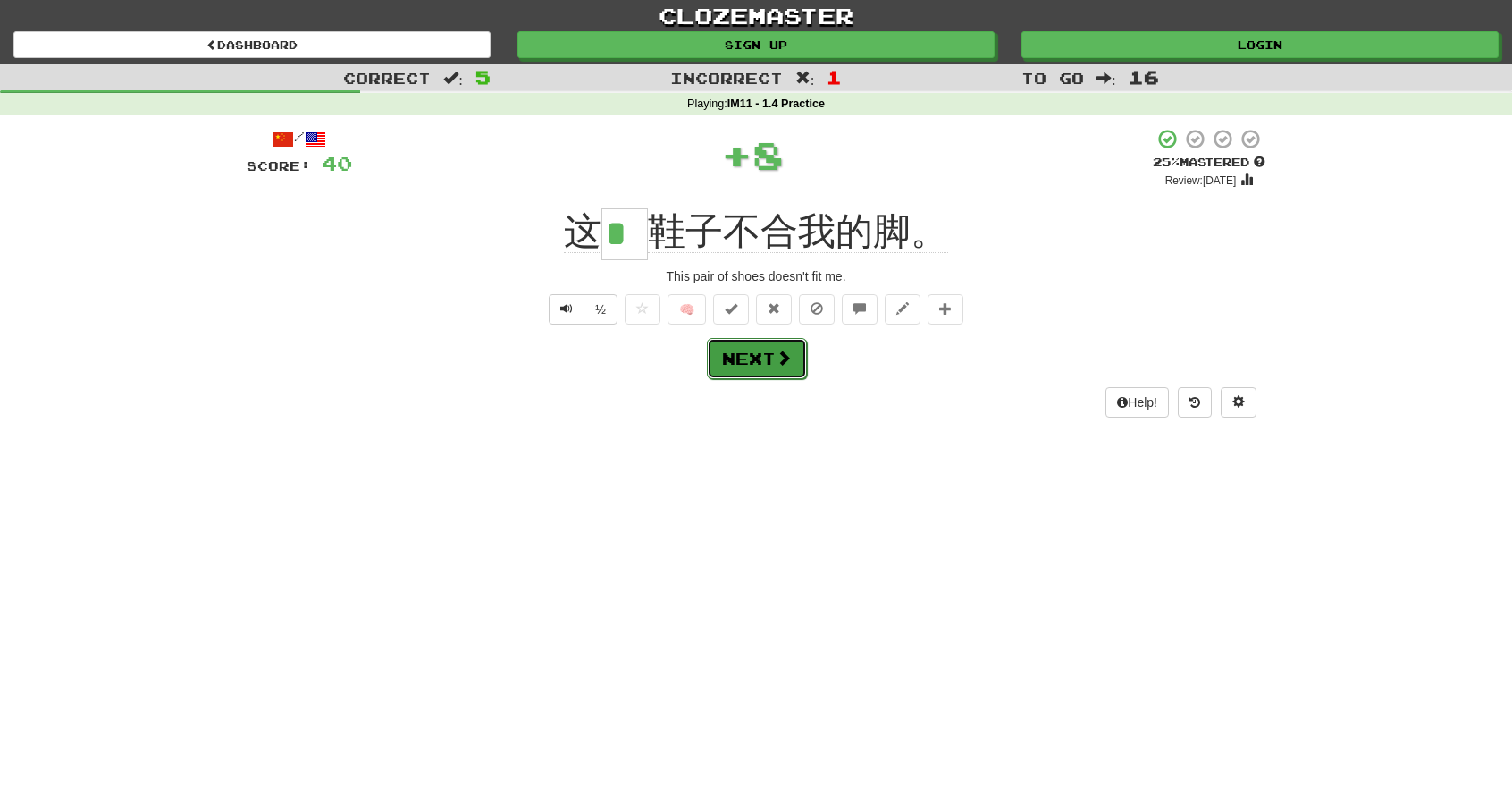
click at [751, 348] on button "Next" at bounding box center [756, 359] width 100 height 41
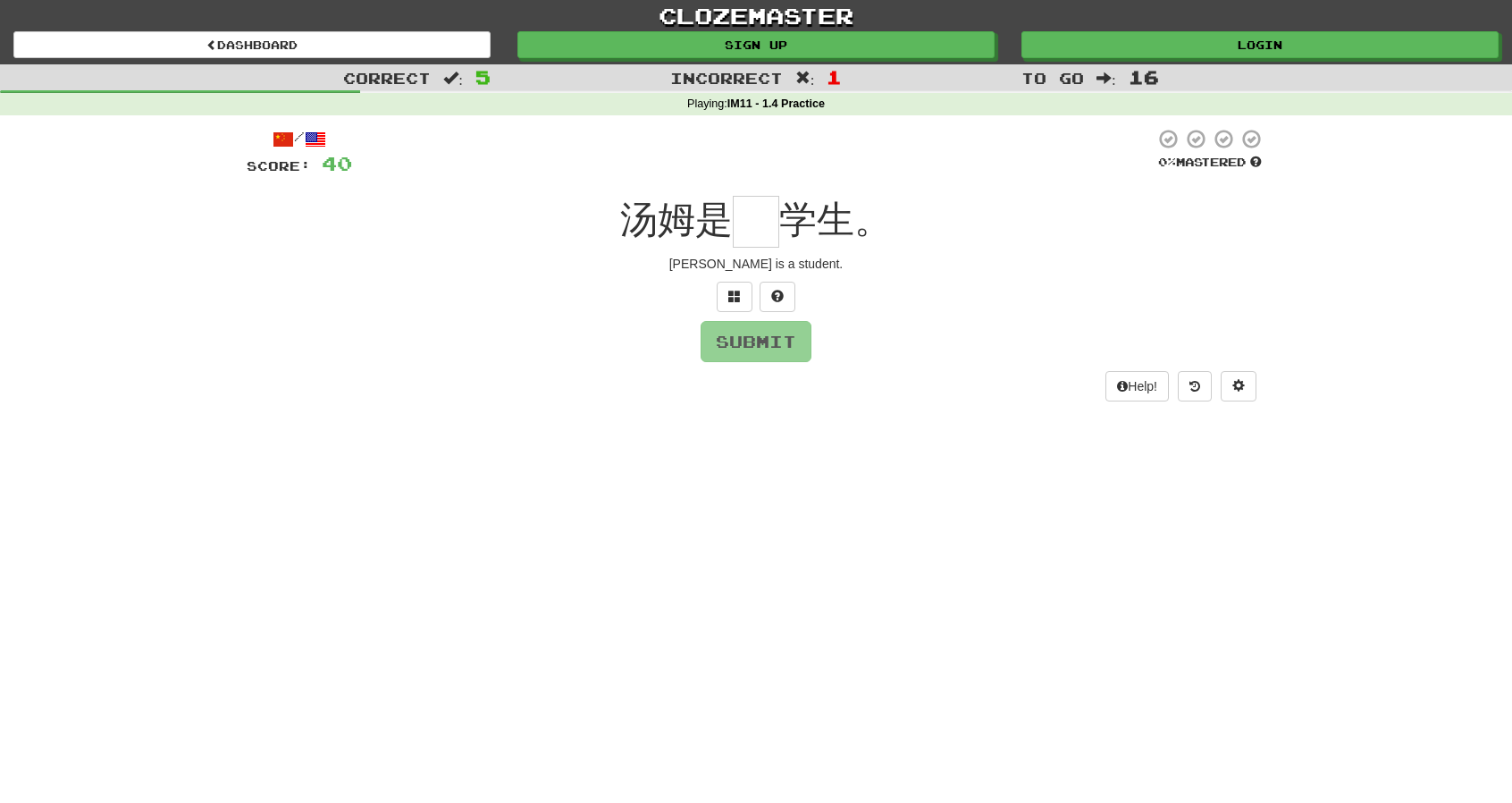
click at [764, 229] on input "text" at bounding box center [756, 221] width 47 height 51
type input "*"
click at [775, 339] on button "Submit" at bounding box center [757, 342] width 110 height 41
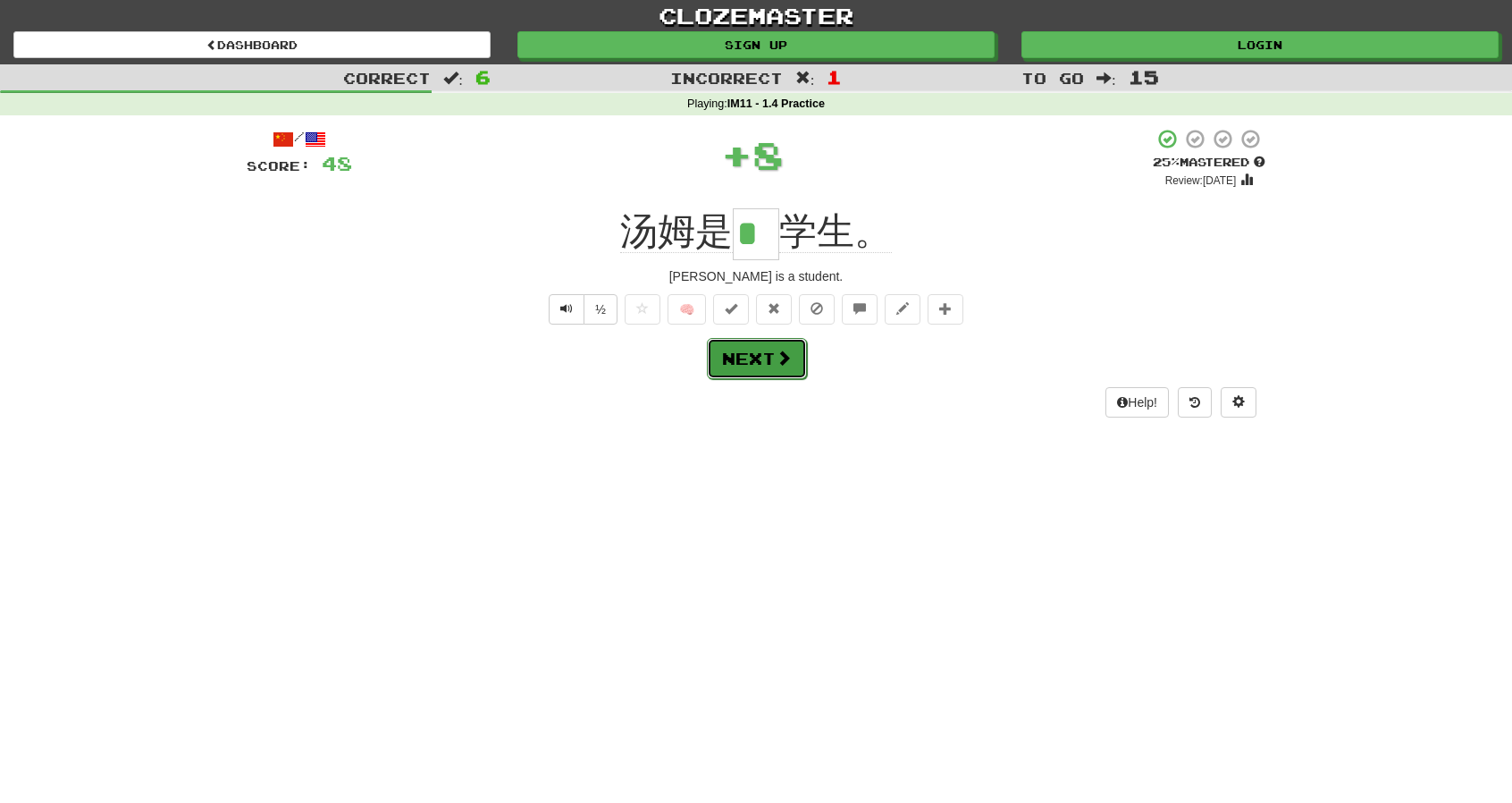
click at [776, 351] on span at bounding box center [783, 358] width 16 height 16
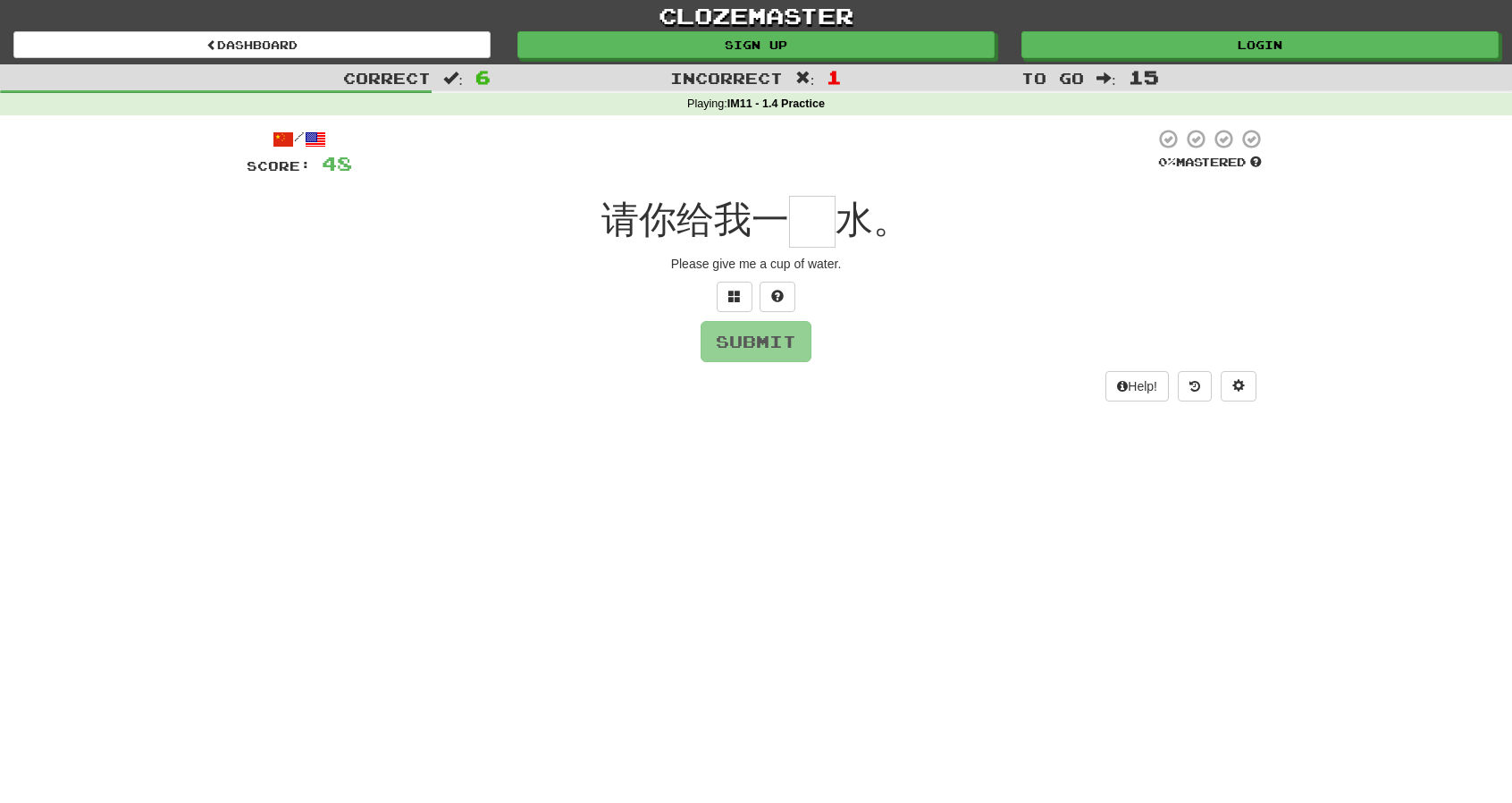
click at [814, 230] on input "text" at bounding box center [812, 221] width 47 height 51
type input "**"
type input "*"
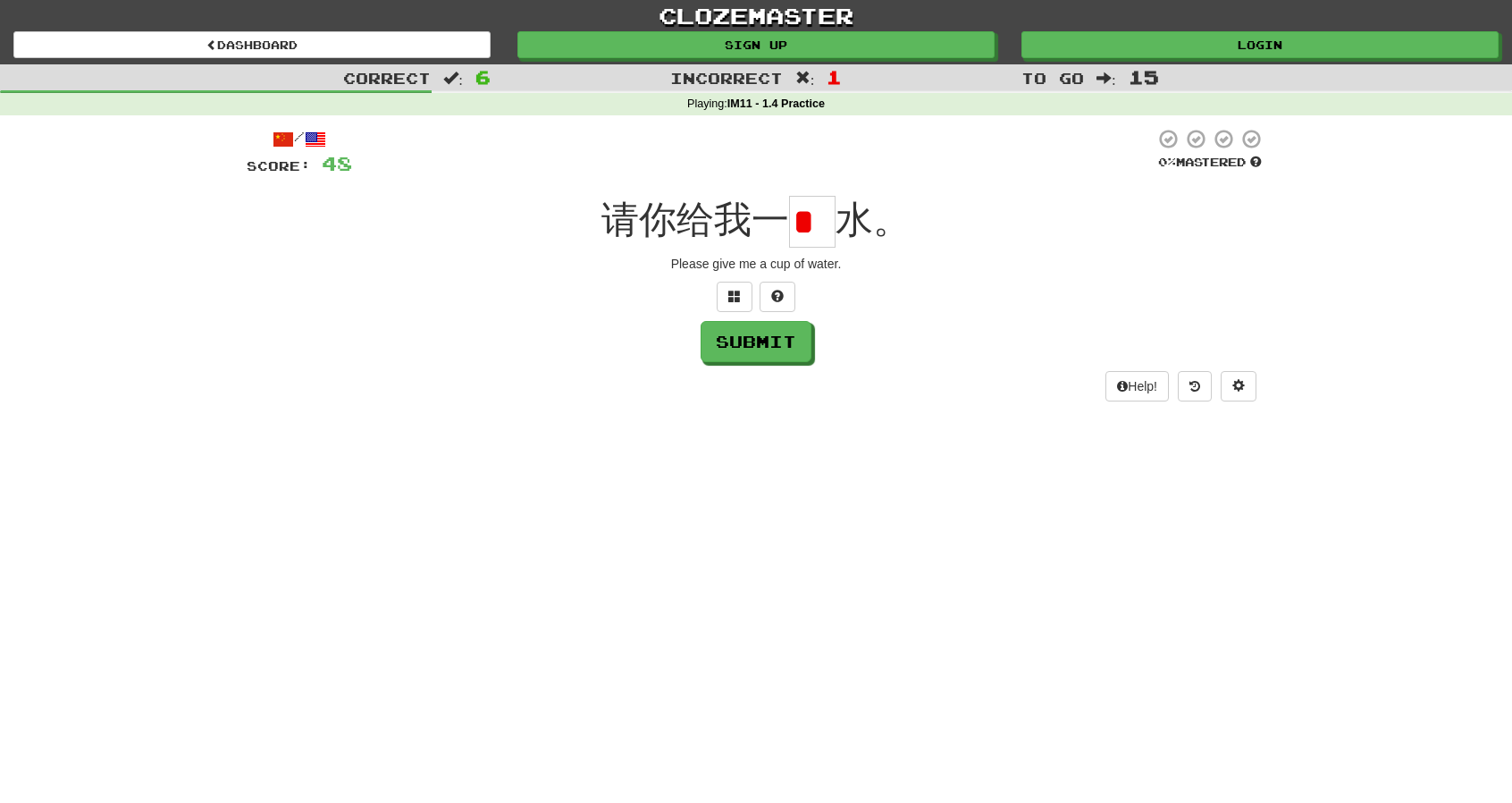
scroll to position [0, 0]
click at [819, 228] on input "*" at bounding box center [812, 221] width 47 height 51
type input "*"
click at [794, 339] on button "Submit" at bounding box center [757, 342] width 110 height 41
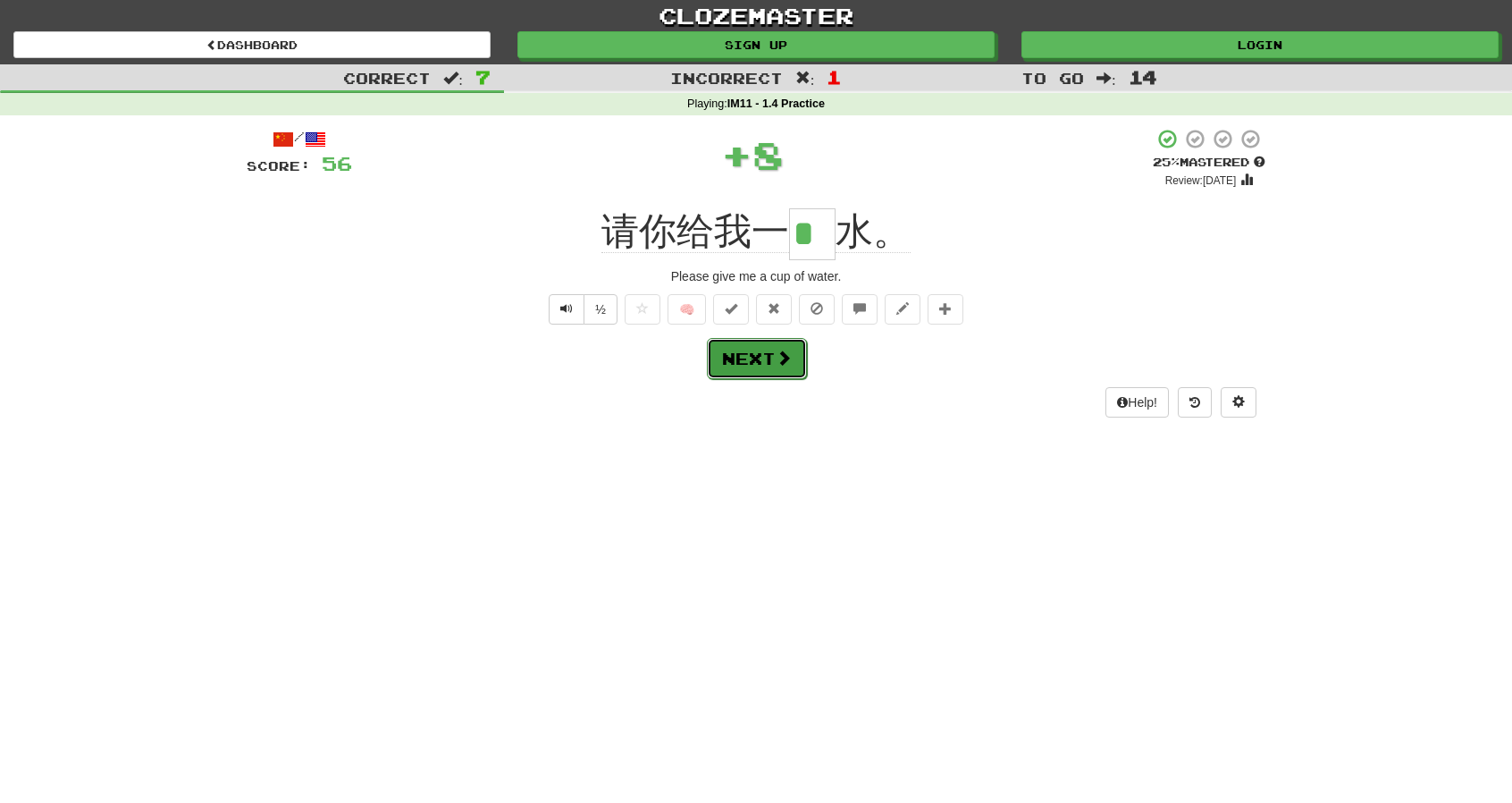
click at [794, 339] on button "Next" at bounding box center [756, 359] width 100 height 41
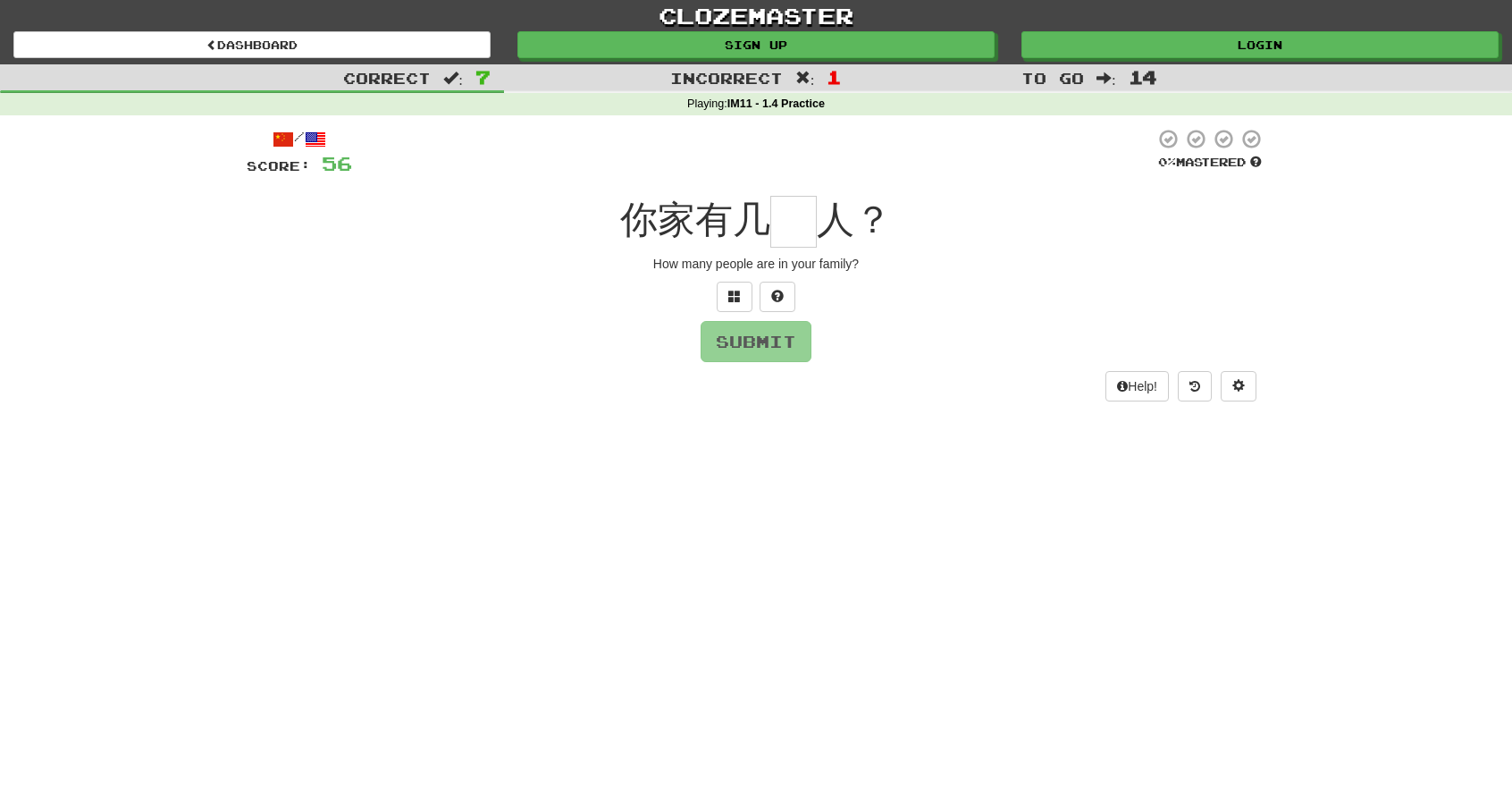
click at [794, 226] on input "text" at bounding box center [794, 221] width 47 height 51
type input "*"
click at [783, 350] on button "Submit" at bounding box center [757, 342] width 110 height 41
click at [804, 230] on input "*" at bounding box center [794, 221] width 47 height 51
type input "*"
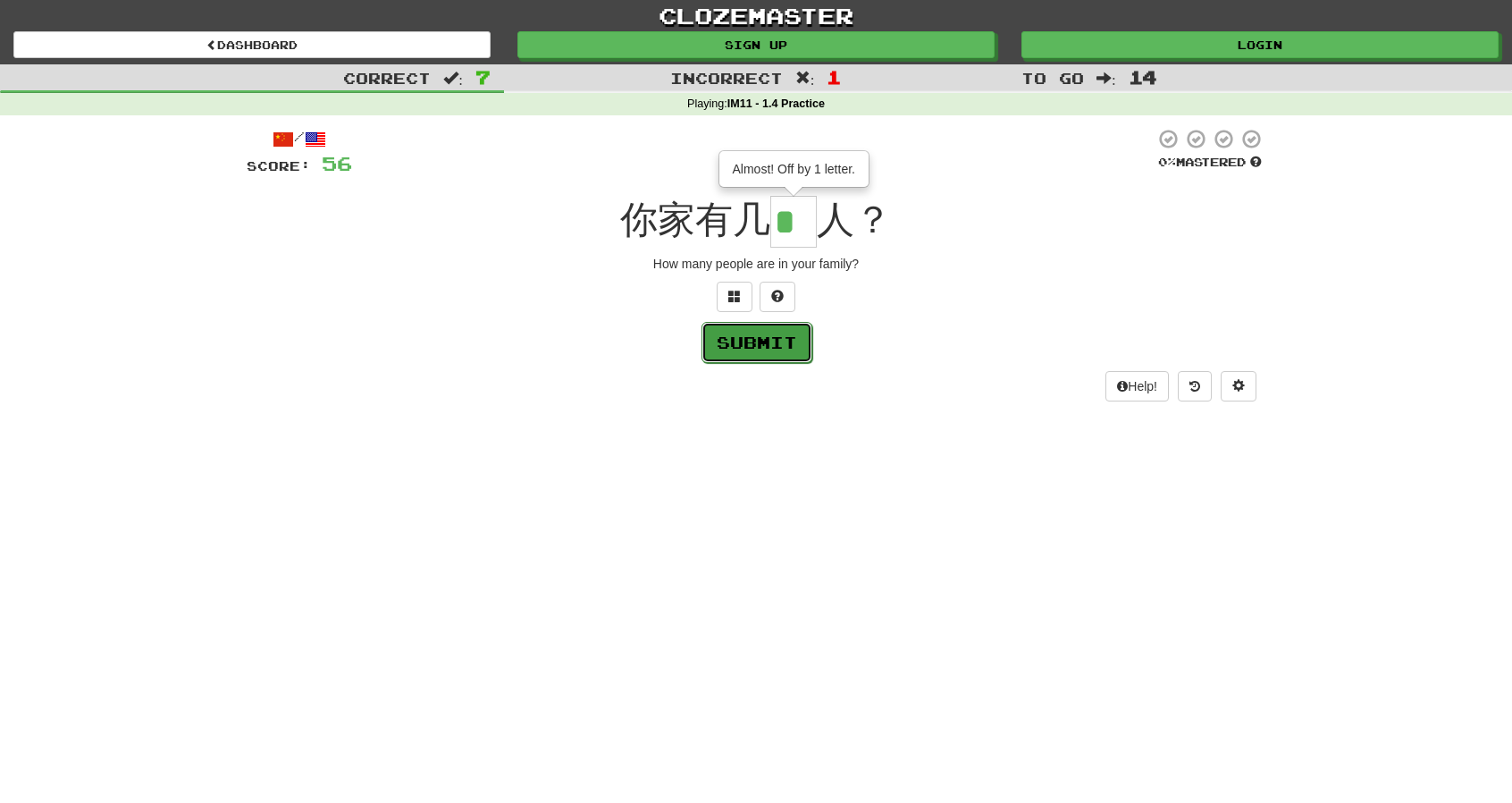
click at [792, 342] on button "Submit" at bounding box center [757, 342] width 110 height 41
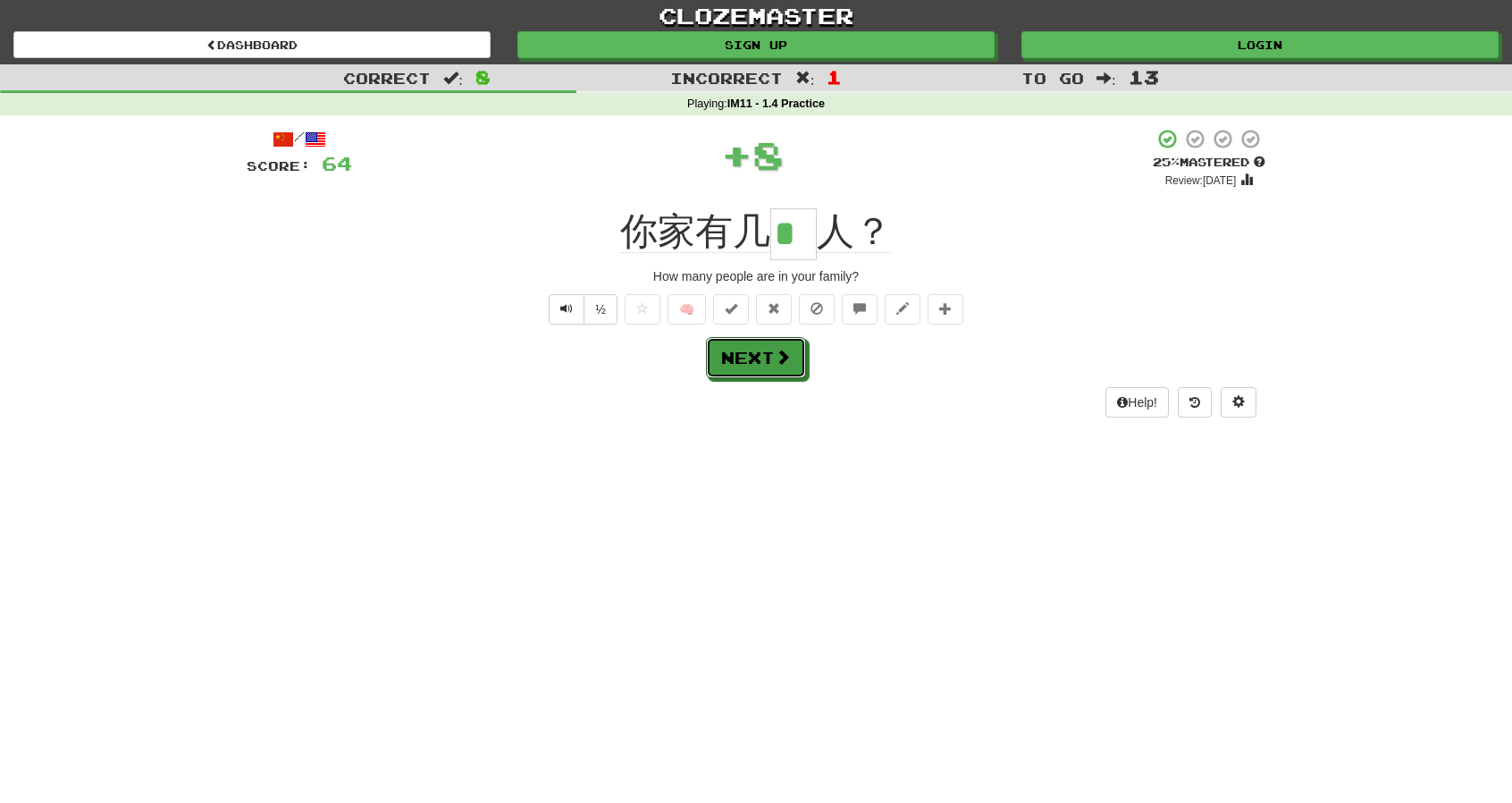
click at [792, 342] on button "Next" at bounding box center [756, 358] width 100 height 41
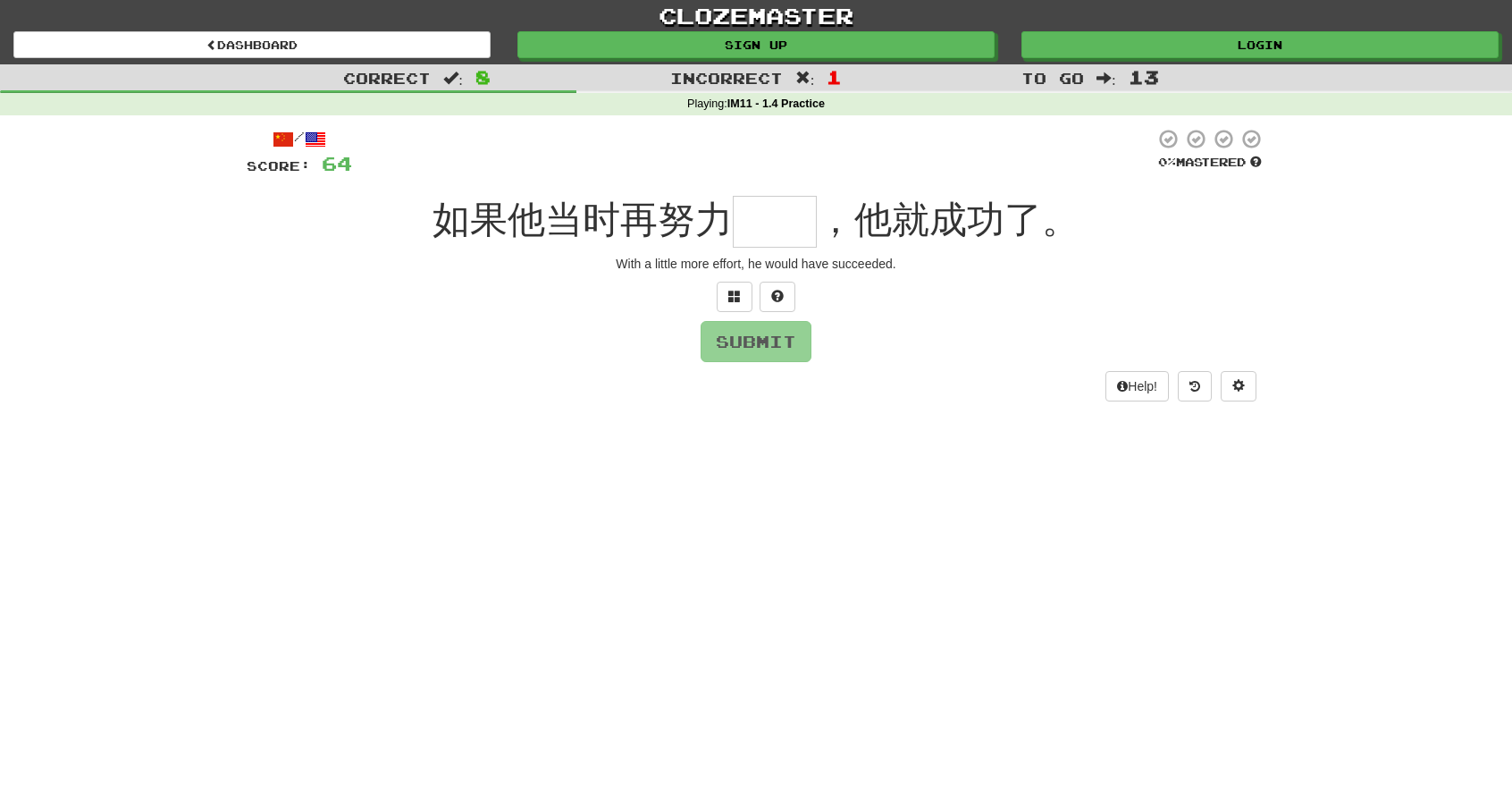
click at [772, 217] on input "text" at bounding box center [774, 221] width 84 height 51
click at [772, 299] on span at bounding box center [777, 296] width 13 height 13
click at [759, 294] on span at bounding box center [756, 296] width 13 height 13
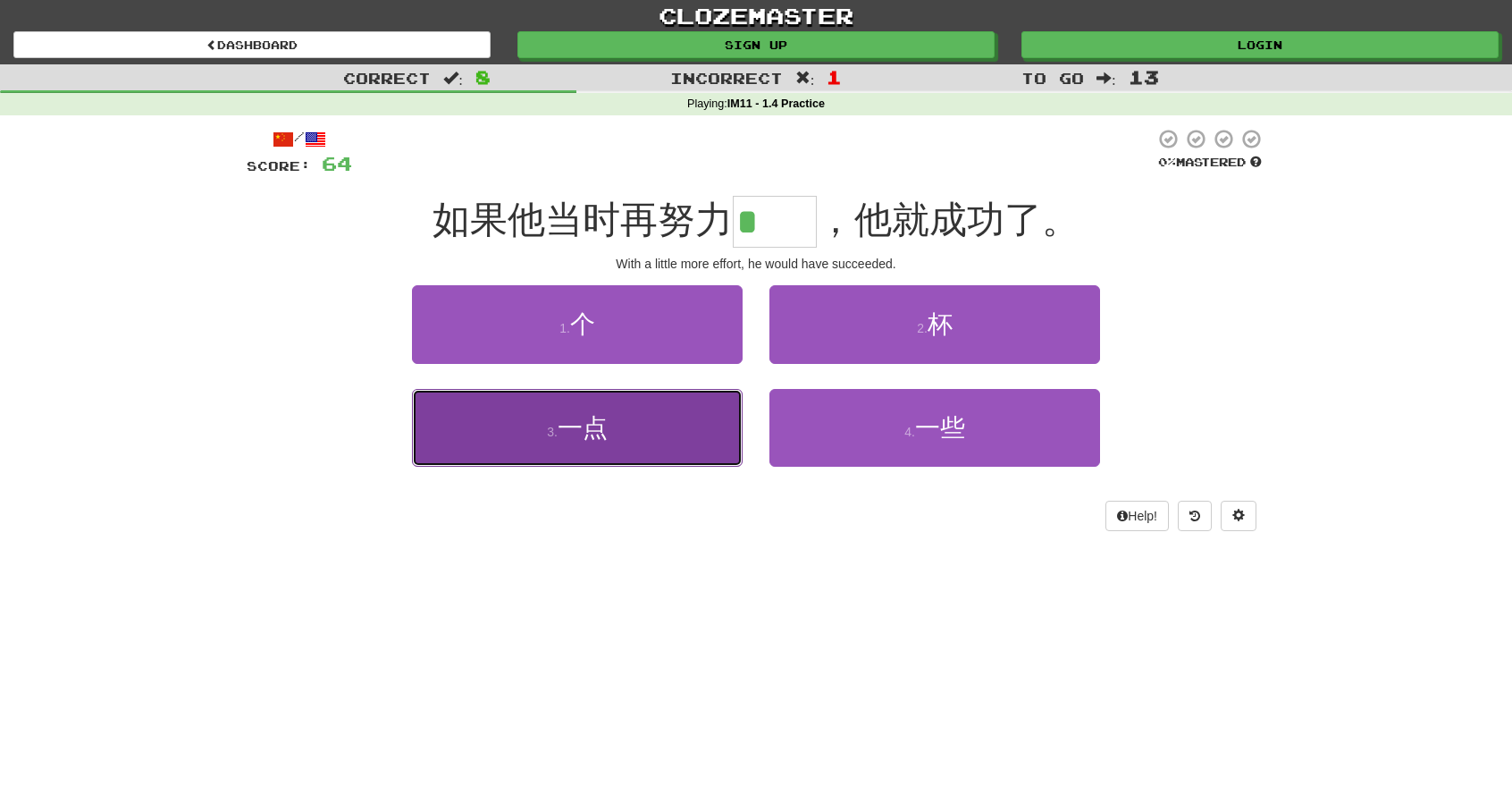
click at [695, 435] on button "3 . 一点" at bounding box center [577, 428] width 331 height 78
type input "**"
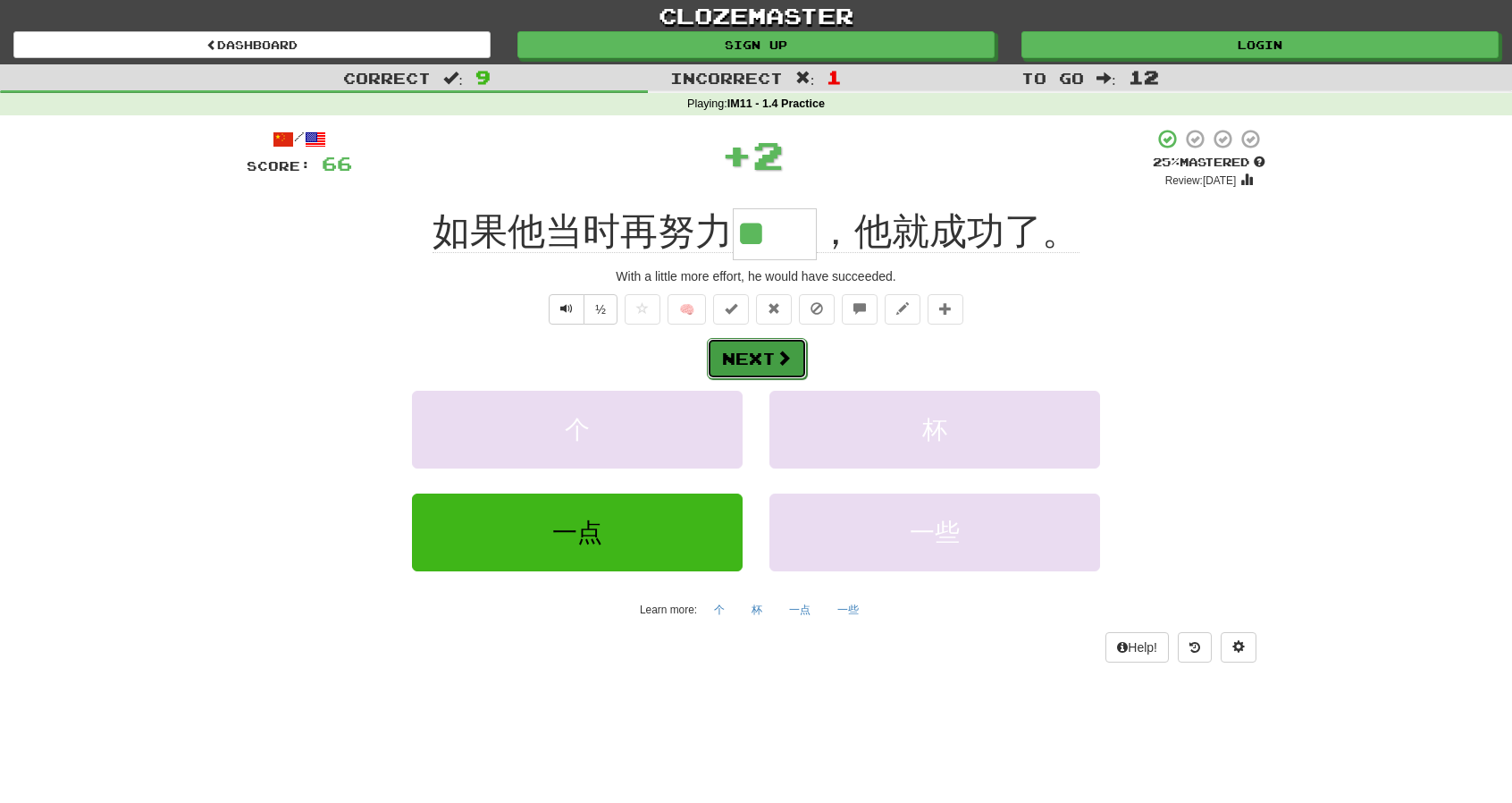
click at [785, 353] on span at bounding box center [783, 358] width 16 height 16
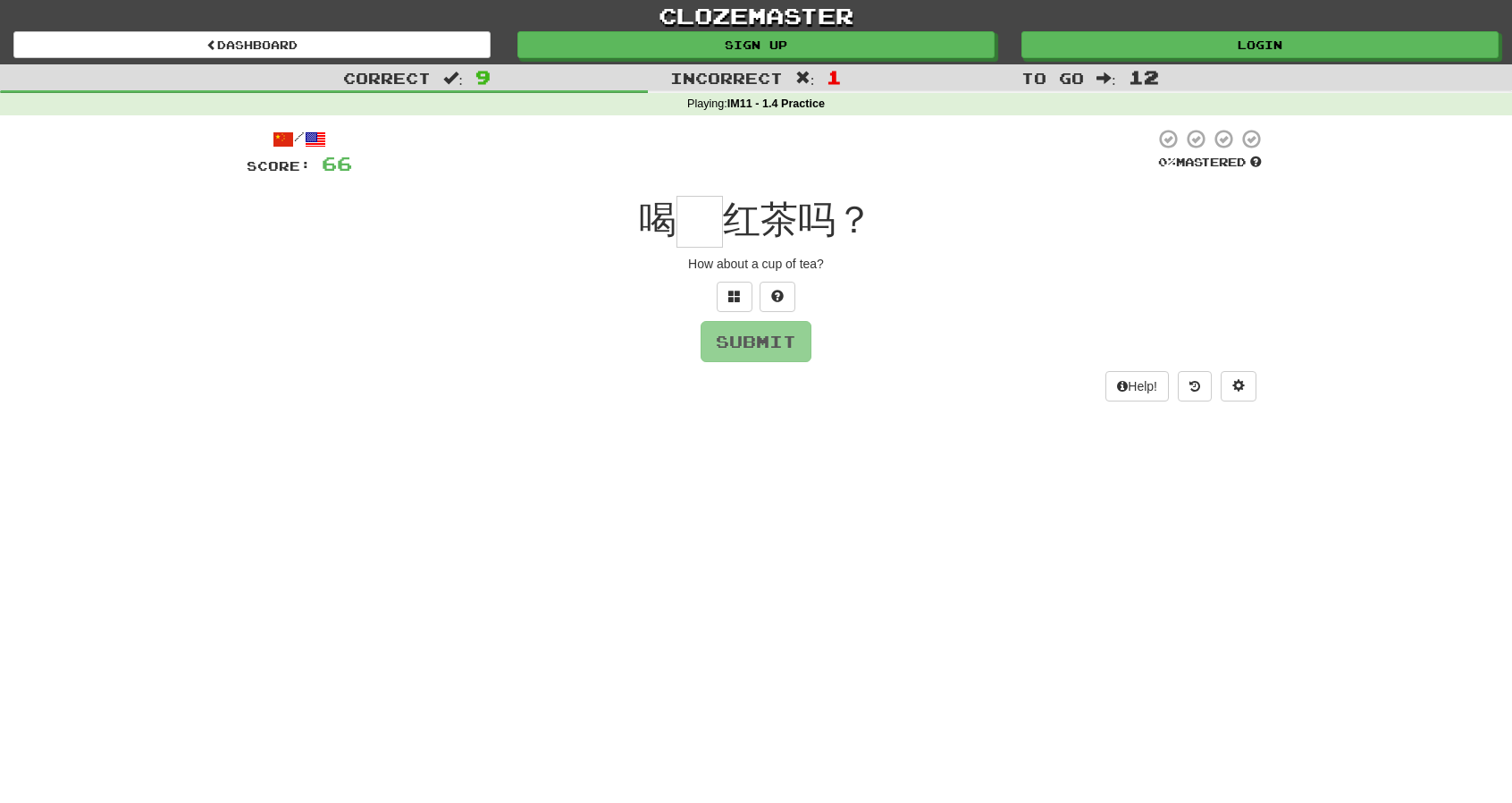
click at [696, 207] on input "text" at bounding box center [700, 221] width 47 height 51
type input "*"
click at [762, 346] on button "Submit" at bounding box center [757, 342] width 110 height 41
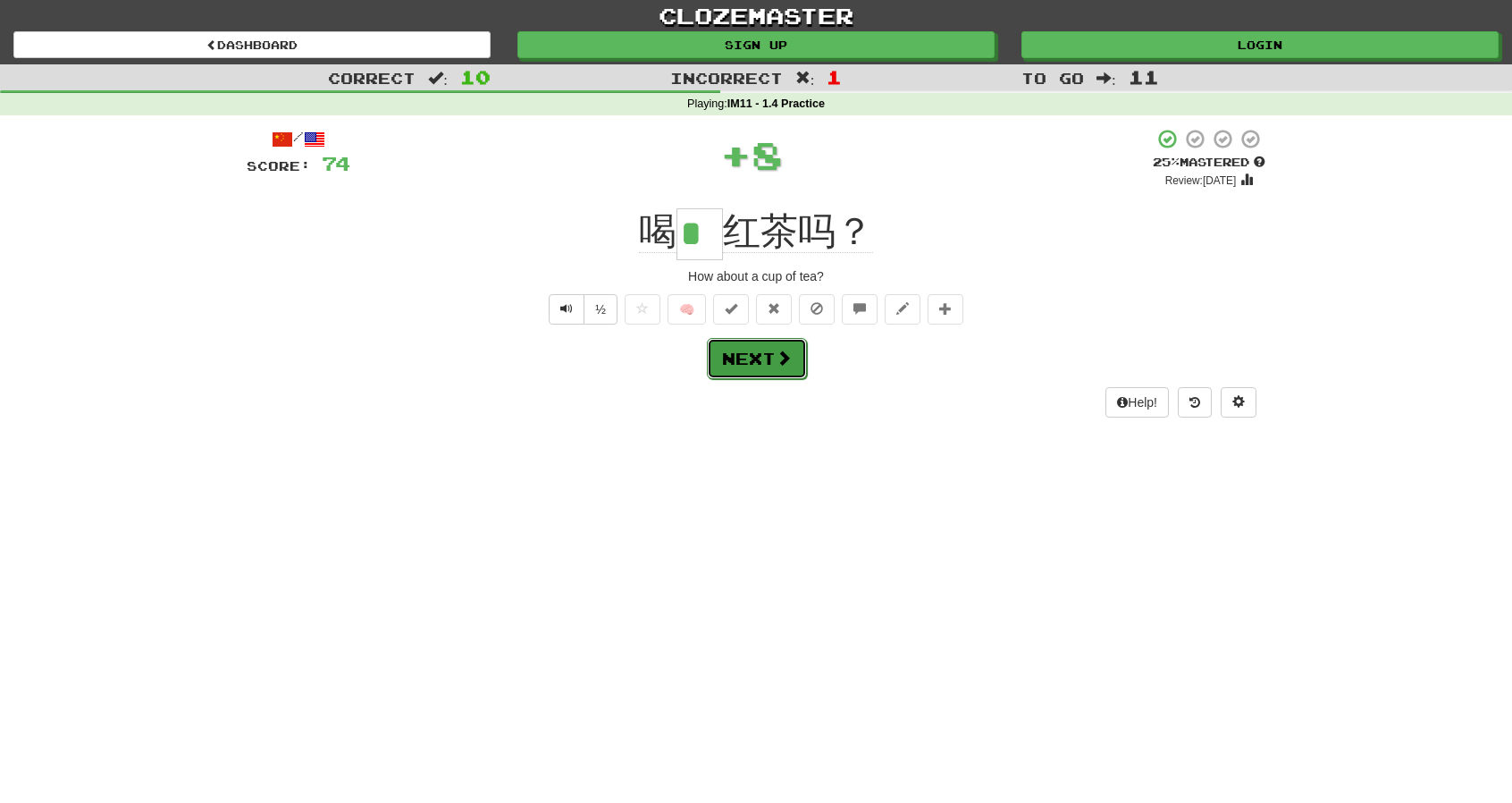
click at [763, 357] on button "Next" at bounding box center [756, 359] width 100 height 41
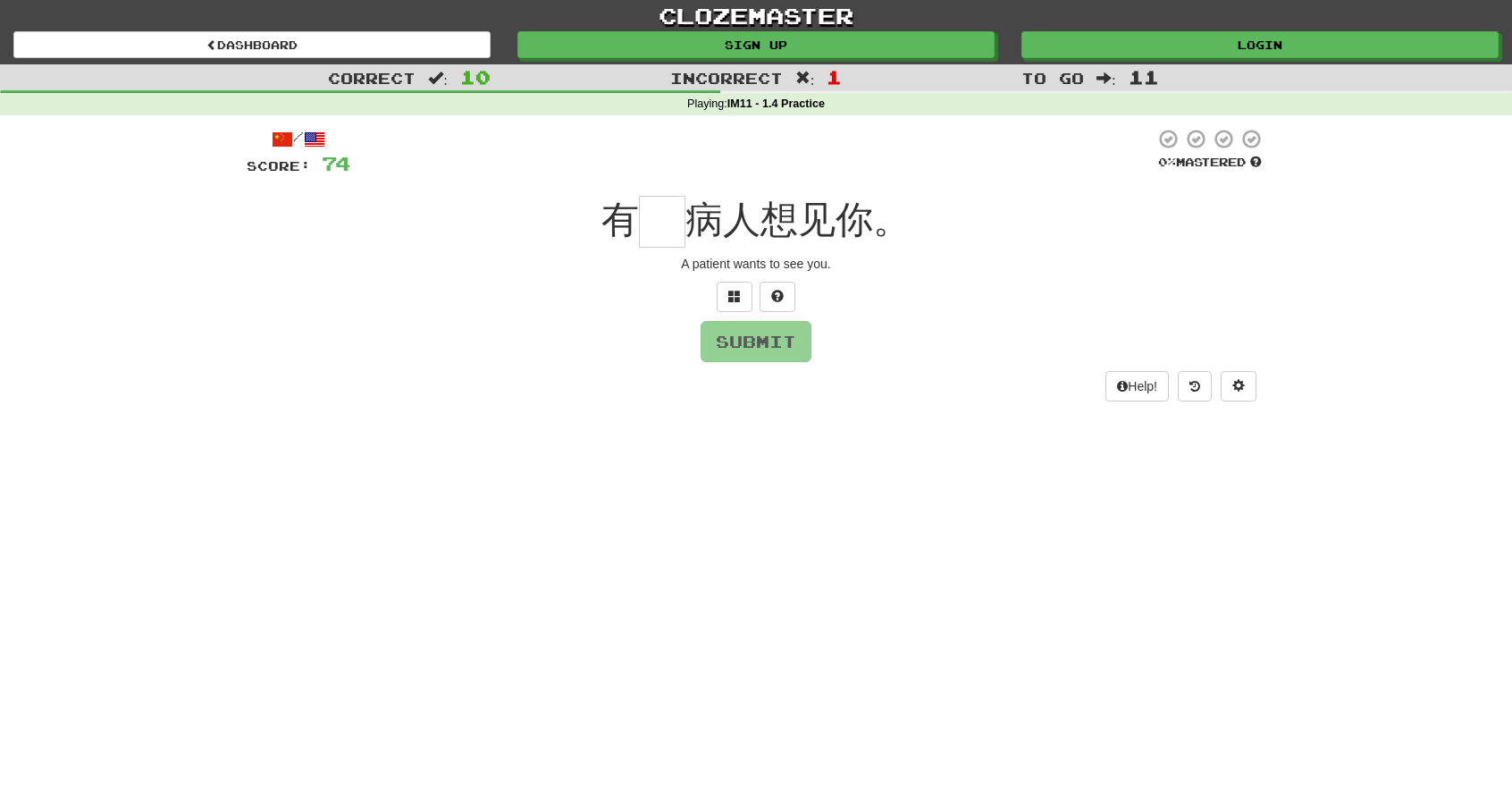
click at [659, 226] on input "text" at bounding box center [662, 221] width 47 height 51
type input "*"
click at [740, 322] on button "Submit" at bounding box center [757, 342] width 110 height 41
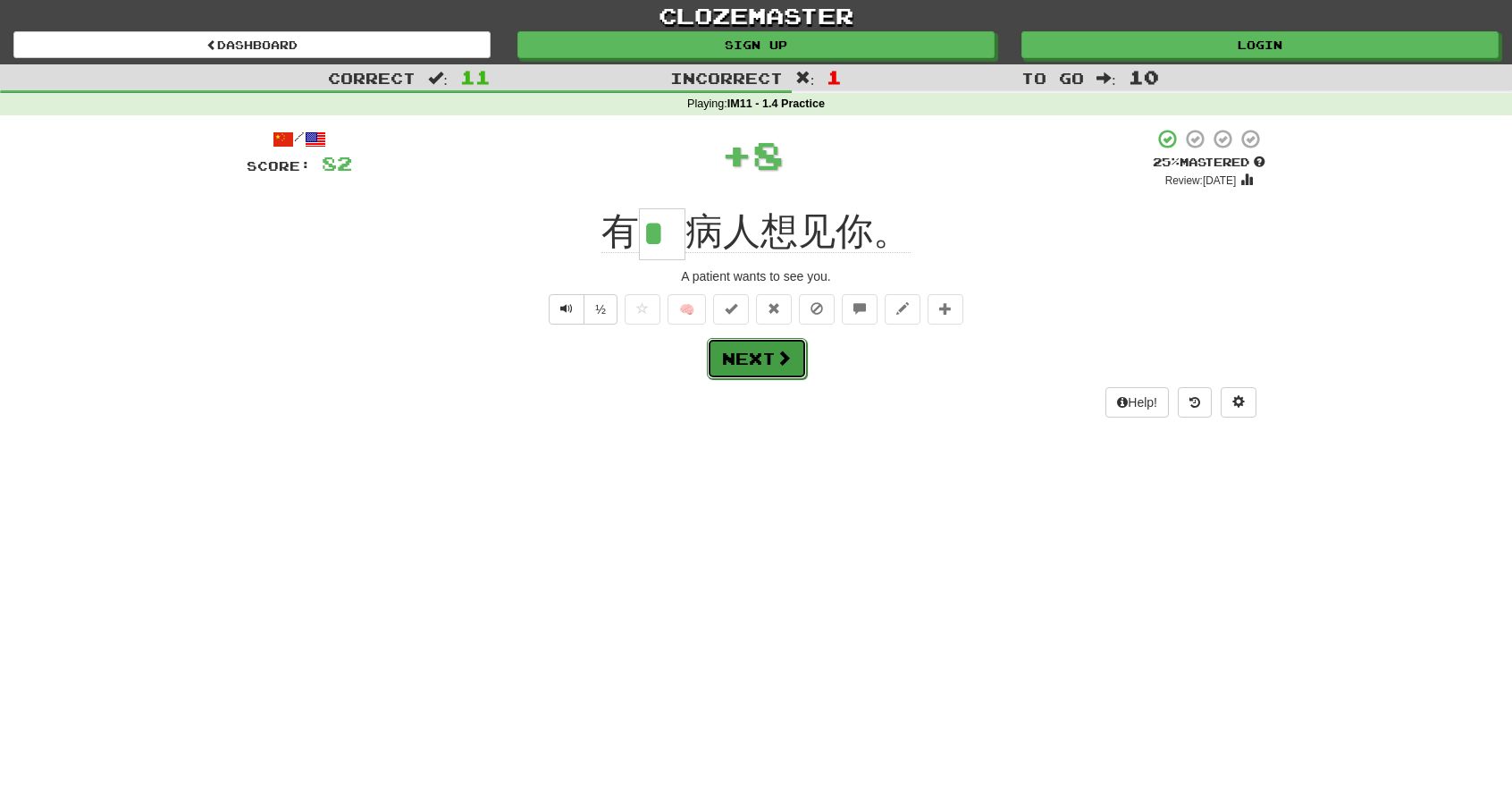
click at [746, 338] on button "Next" at bounding box center [756, 359] width 100 height 41
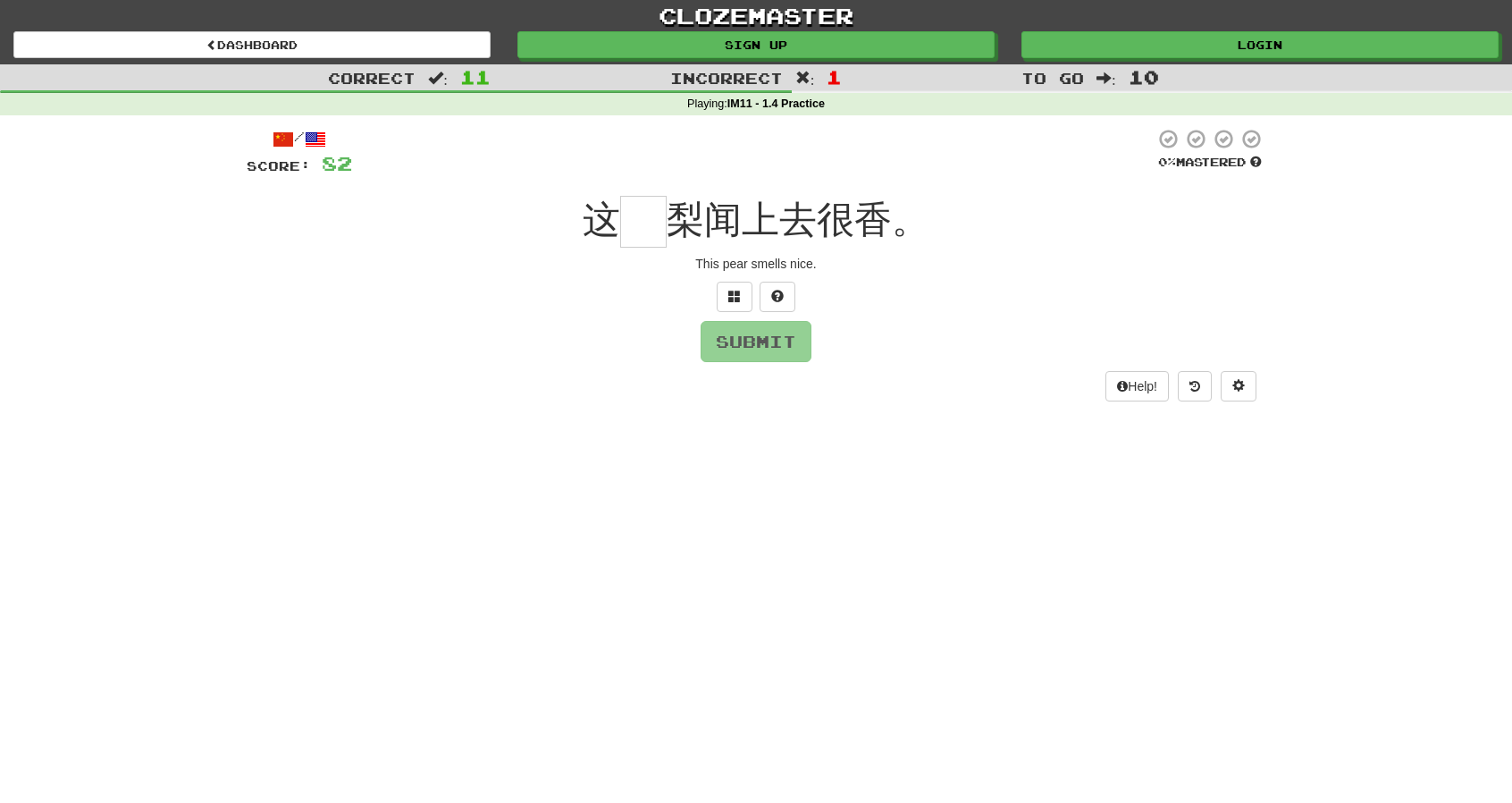
click at [655, 223] on input "text" at bounding box center [644, 221] width 47 height 51
type input "*"
click at [743, 333] on button "Submit" at bounding box center [757, 342] width 110 height 41
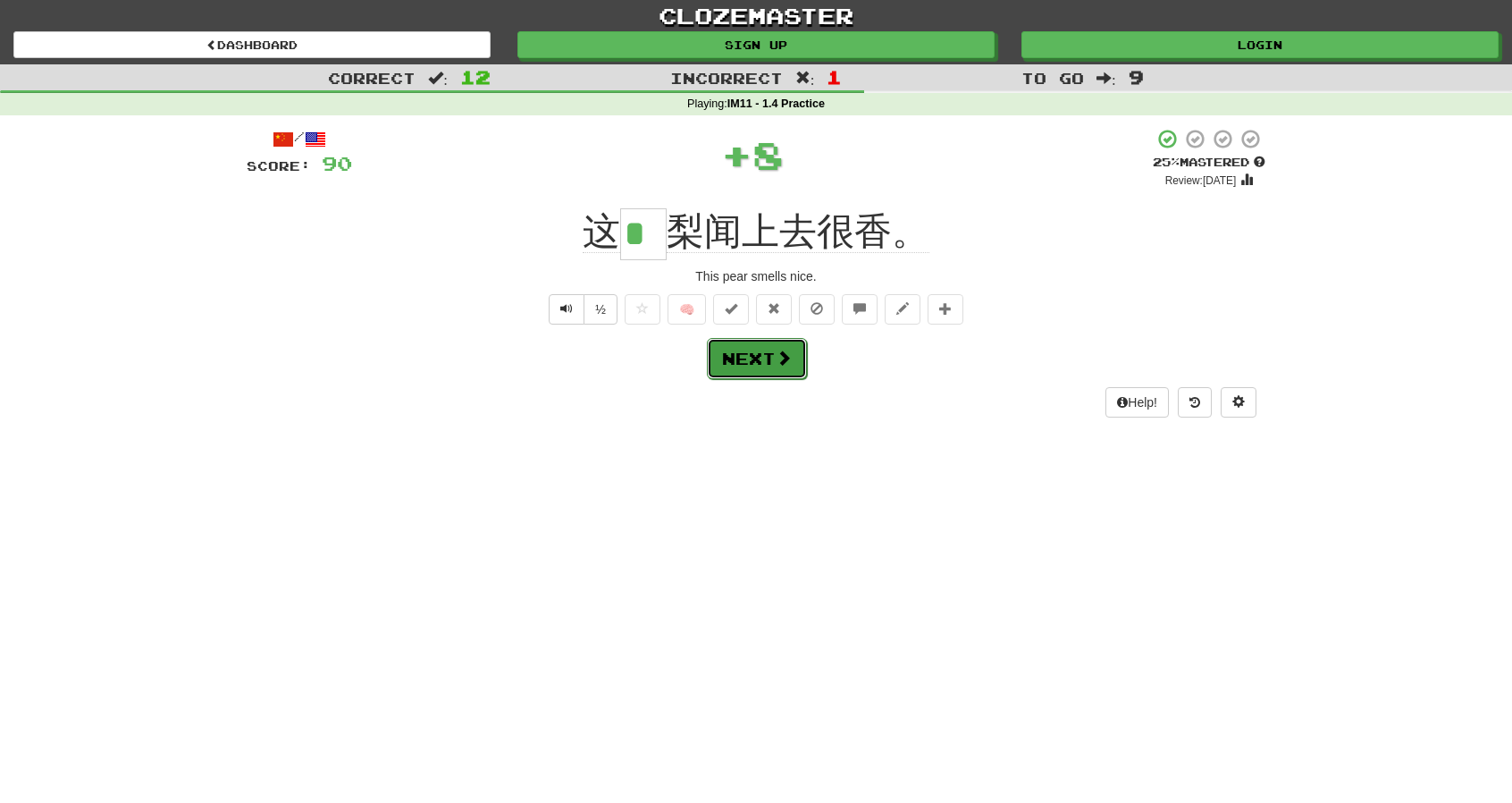
click at [764, 358] on button "Next" at bounding box center [756, 359] width 100 height 41
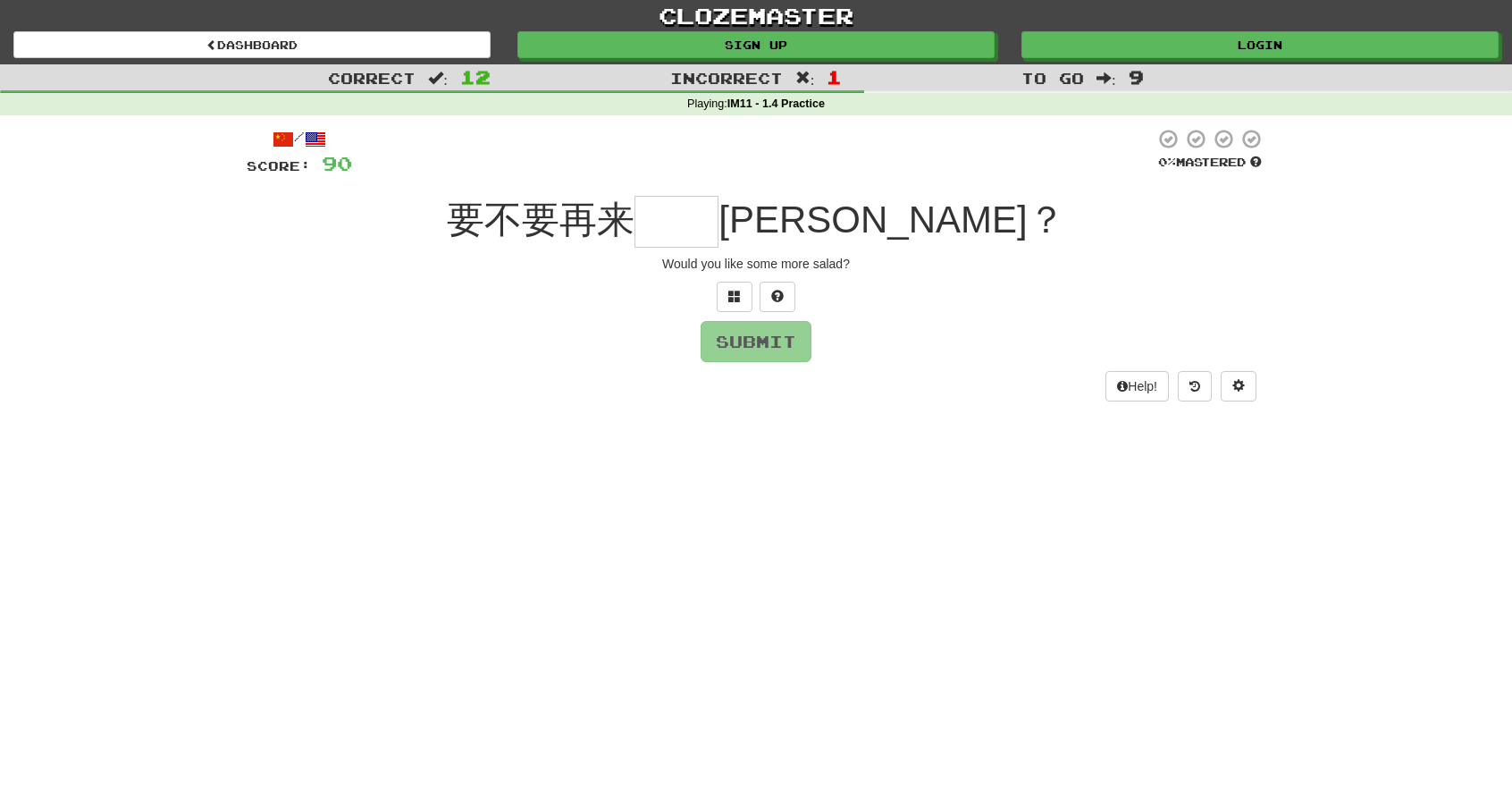
click at [718, 221] on input "text" at bounding box center [677, 221] width 84 height 51
type input "*"
click at [782, 301] on span at bounding box center [777, 296] width 13 height 13
click at [735, 299] on div at bounding box center [756, 296] width 1019 height 30
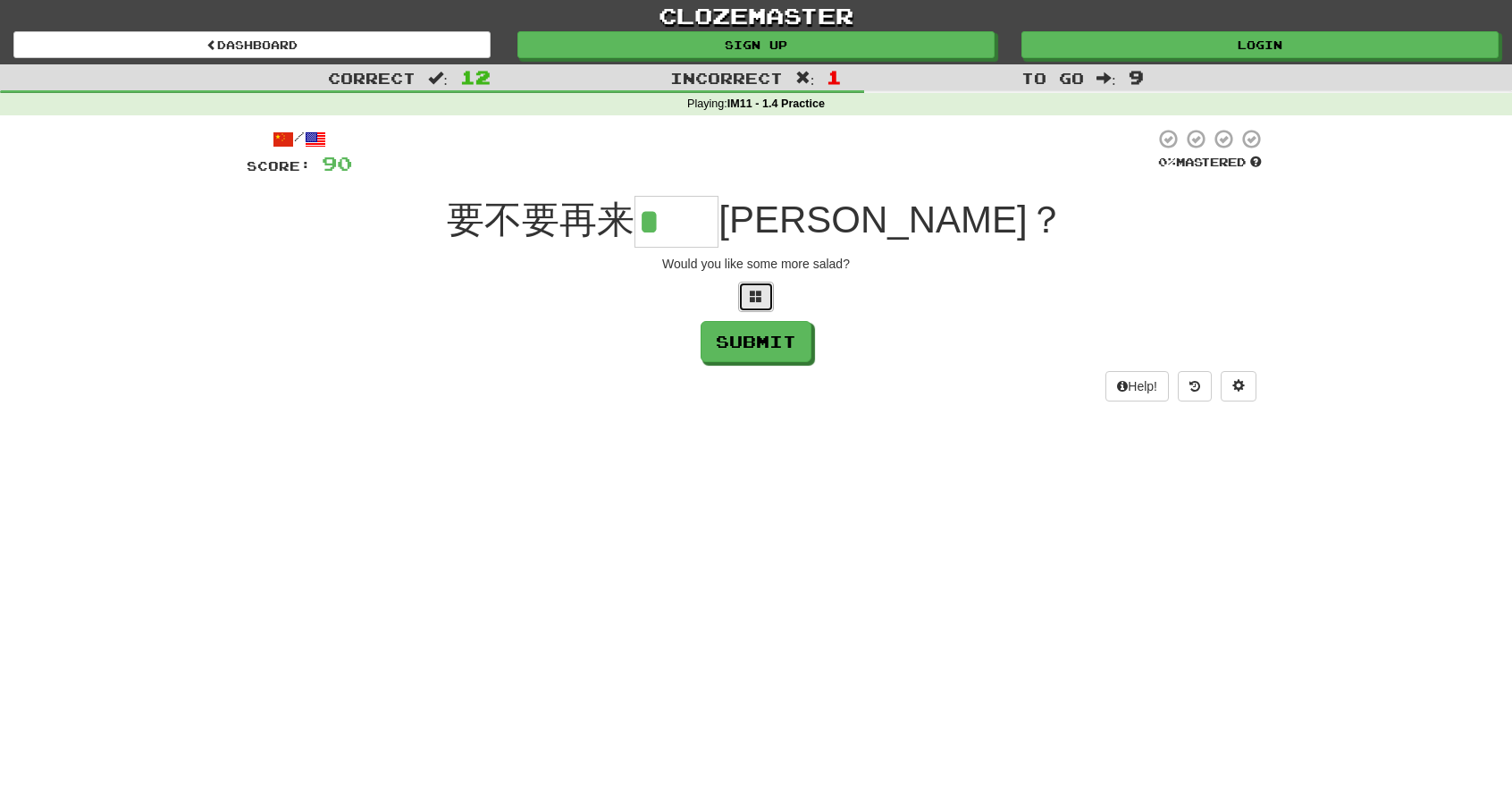
click at [750, 298] on span at bounding box center [756, 296] width 13 height 13
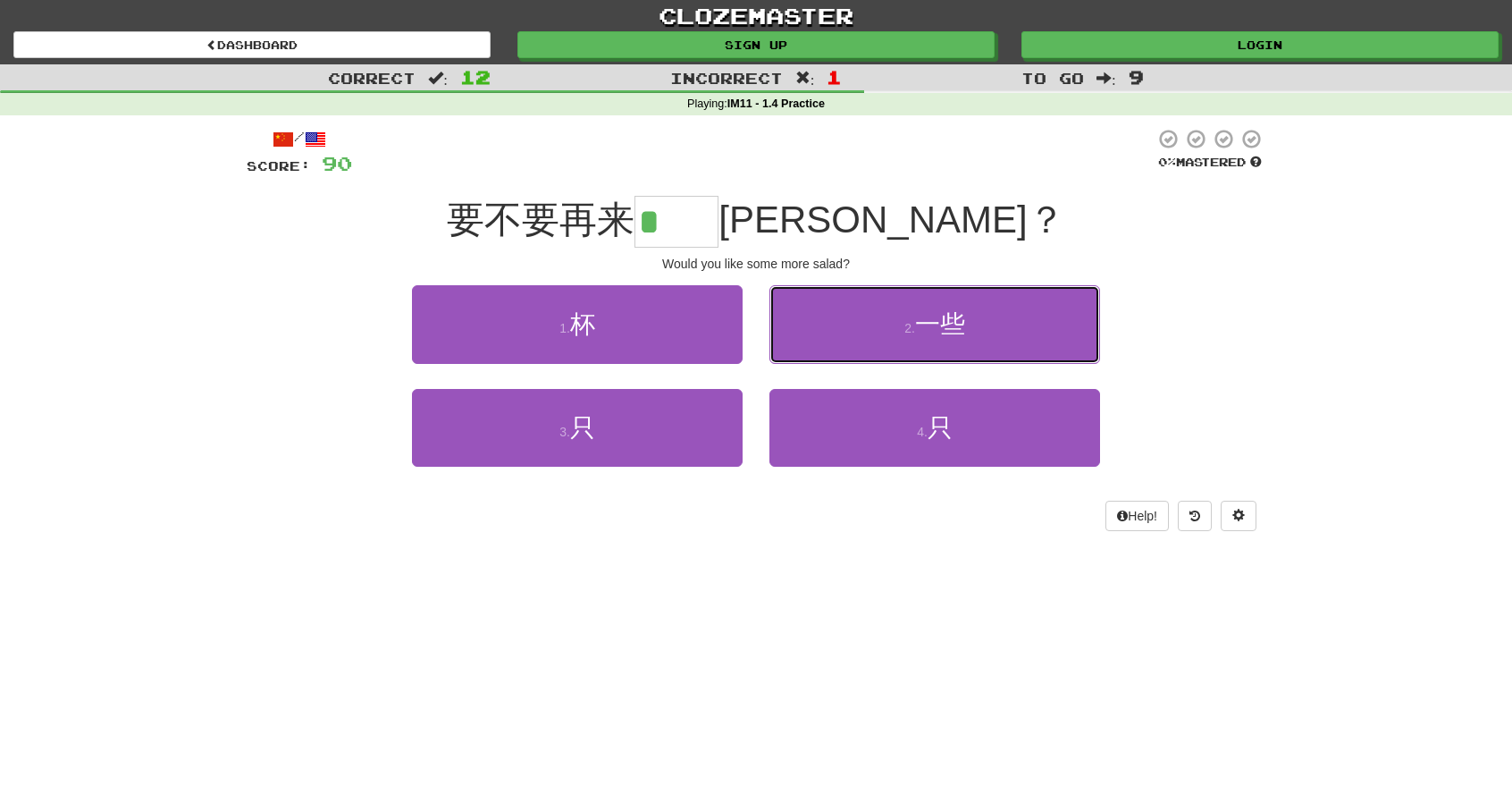
click at [926, 331] on span "一些" at bounding box center [940, 324] width 50 height 28
type input "**"
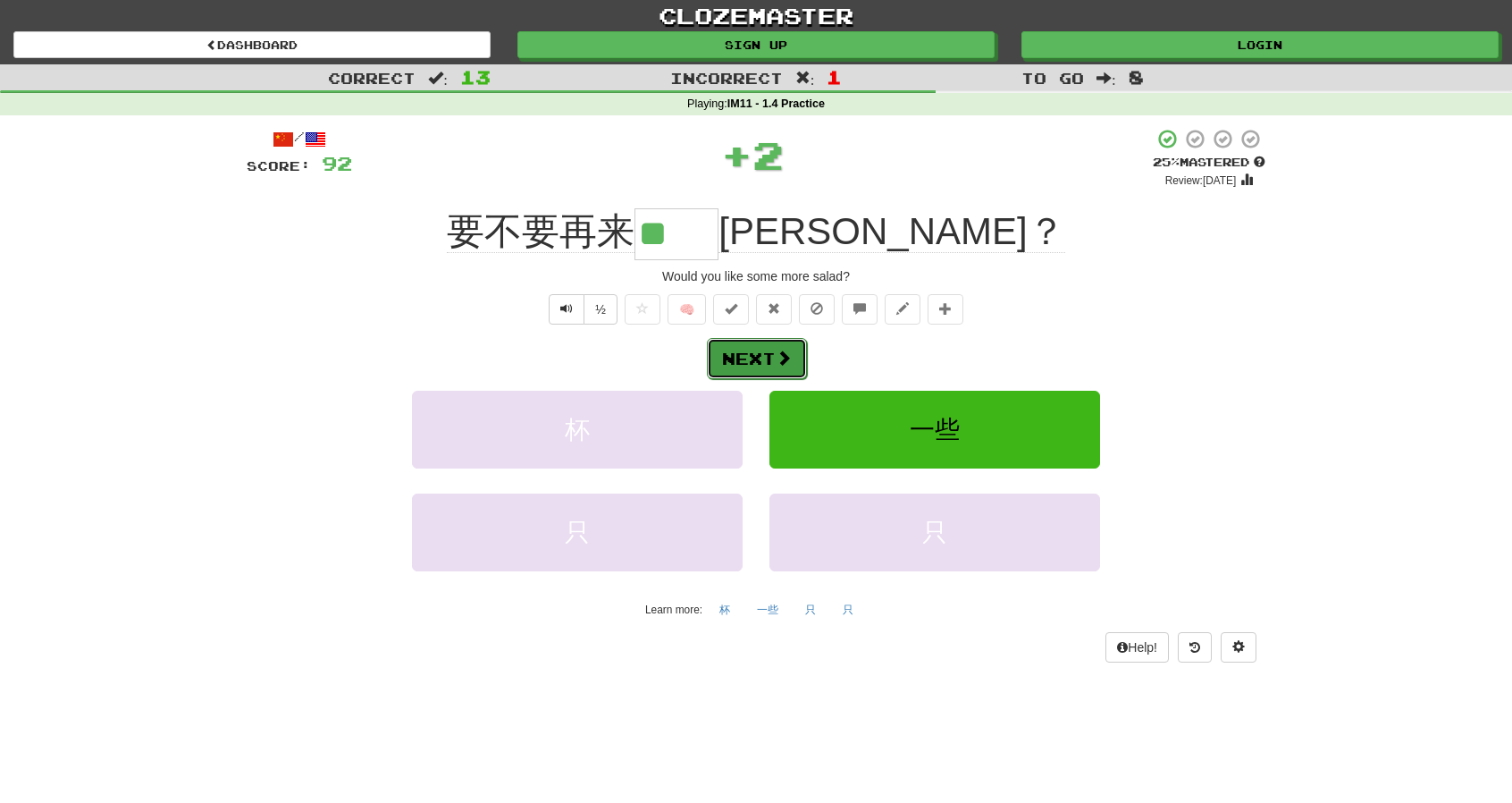
click at [760, 360] on button "Next" at bounding box center [756, 359] width 100 height 41
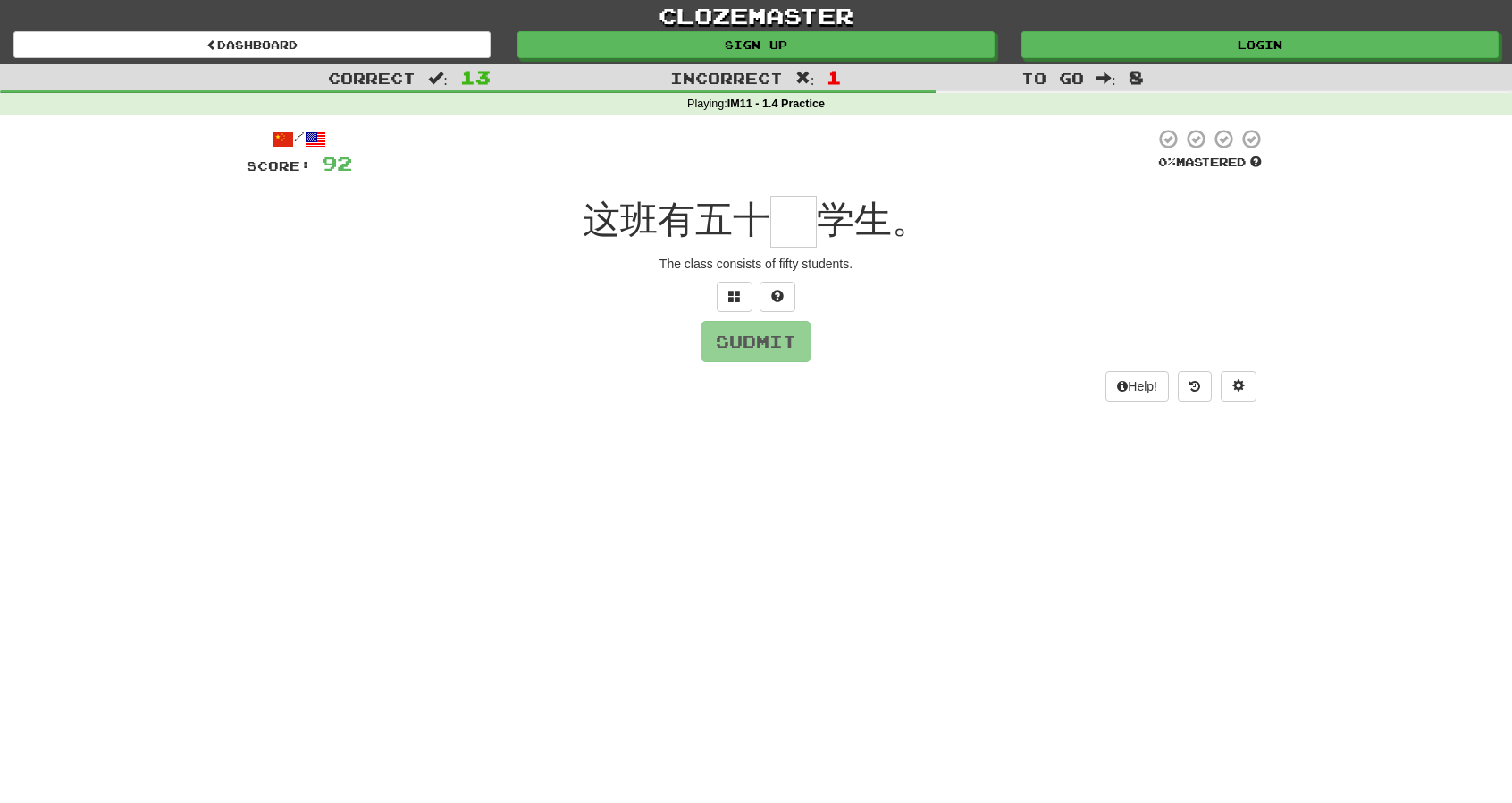
click at [811, 208] on input "text" at bounding box center [794, 221] width 47 height 51
type input "*"
click at [778, 344] on button "Submit" at bounding box center [757, 342] width 110 height 41
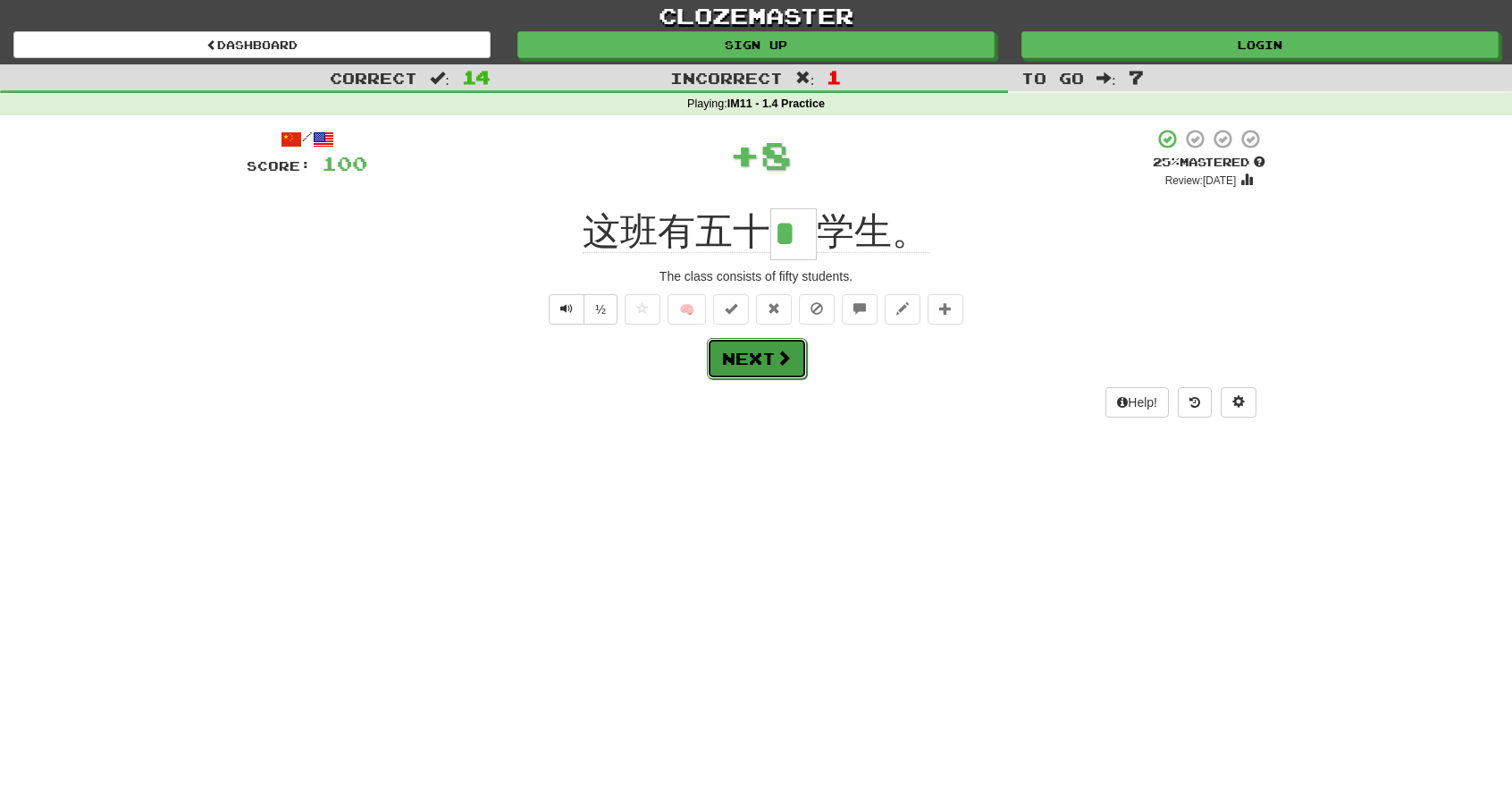
click at [779, 354] on span at bounding box center [783, 358] width 16 height 16
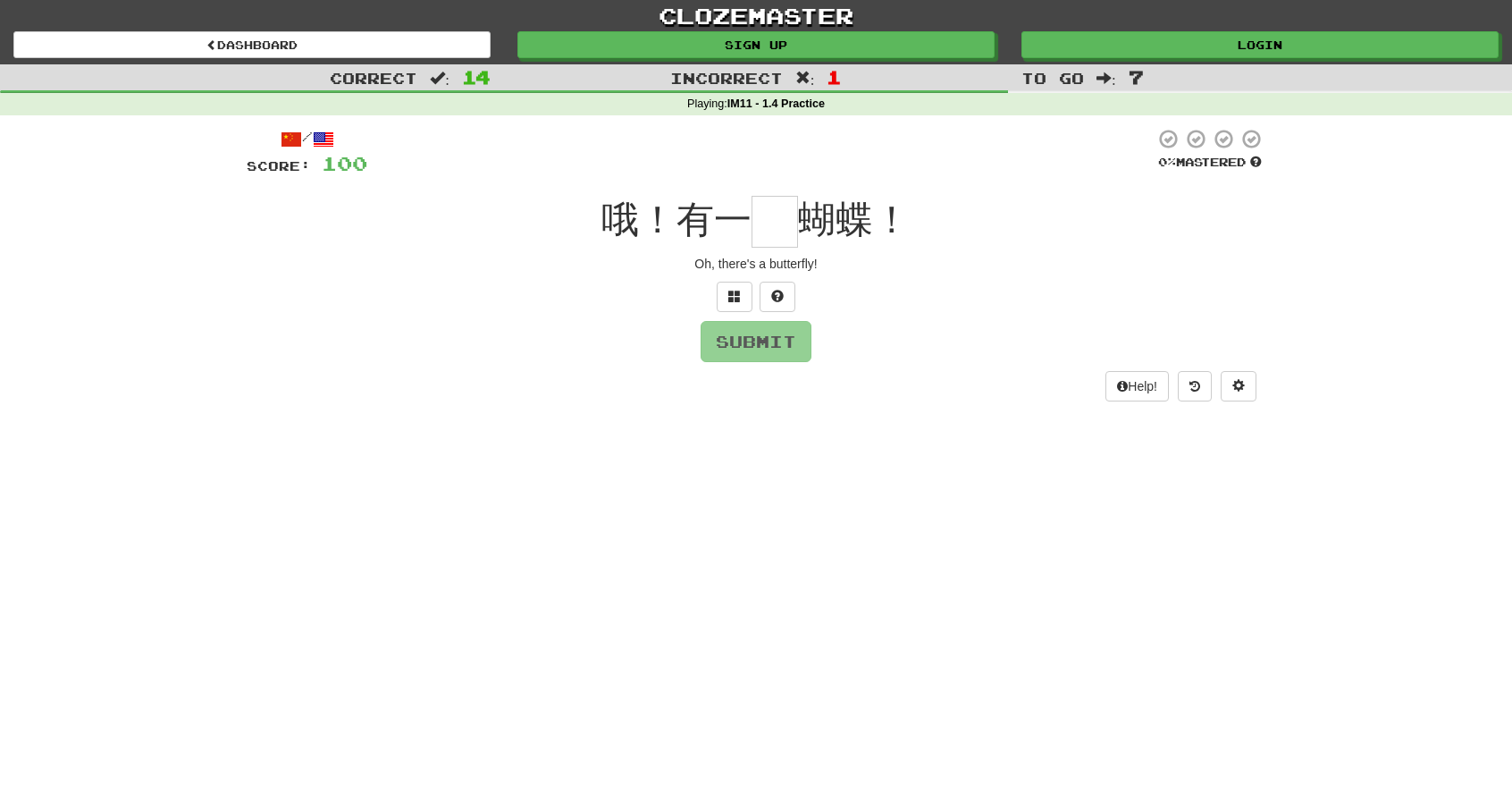
click at [782, 230] on input "text" at bounding box center [775, 221] width 47 height 51
type input "***"
click at [770, 225] on input "text" at bounding box center [775, 221] width 47 height 51
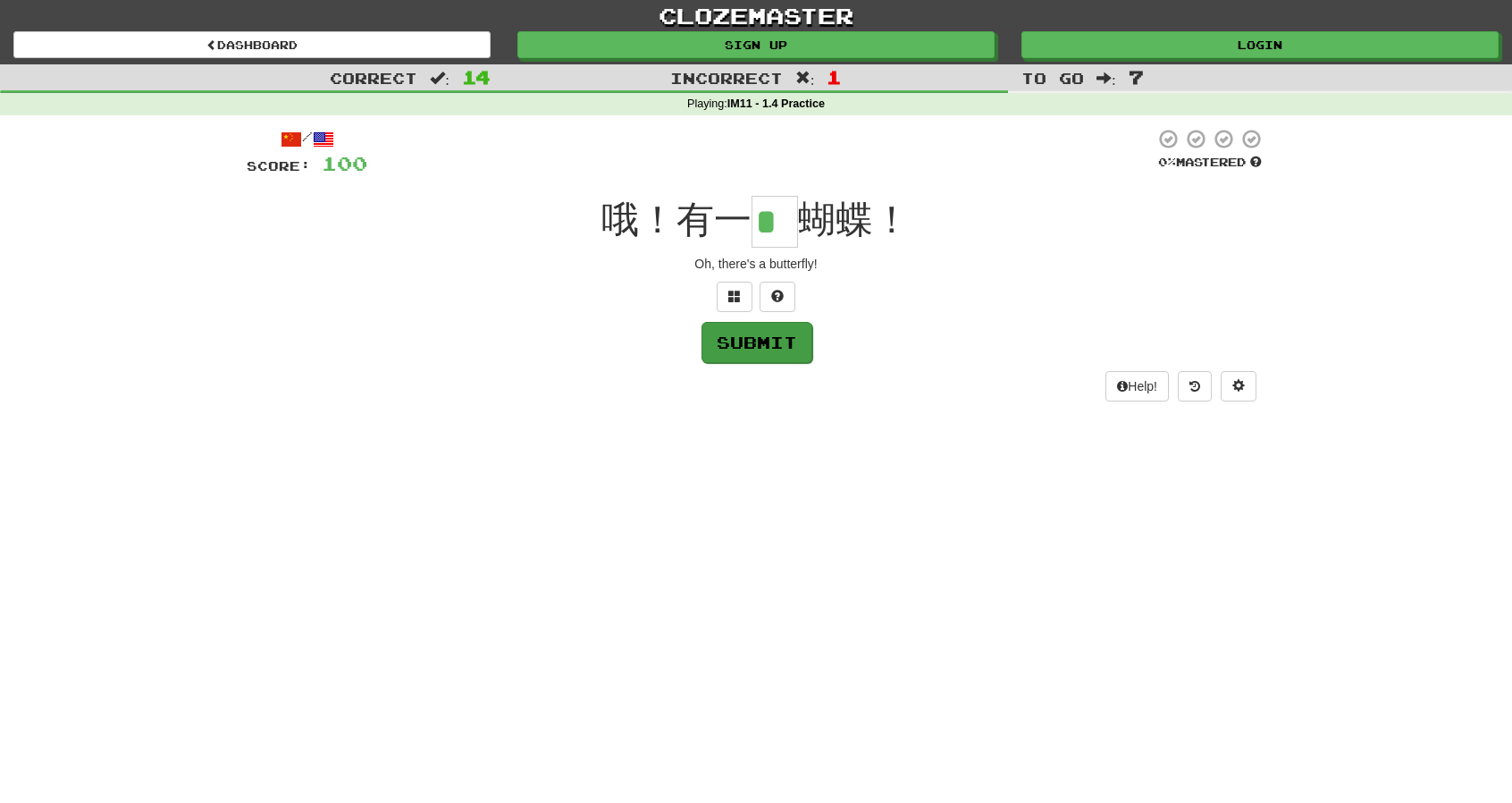
type input "*"
click at [784, 352] on button "Submit" at bounding box center [757, 342] width 110 height 41
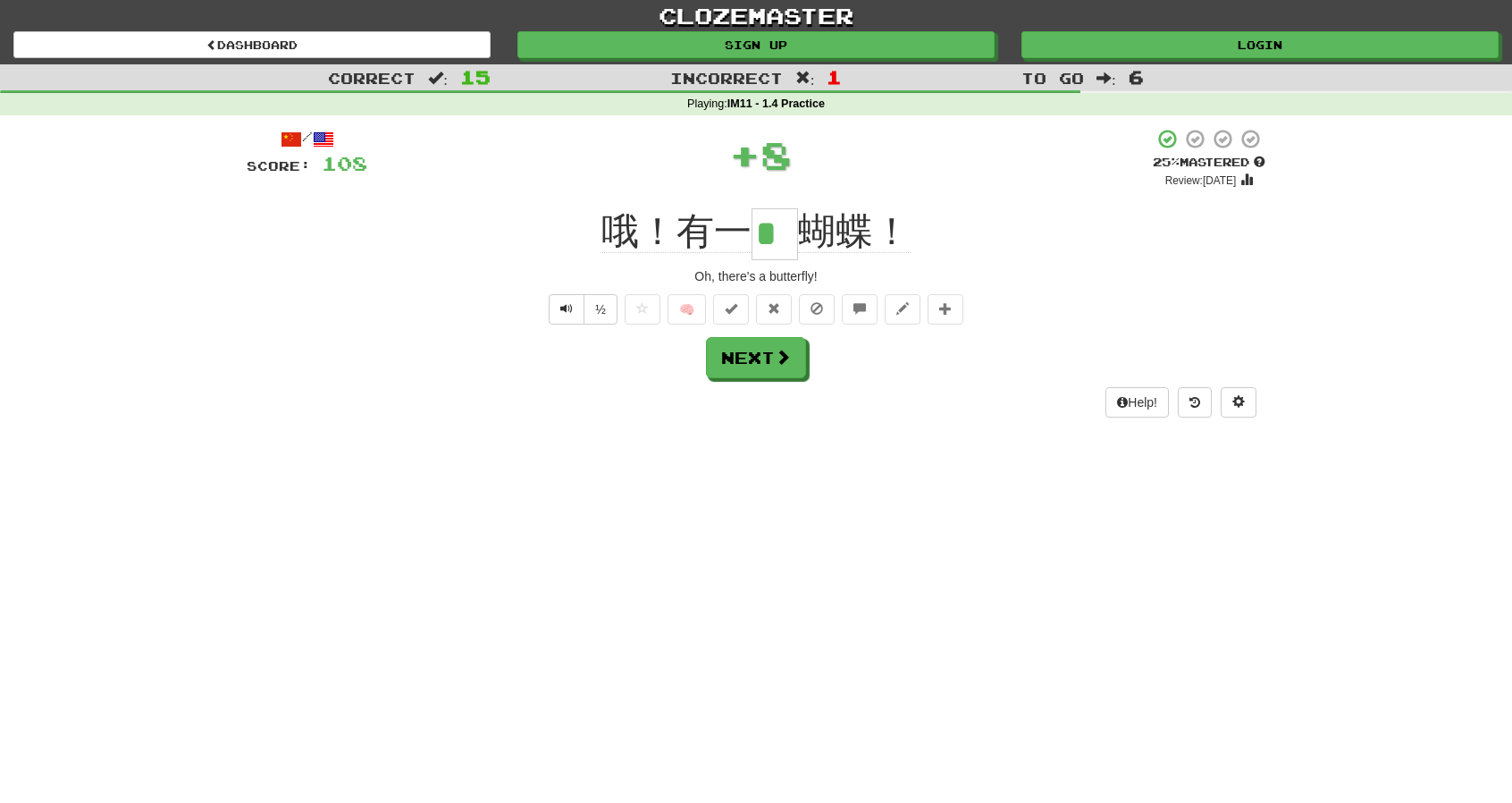
click at [784, 352] on span at bounding box center [783, 357] width 16 height 16
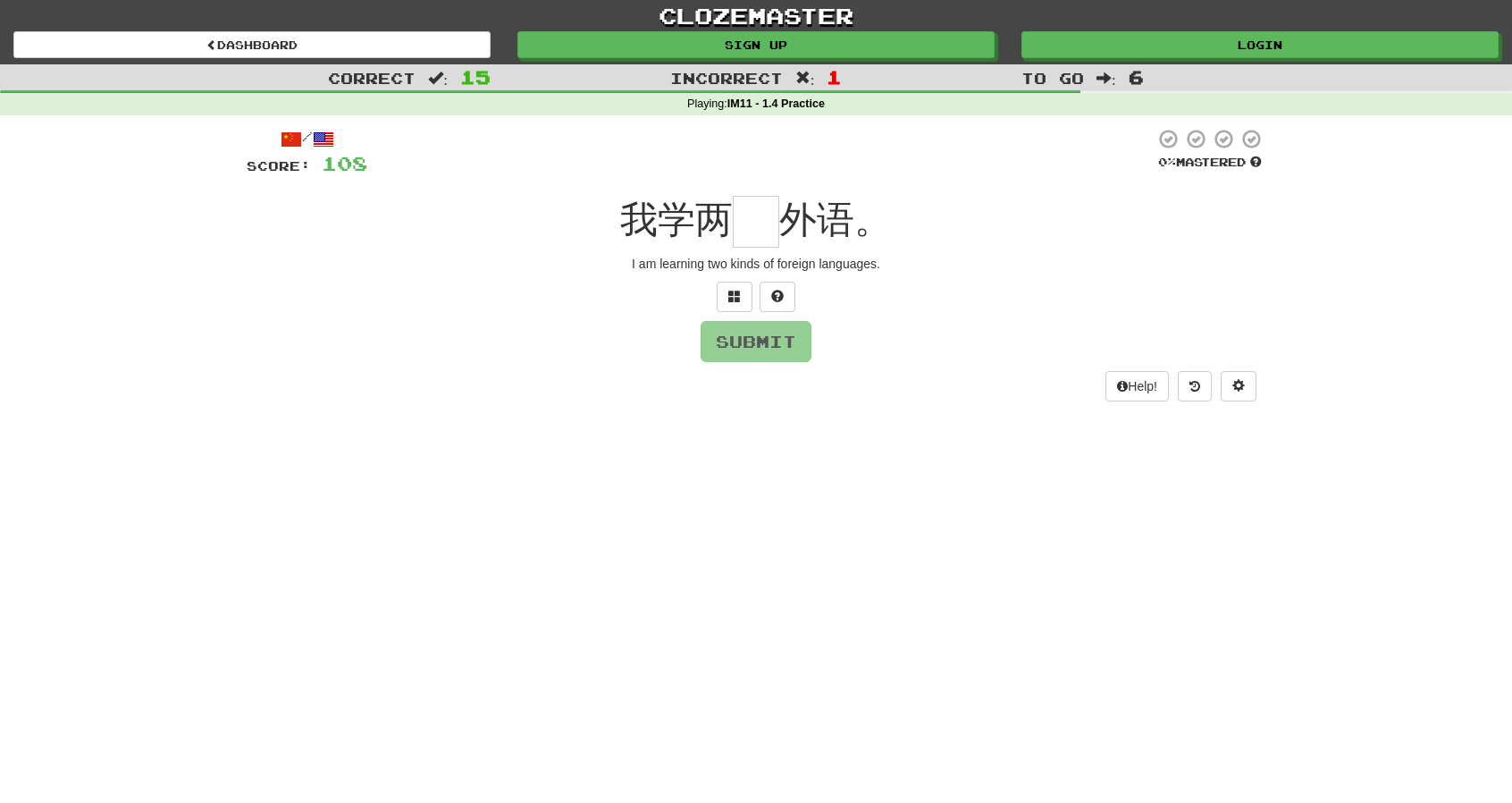
click at [751, 222] on input "text" at bounding box center [756, 221] width 47 height 51
type input "*"
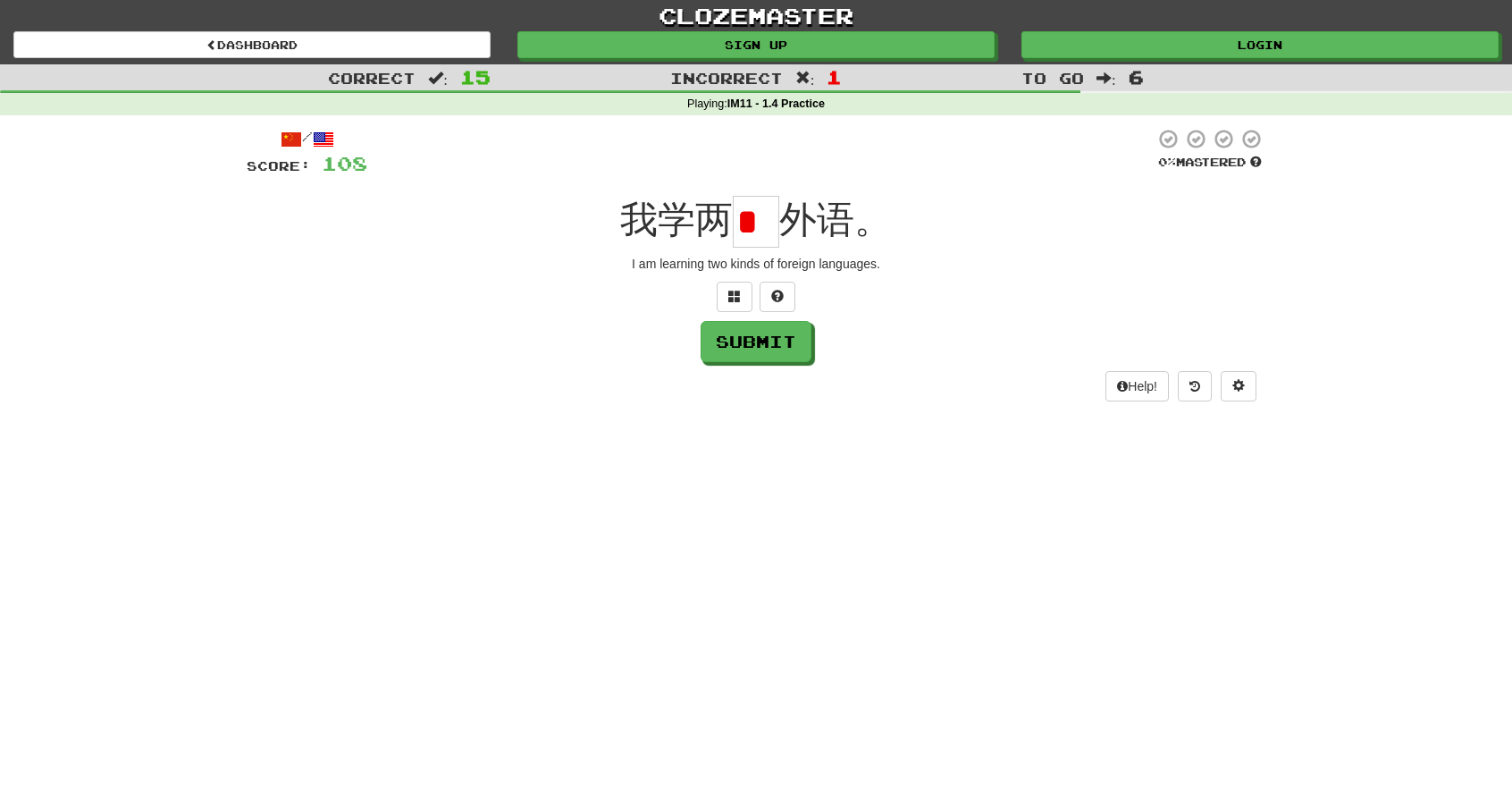
scroll to position [0, 0]
click at [767, 217] on input "*" at bounding box center [756, 221] width 47 height 51
type input "*"
click at [780, 344] on button "Submit" at bounding box center [757, 342] width 110 height 41
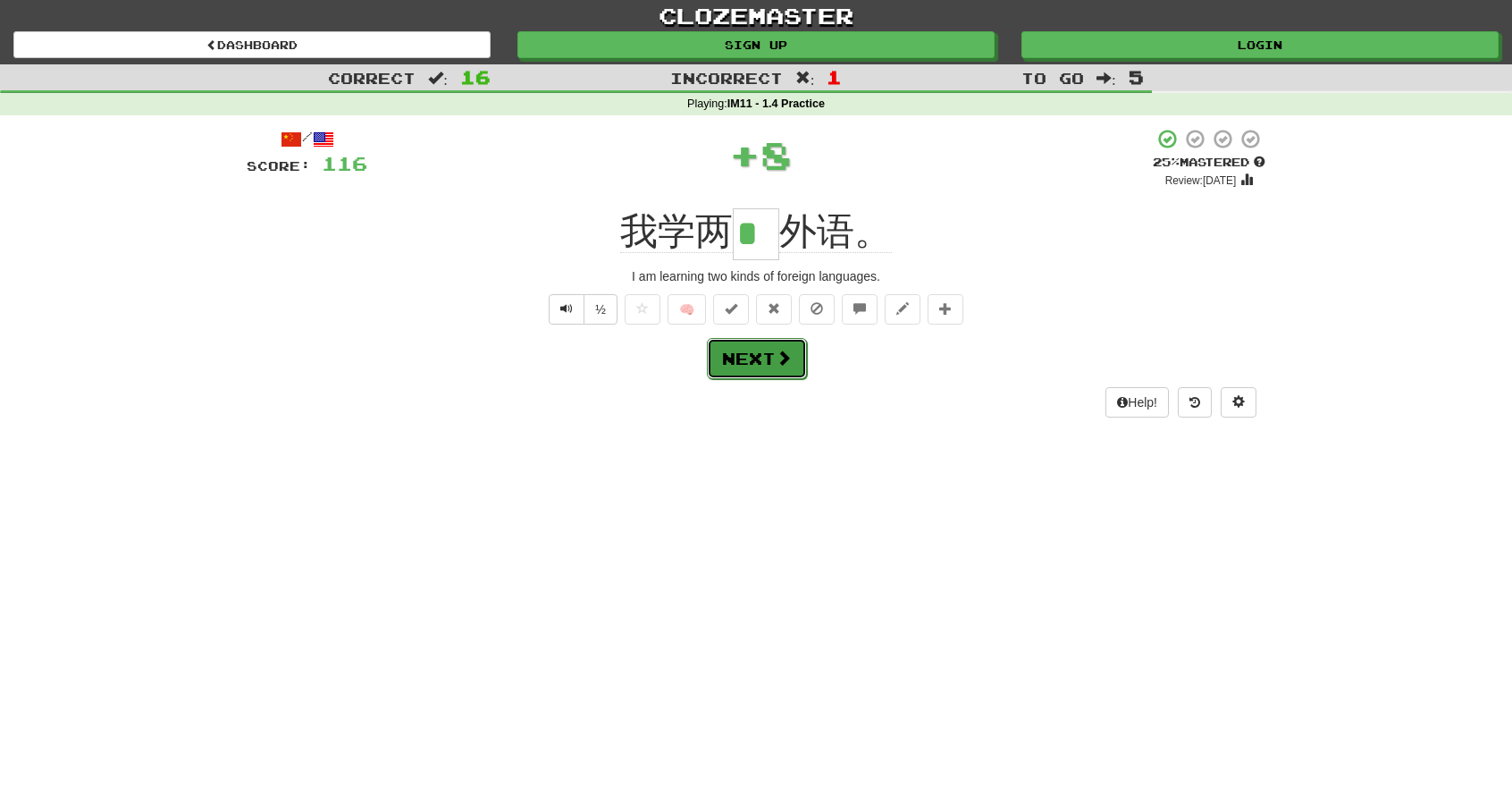
click at [779, 350] on span at bounding box center [783, 358] width 16 height 16
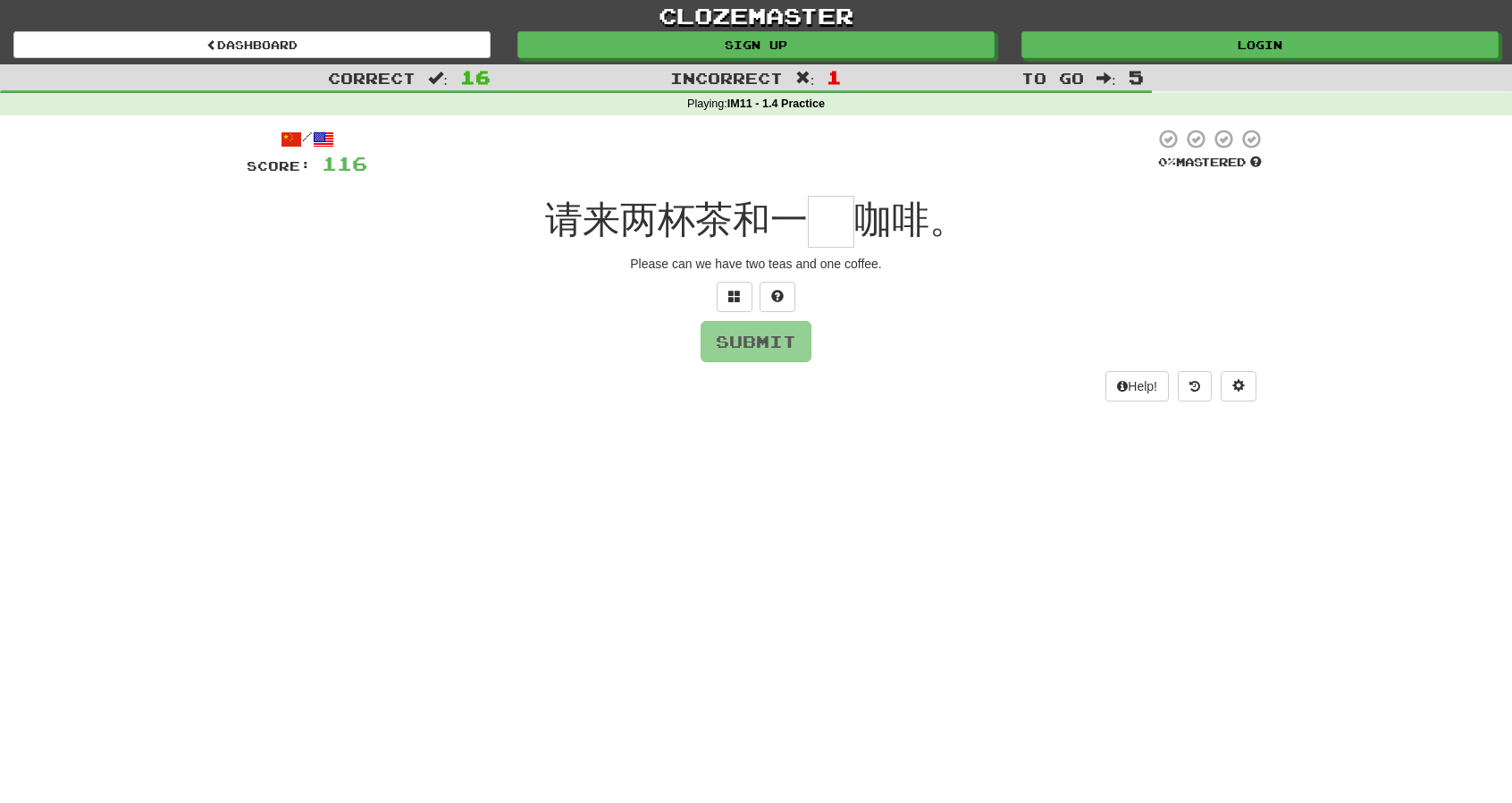
click at [840, 237] on input "text" at bounding box center [832, 221] width 47 height 51
type input "*"
click at [754, 346] on button "Submit" at bounding box center [757, 342] width 110 height 41
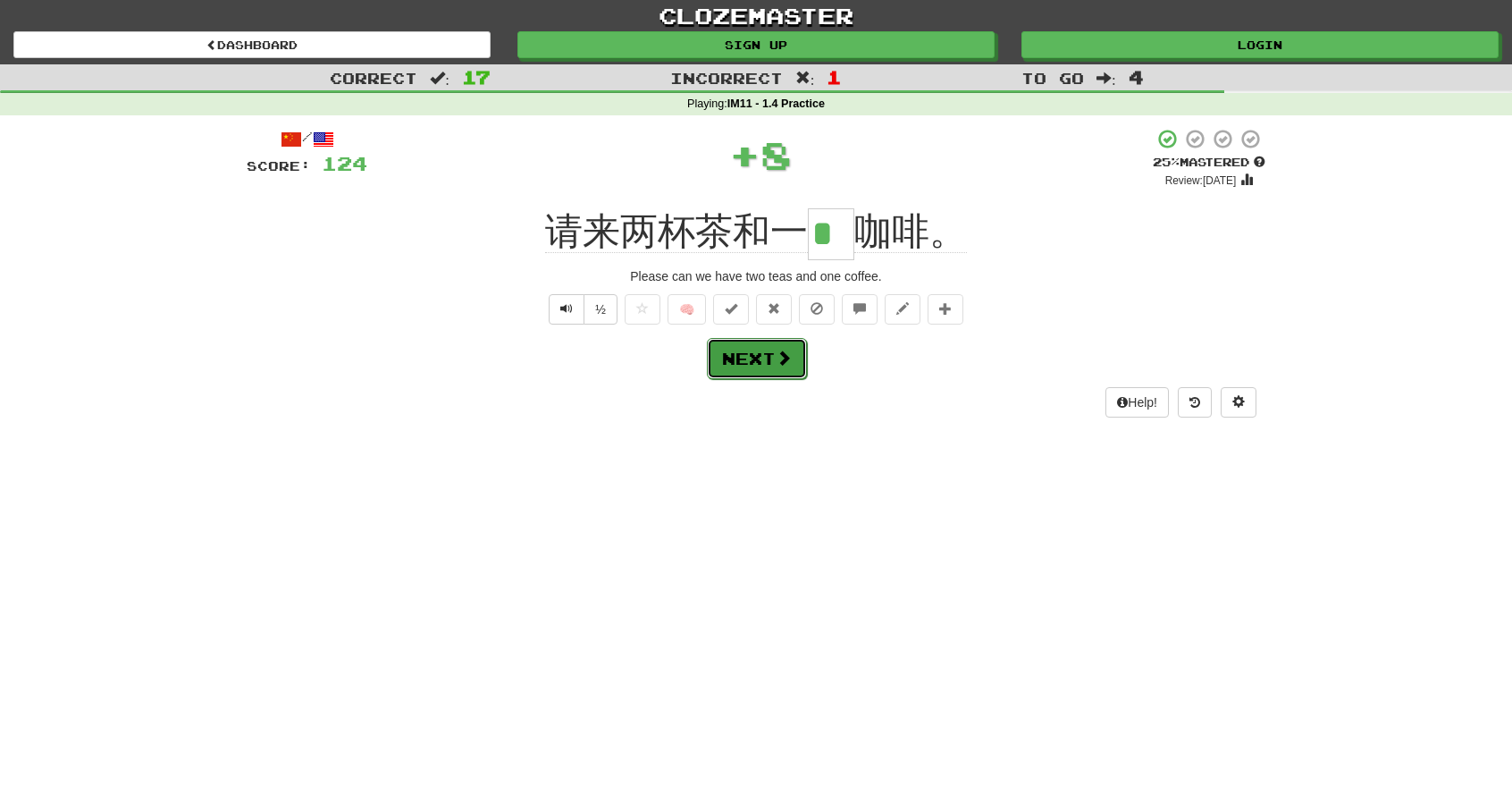
click at [754, 346] on button "Next" at bounding box center [756, 359] width 100 height 41
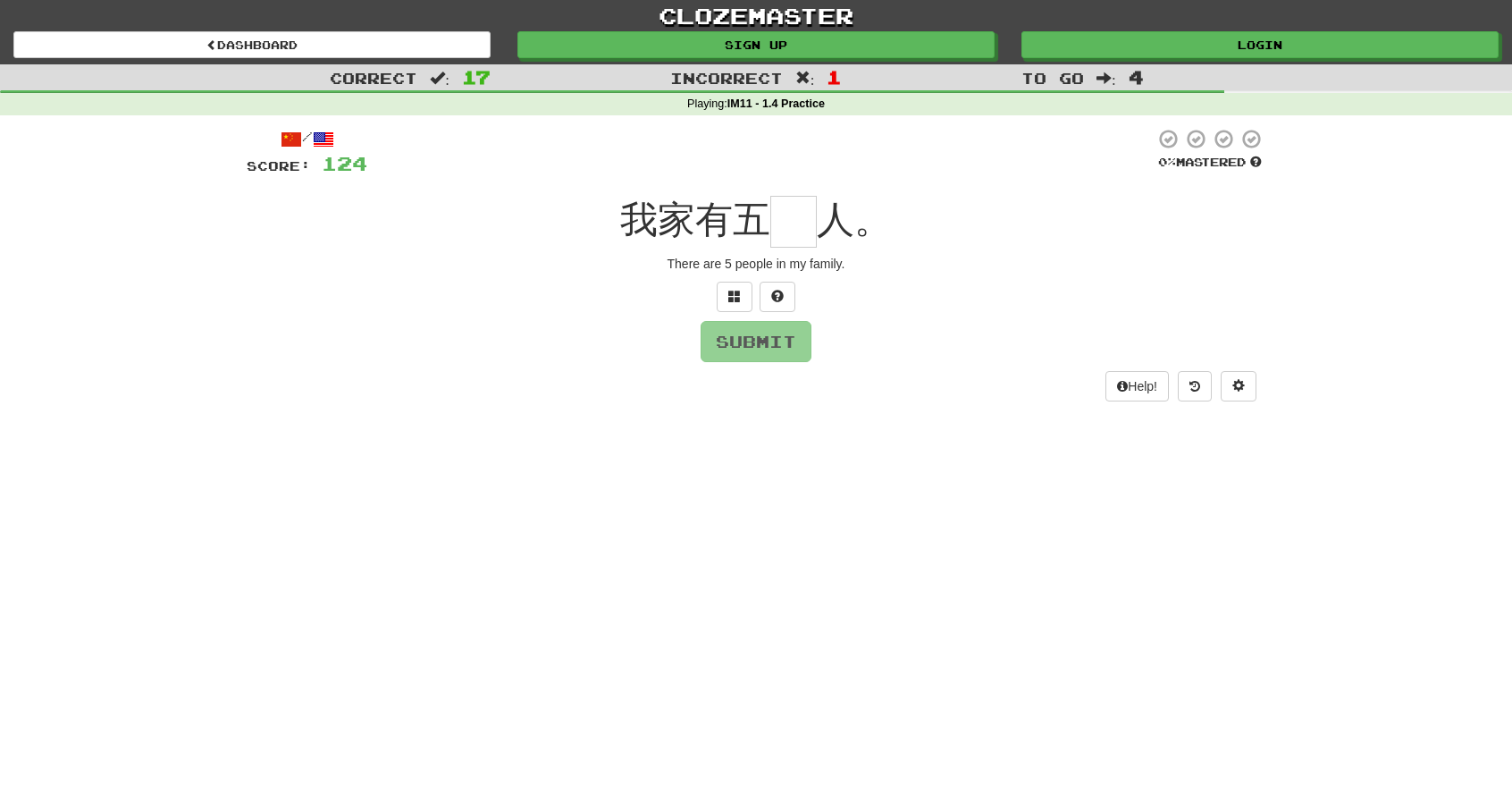
click at [787, 216] on input "text" at bounding box center [794, 221] width 47 height 51
type input "*"
click at [796, 348] on button "Submit" at bounding box center [757, 342] width 110 height 41
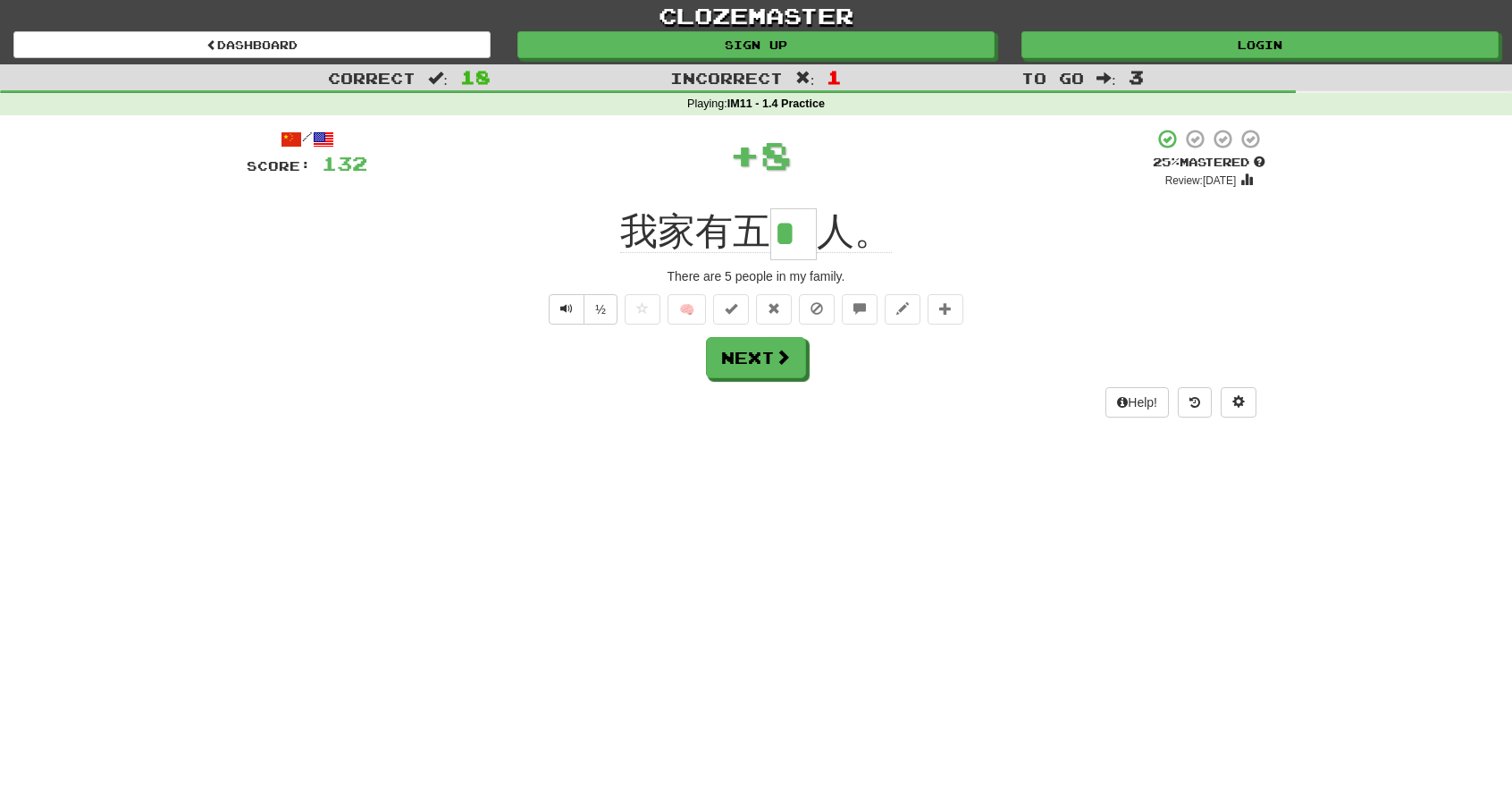
click at [796, 348] on button "Next" at bounding box center [756, 358] width 100 height 41
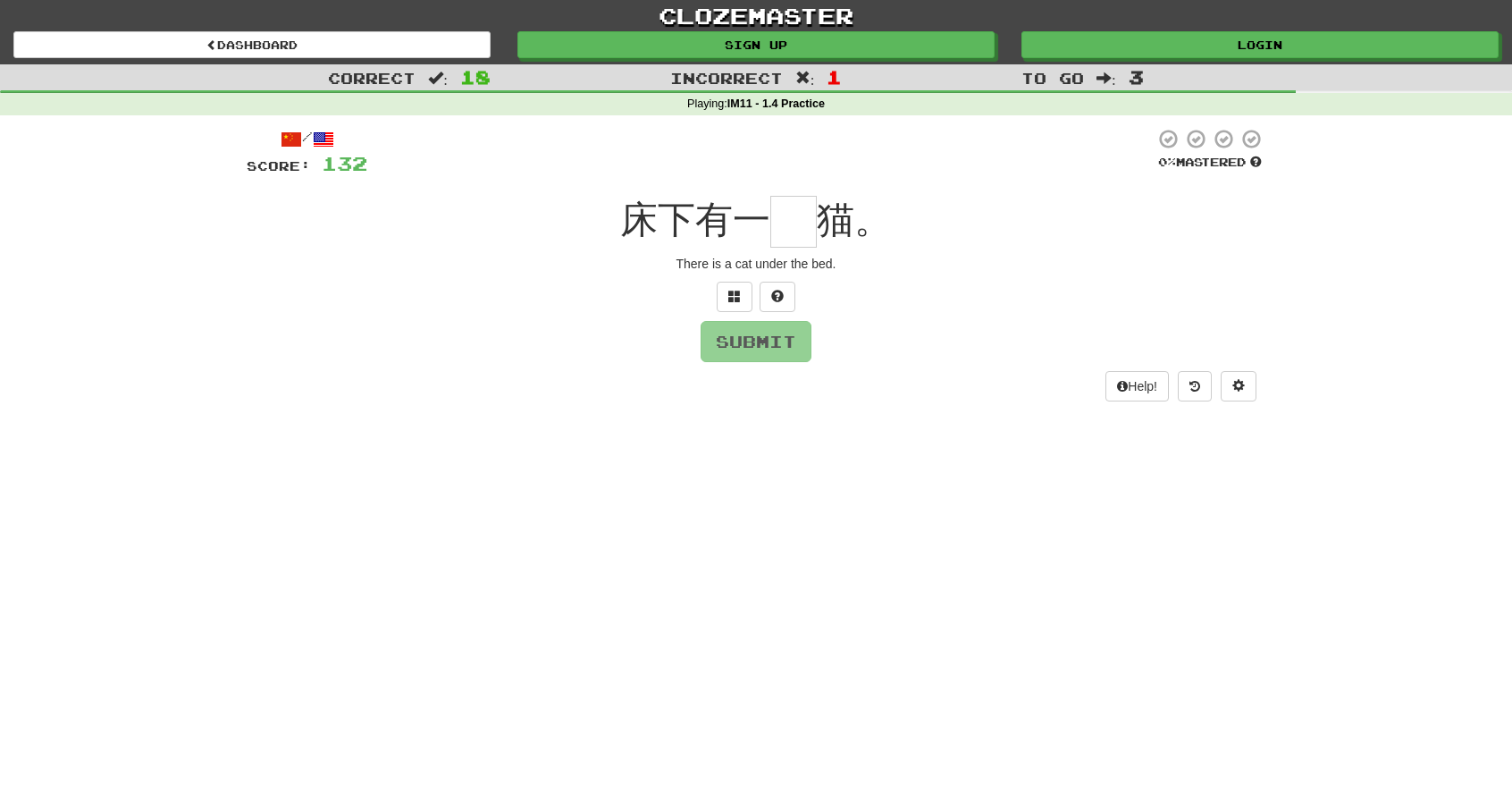
click at [807, 233] on input "text" at bounding box center [794, 221] width 47 height 51
type input "*"
click at [775, 344] on button "Submit" at bounding box center [757, 342] width 110 height 41
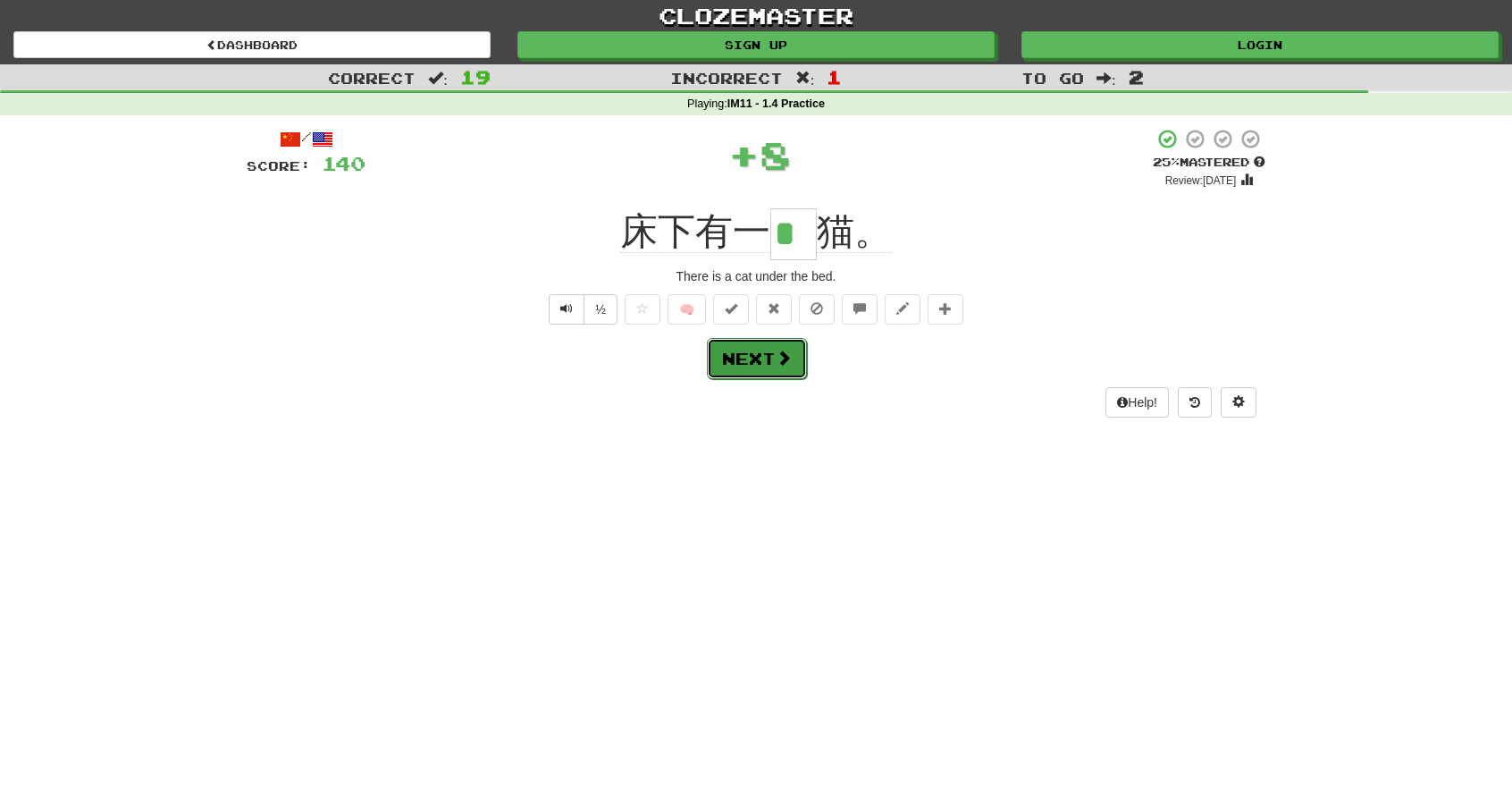
click at [775, 350] on span at bounding box center [783, 358] width 16 height 16
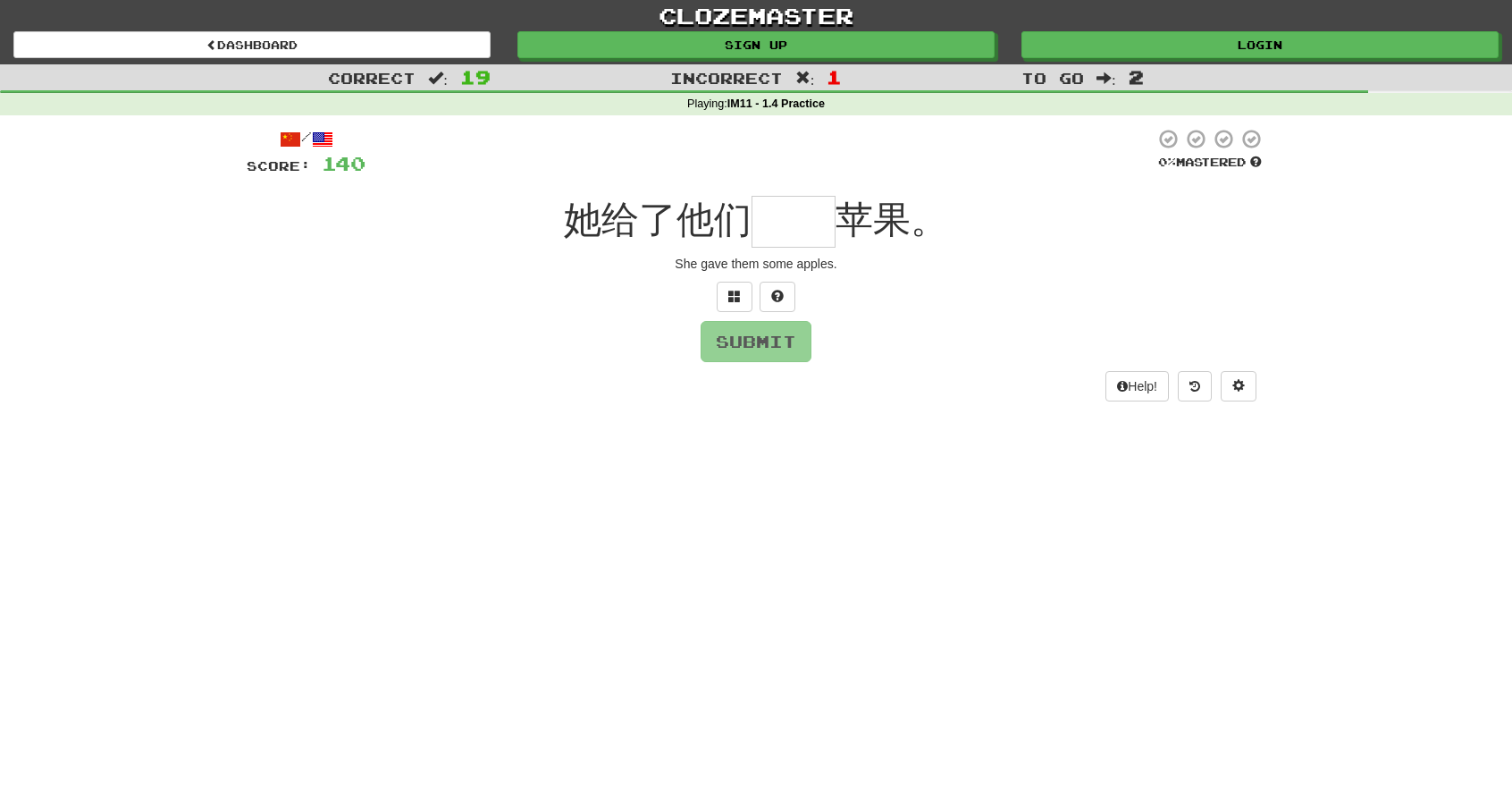
click at [803, 220] on input "text" at bounding box center [794, 221] width 84 height 51
type input "*"
click at [810, 225] on input "*" at bounding box center [794, 221] width 84 height 51
type input "*"
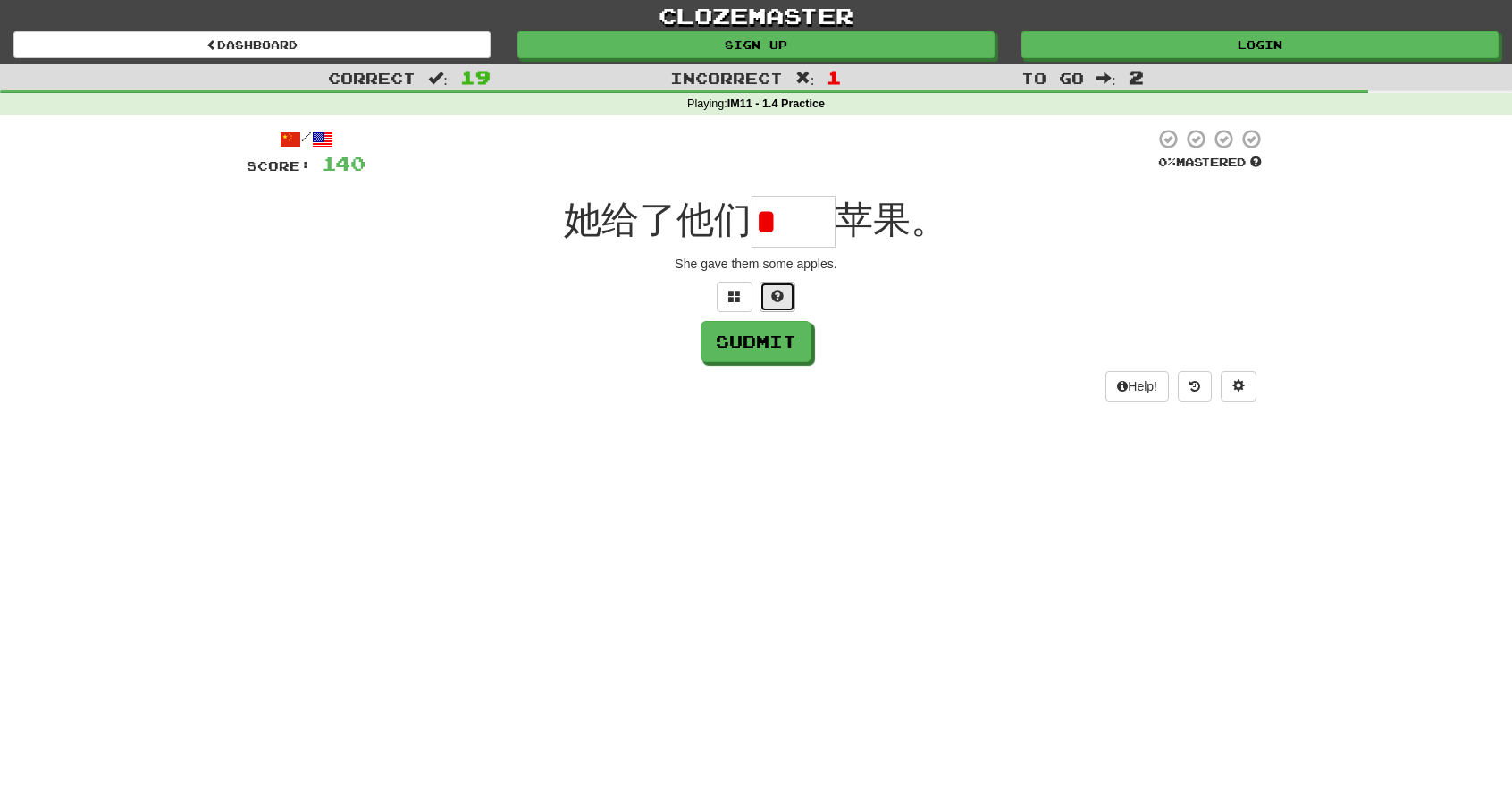
click at [784, 293] on button at bounding box center [777, 296] width 36 height 30
click at [733, 294] on div at bounding box center [756, 296] width 1019 height 30
click at [756, 296] on span at bounding box center [756, 296] width 13 height 13
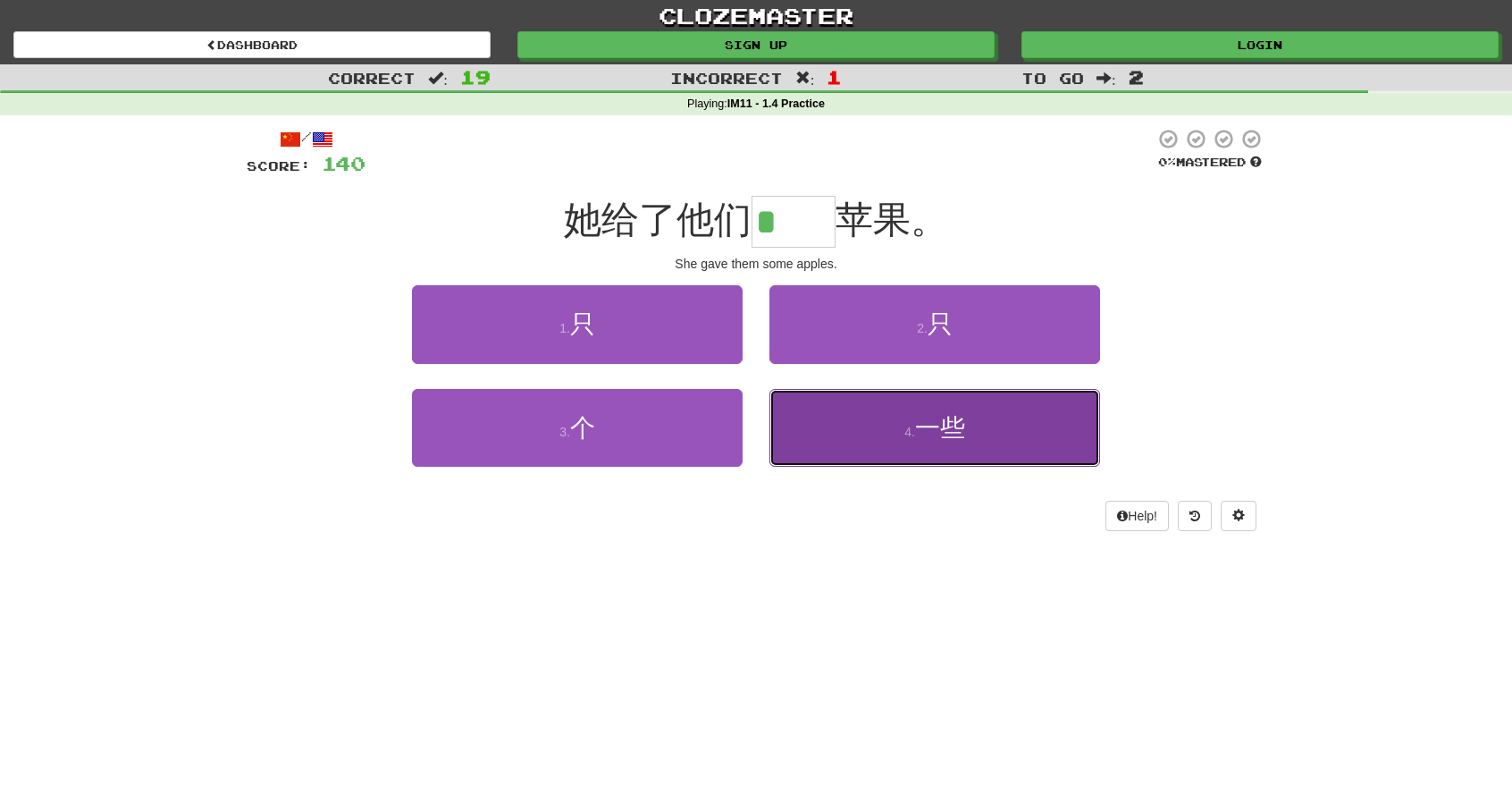
click at [860, 414] on button "4 . 一些" at bounding box center [934, 428] width 331 height 78
type input "**"
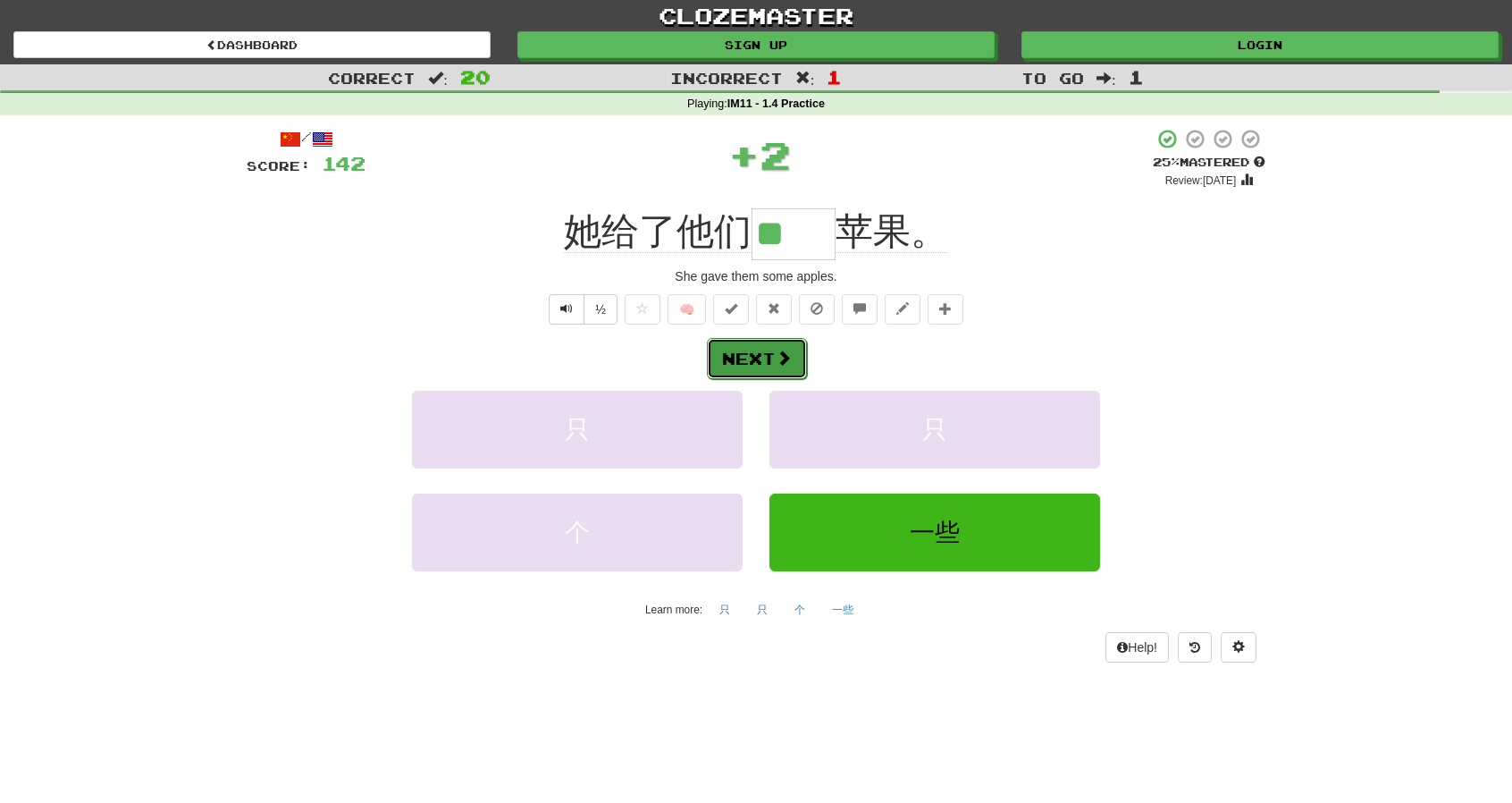
click at [779, 357] on span at bounding box center [783, 358] width 16 height 16
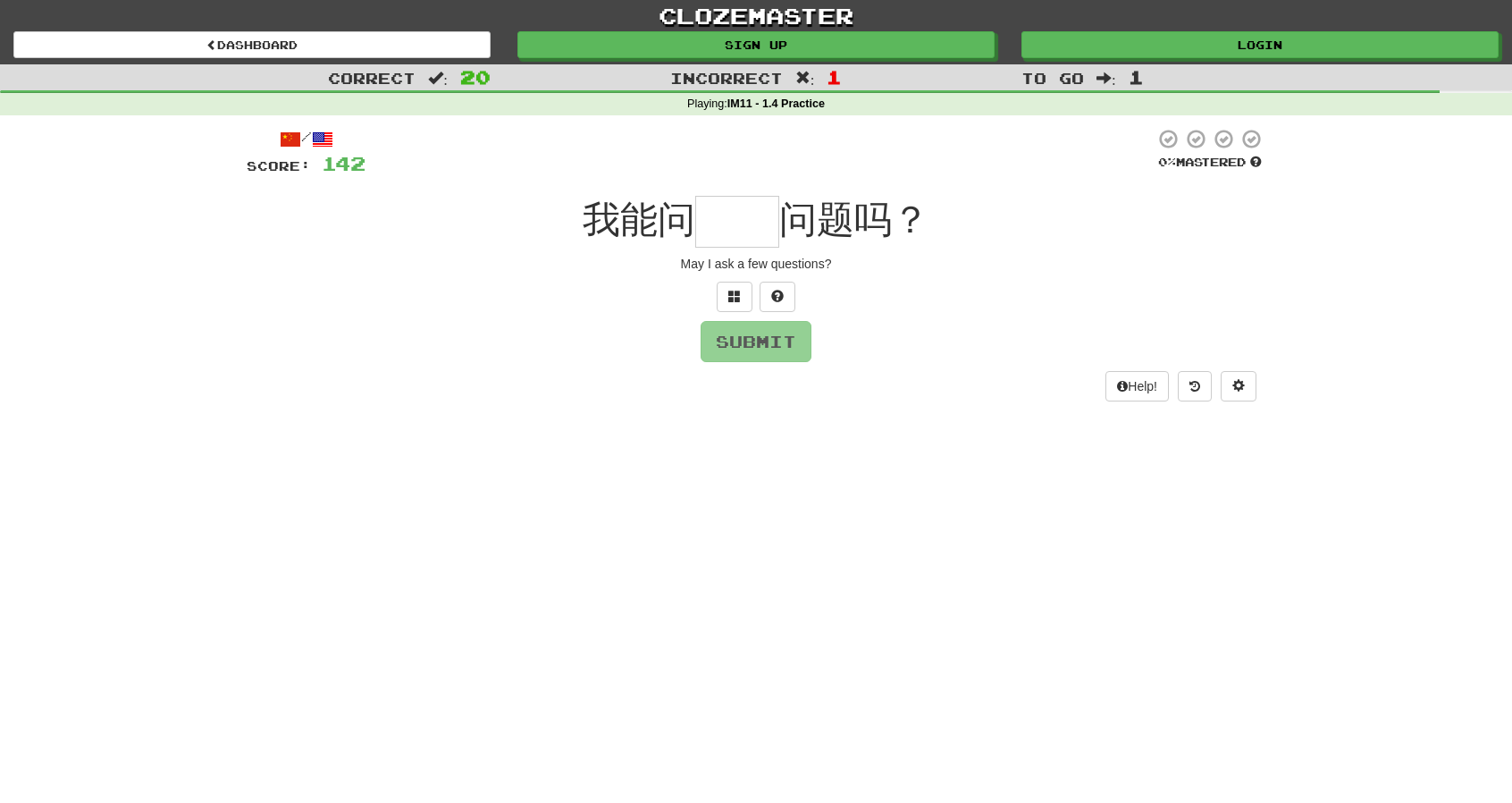
click at [749, 212] on input "text" at bounding box center [737, 221] width 84 height 51
click at [773, 292] on span at bounding box center [777, 296] width 13 height 13
click at [741, 296] on button at bounding box center [756, 296] width 36 height 30
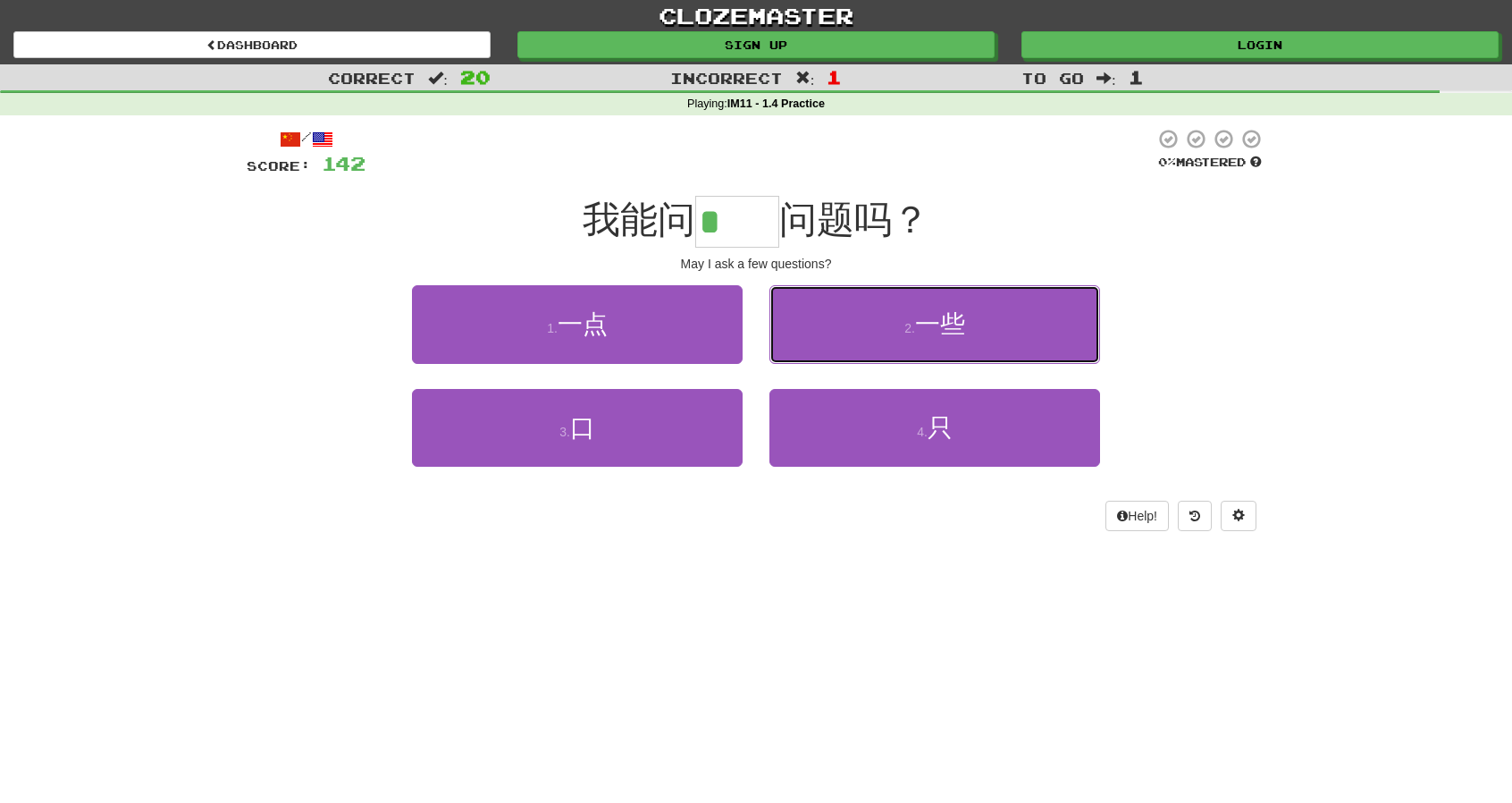
click at [876, 322] on button "2 . 一些" at bounding box center [934, 324] width 331 height 78
type input "**"
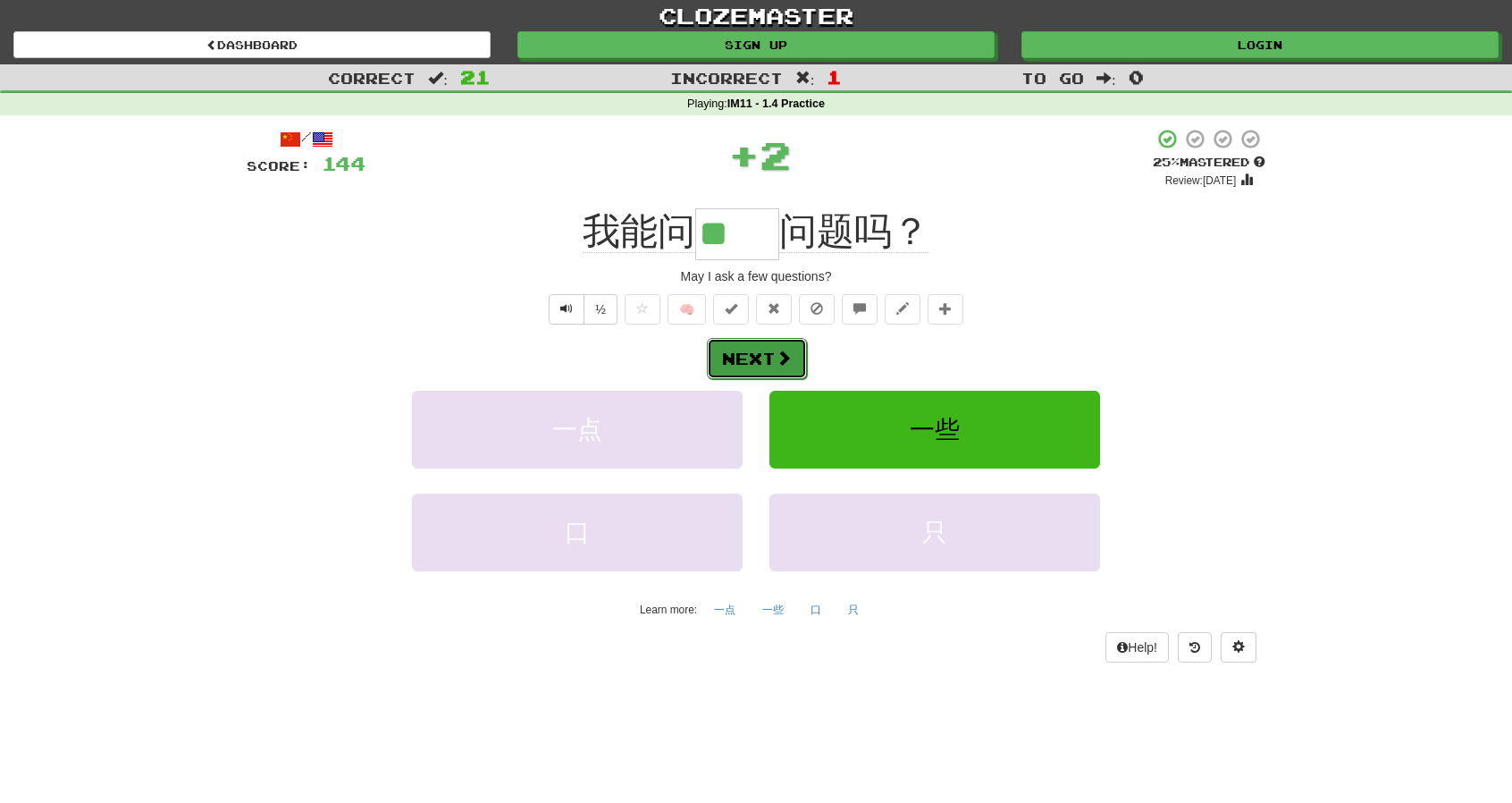
click at [767, 371] on button "Next" at bounding box center [756, 359] width 100 height 41
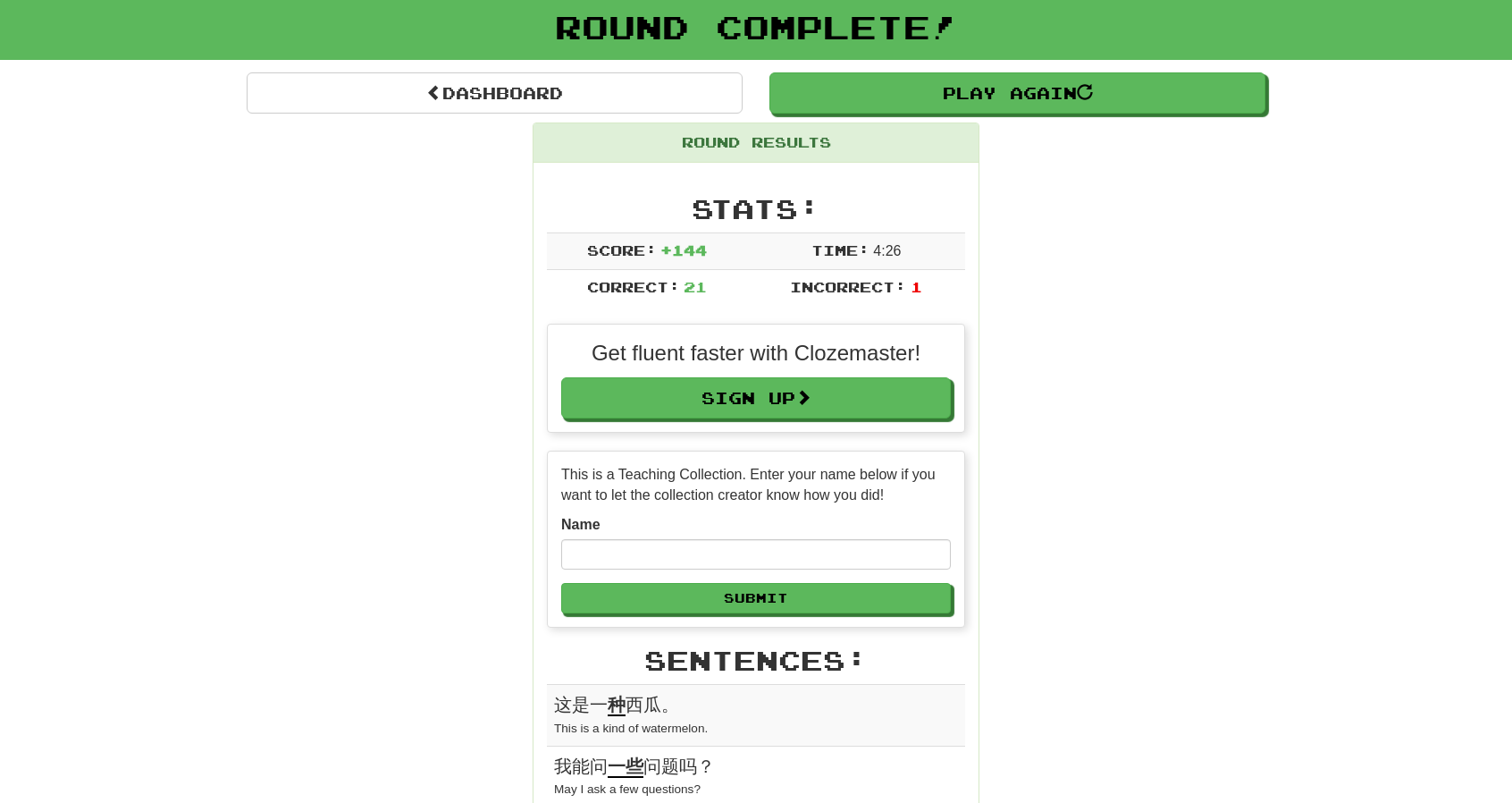
scroll to position [178, 0]
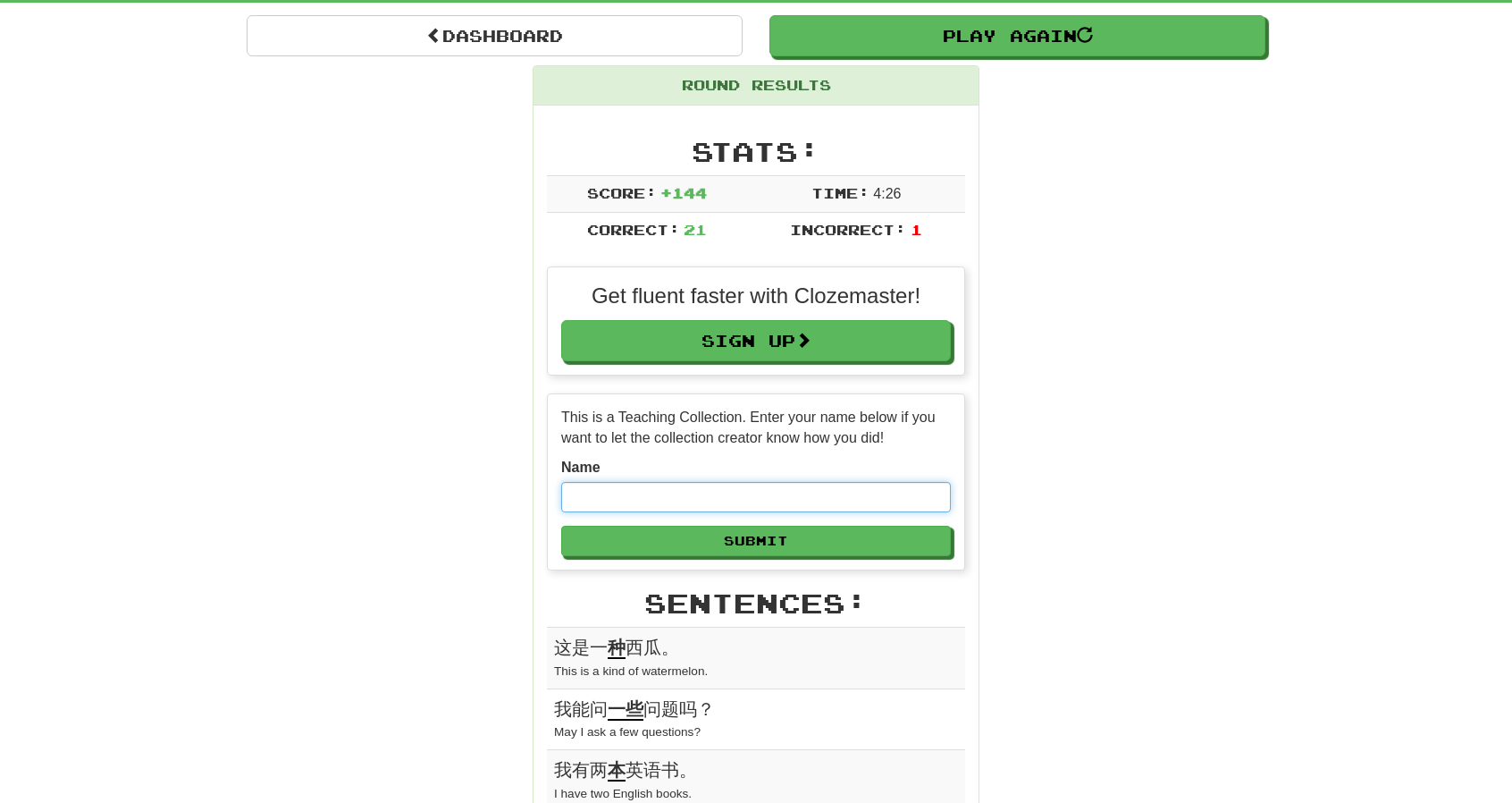
click at [778, 492] on input "text" at bounding box center [756, 497] width 390 height 30
click at [617, 498] on input "**********" at bounding box center [756, 497] width 390 height 30
click at [613, 497] on input "**********" at bounding box center [756, 497] width 390 height 30
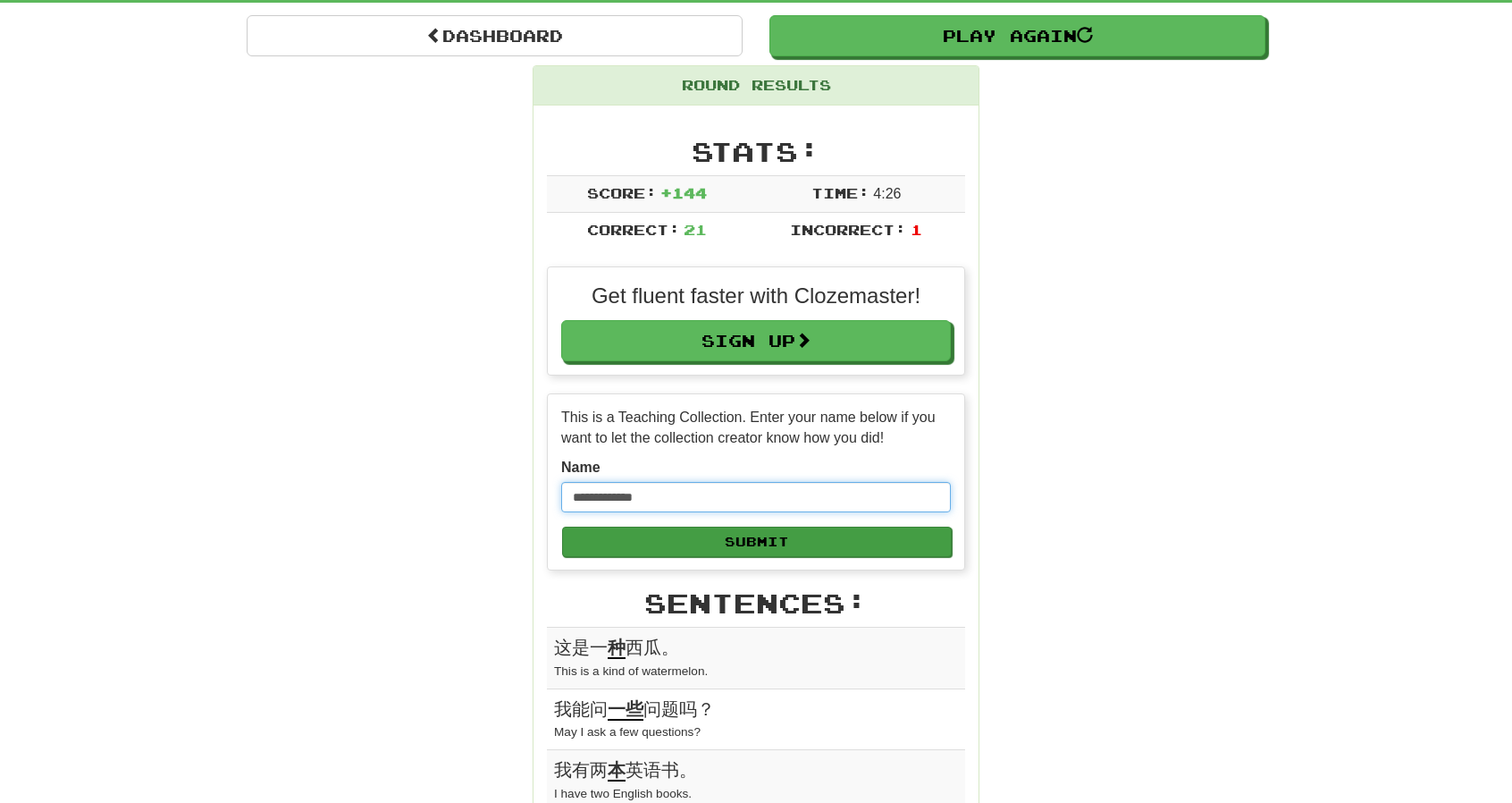
type input "**********"
click at [826, 542] on button "Submit" at bounding box center [757, 541] width 390 height 30
